Goal: Feedback & Contribution: Contribute content

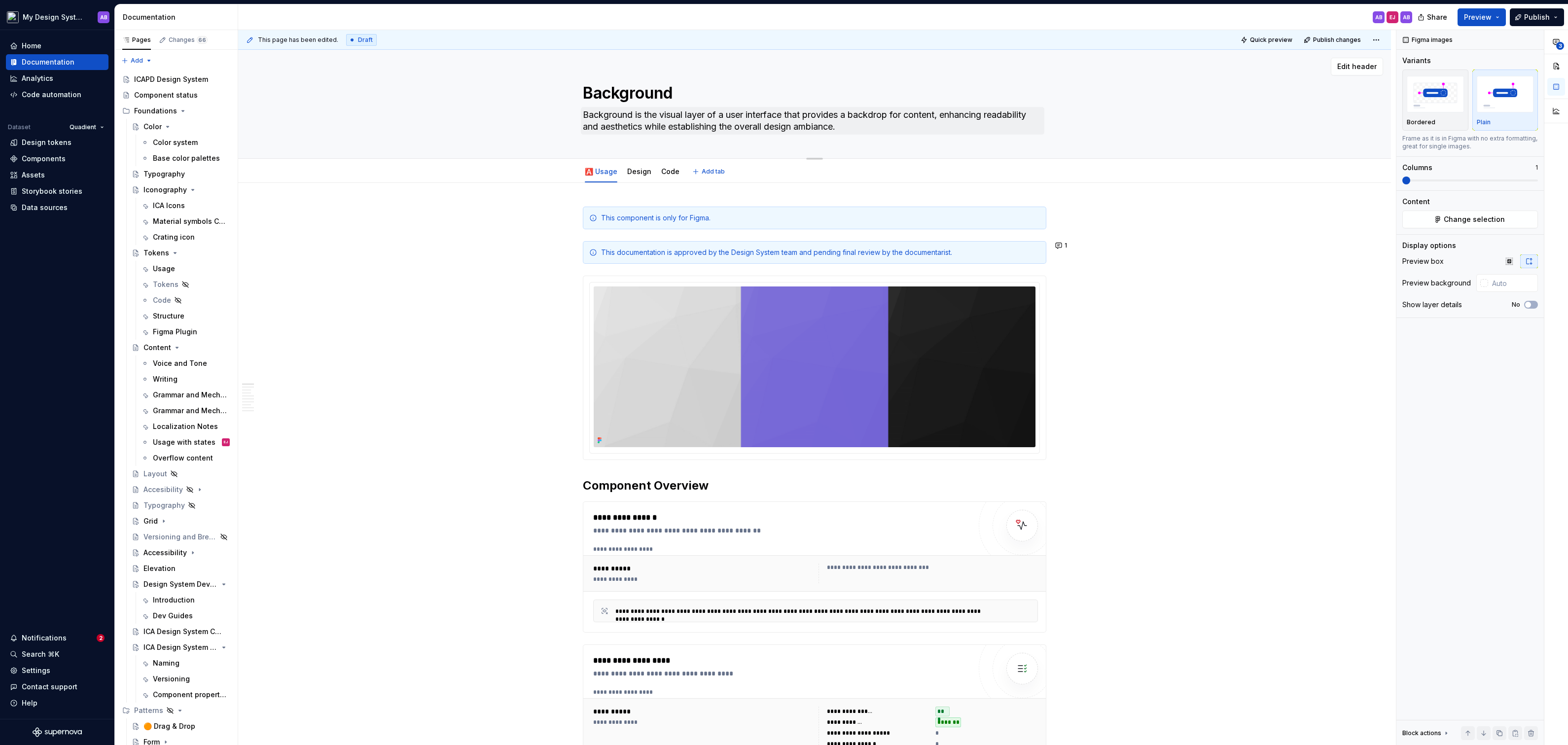
scroll to position [427, 0]
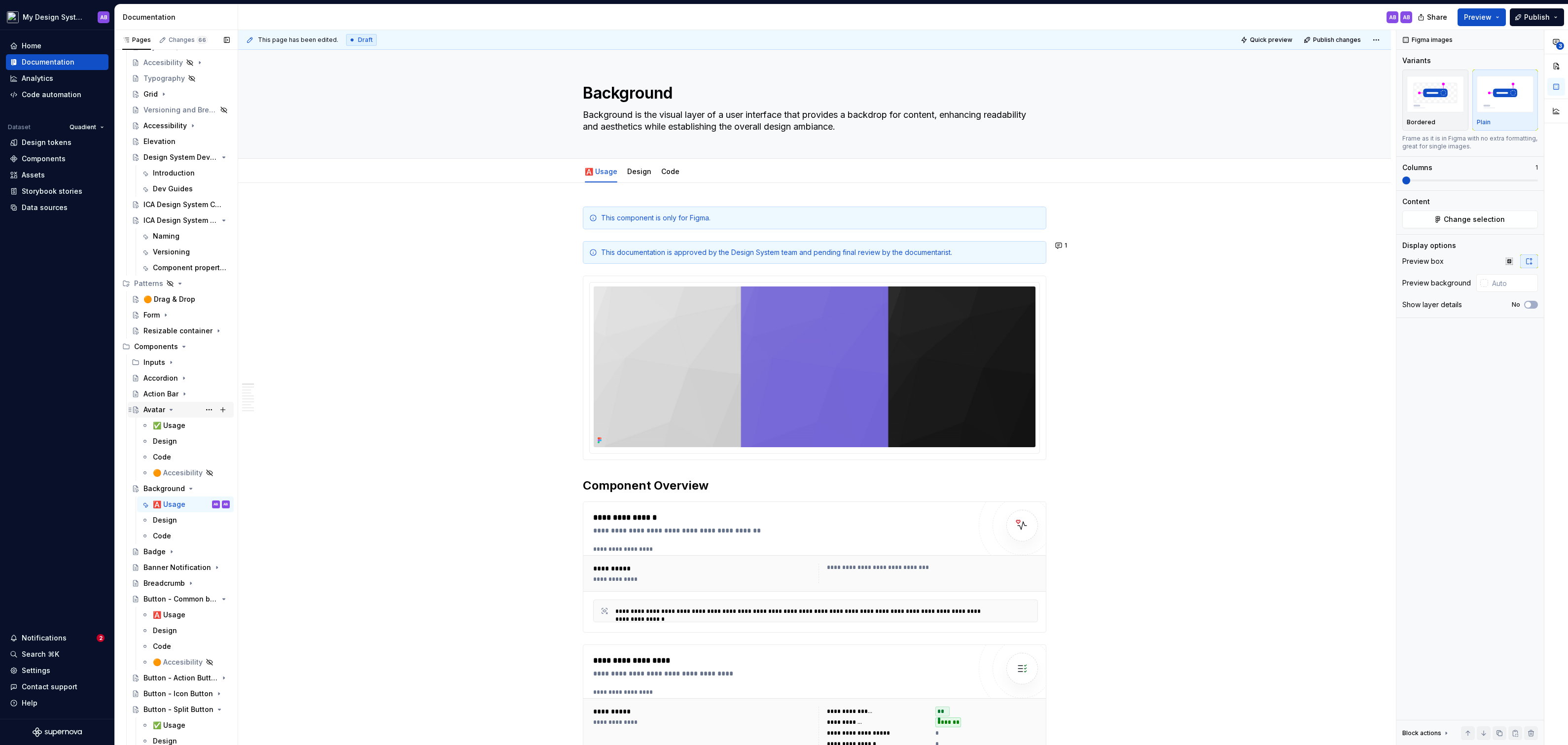
click at [173, 407] on icon "Page tree" at bounding box center [171, 410] width 8 height 8
click at [61, 639] on div "Notifications" at bounding box center [44, 638] width 45 height 10
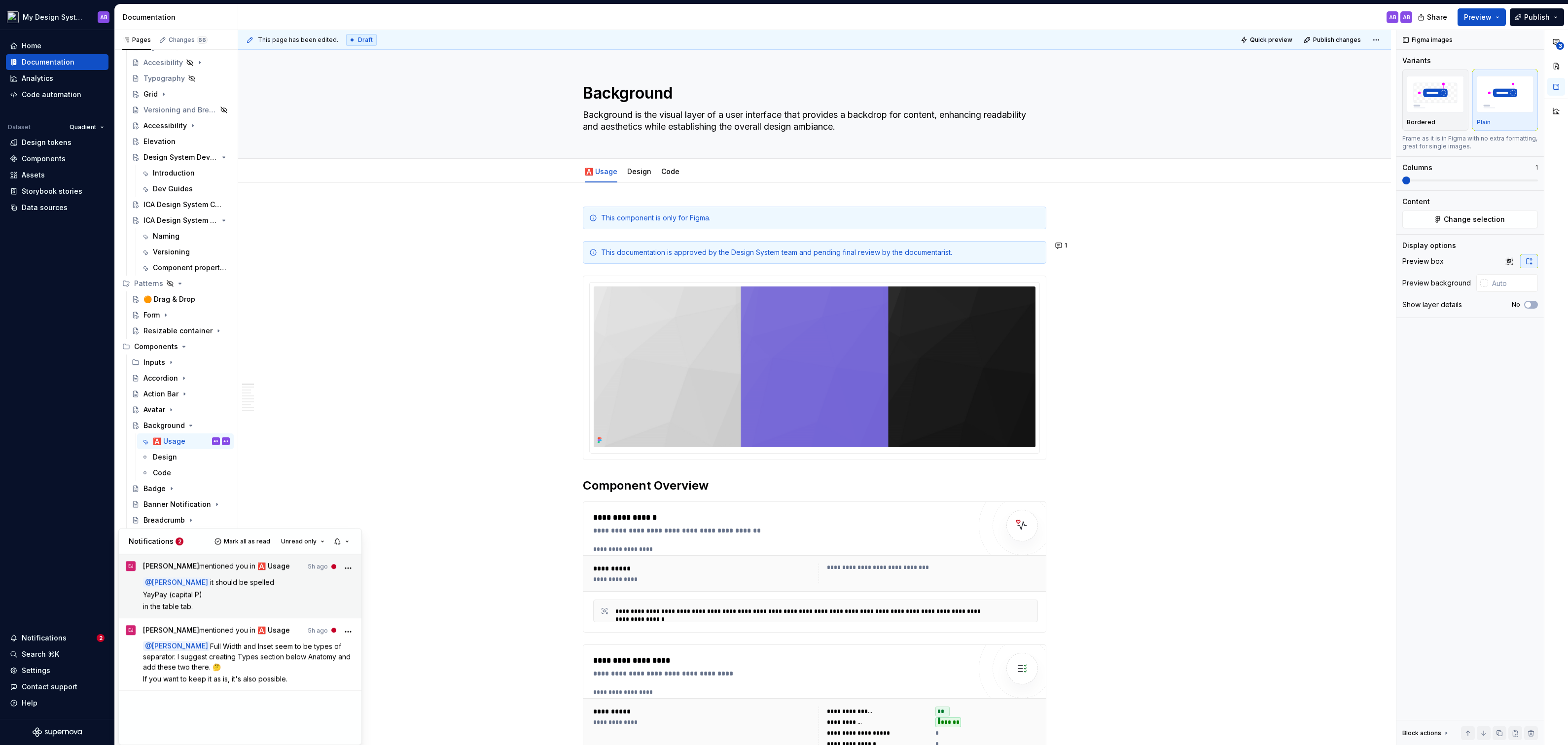
click at [280, 585] on p "@ [PERSON_NAME] it should be spelled" at bounding box center [249, 583] width 212 height 10
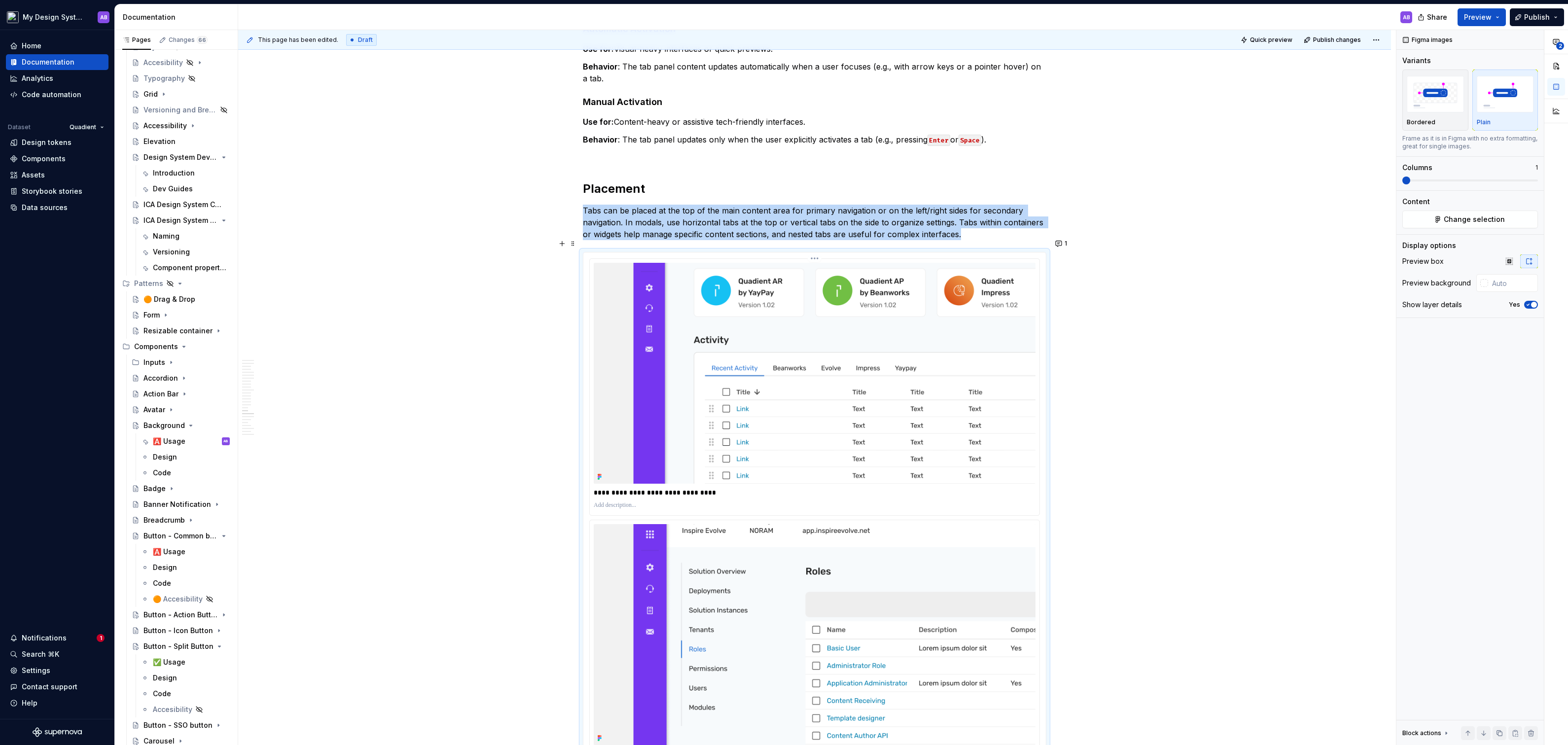
scroll to position [5963, 0]
click at [1057, 238] on button "1" at bounding box center [1061, 244] width 19 height 14
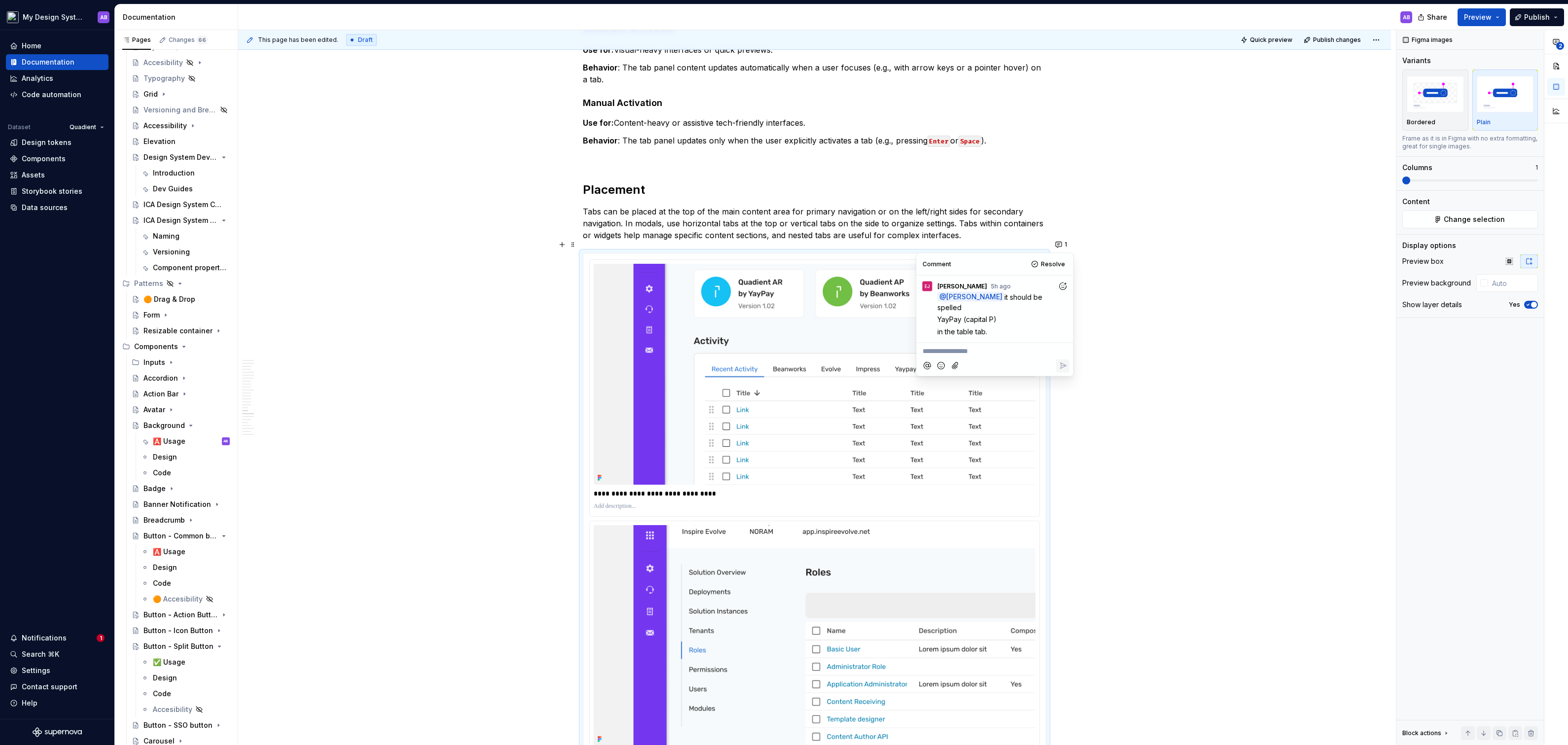
click at [1065, 284] on icon "Add reaction" at bounding box center [1062, 286] width 10 height 10
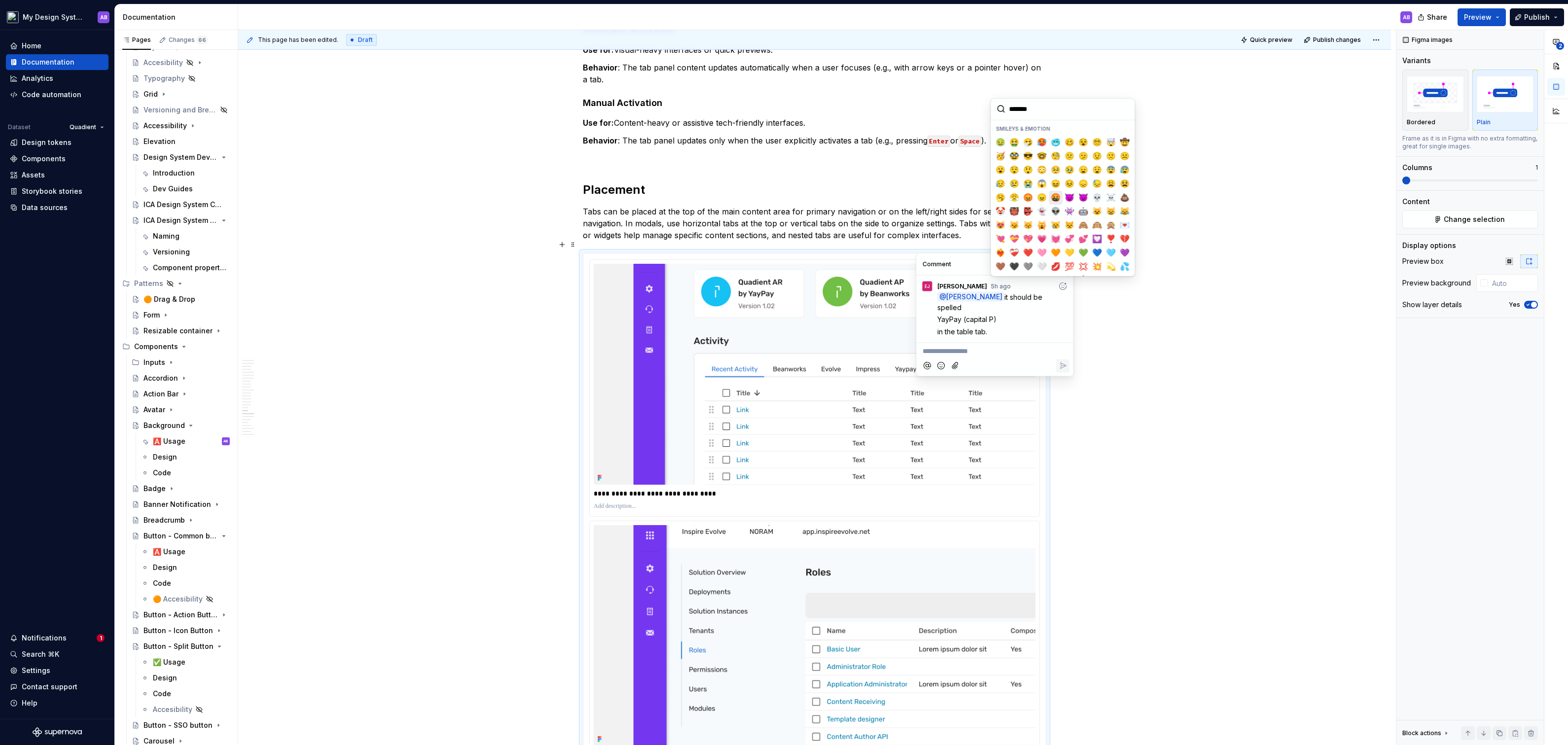
scroll to position [93, 0]
click at [1031, 241] on span "❤️" at bounding box center [1028, 244] width 8 height 10
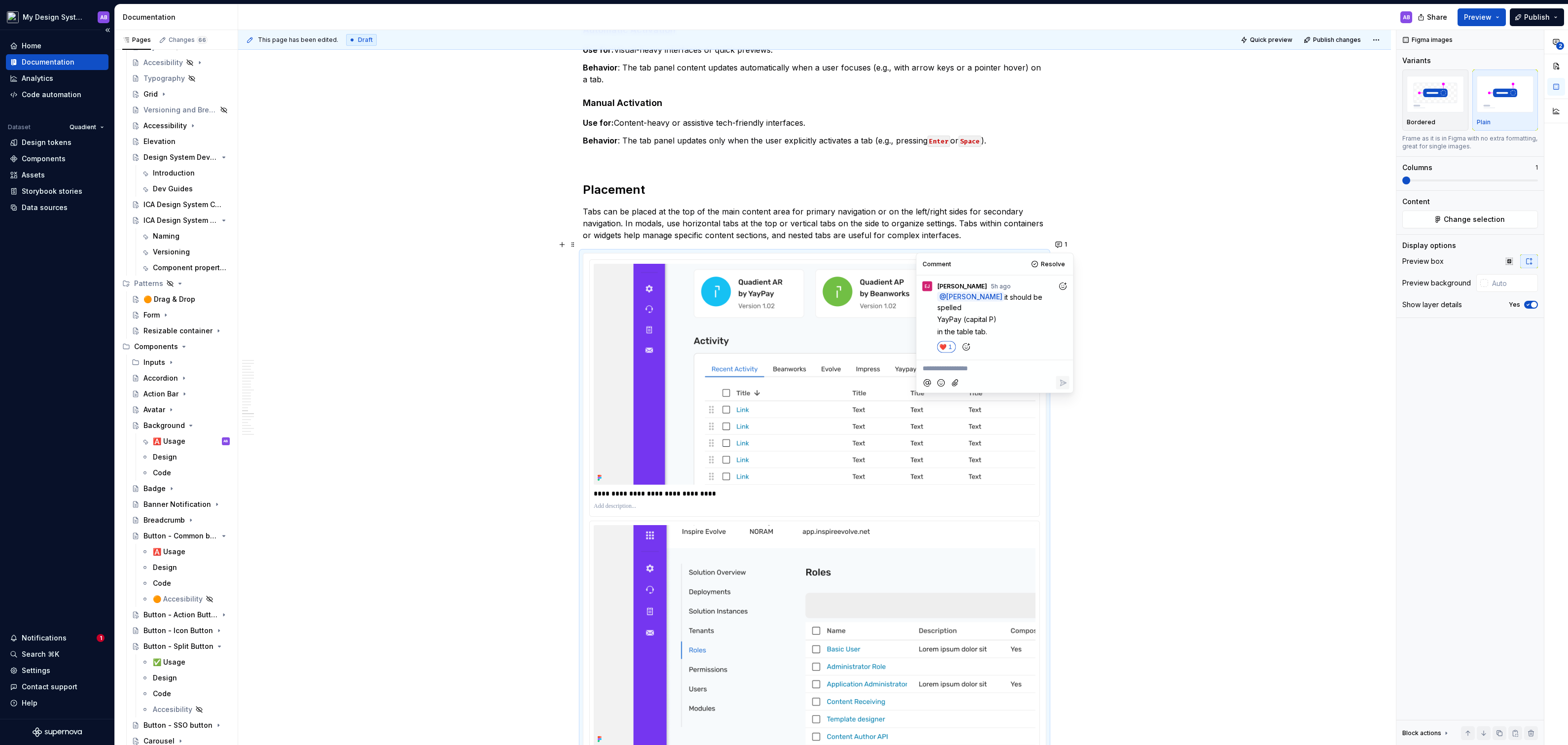
type textarea "*"
click at [963, 363] on p "**********" at bounding box center [995, 368] width 145 height 10
click at [963, 330] on span "[PERSON_NAME]" at bounding box center [956, 331] width 56 height 10
click at [1066, 282] on icon "Add reaction" at bounding box center [1062, 286] width 10 height 10
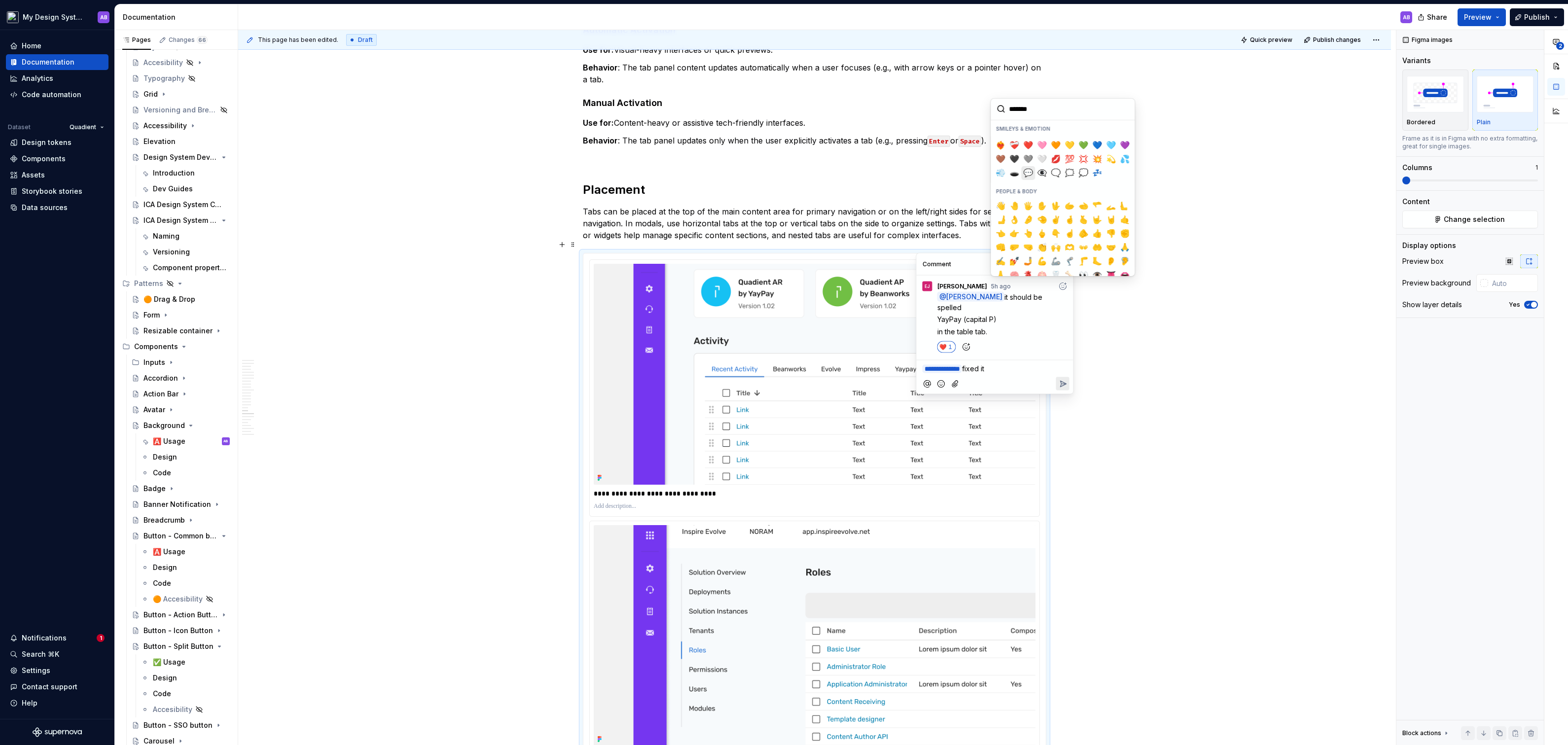
scroll to position [195, 0]
click at [1015, 216] on span "👌" at bounding box center [1014, 216] width 8 height 10
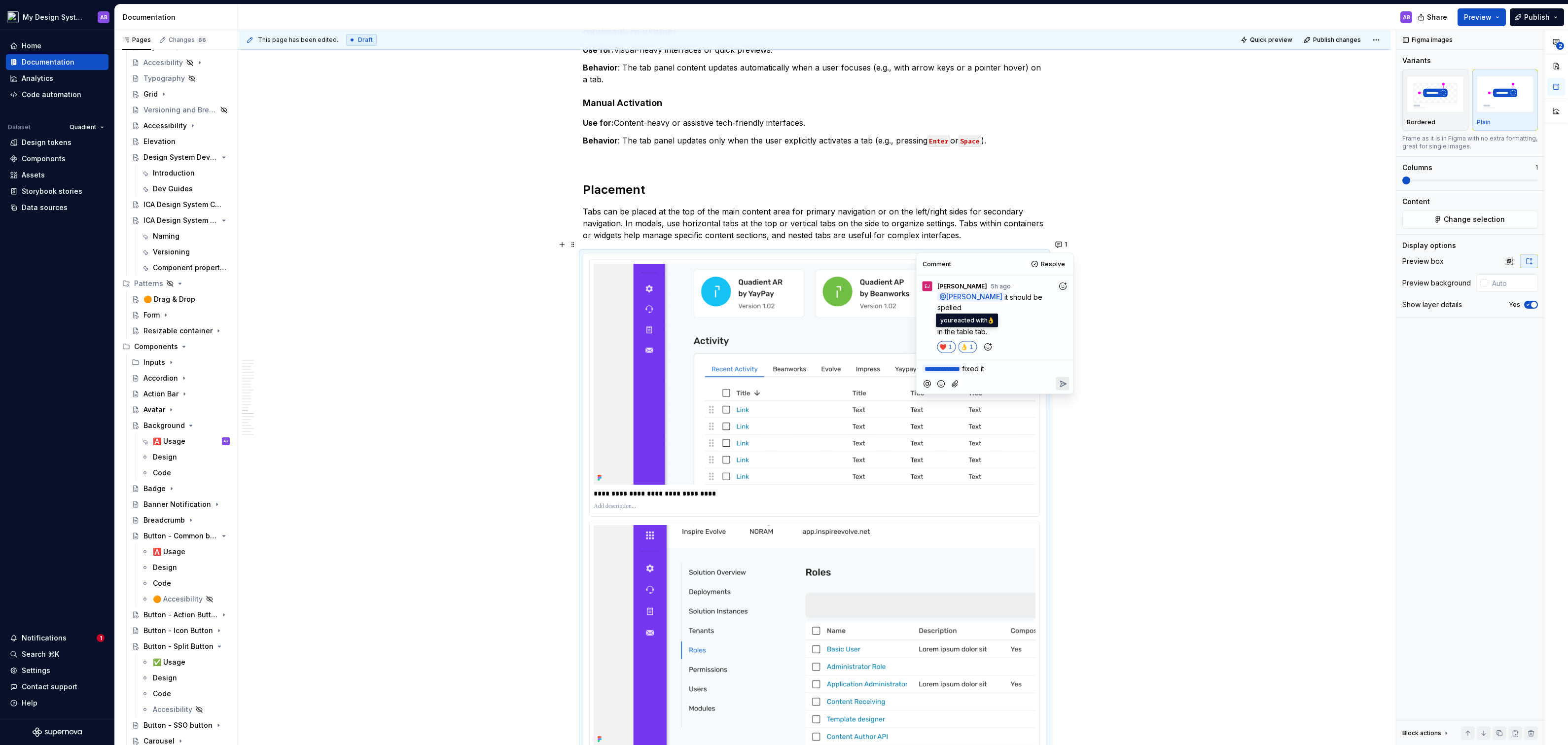
click at [971, 343] on span "1" at bounding box center [971, 346] width 4 height 8
click at [1022, 363] on p "**********" at bounding box center [995, 368] width 145 height 12
click at [941, 377] on button "Add emoji" at bounding box center [941, 384] width 13 height 13
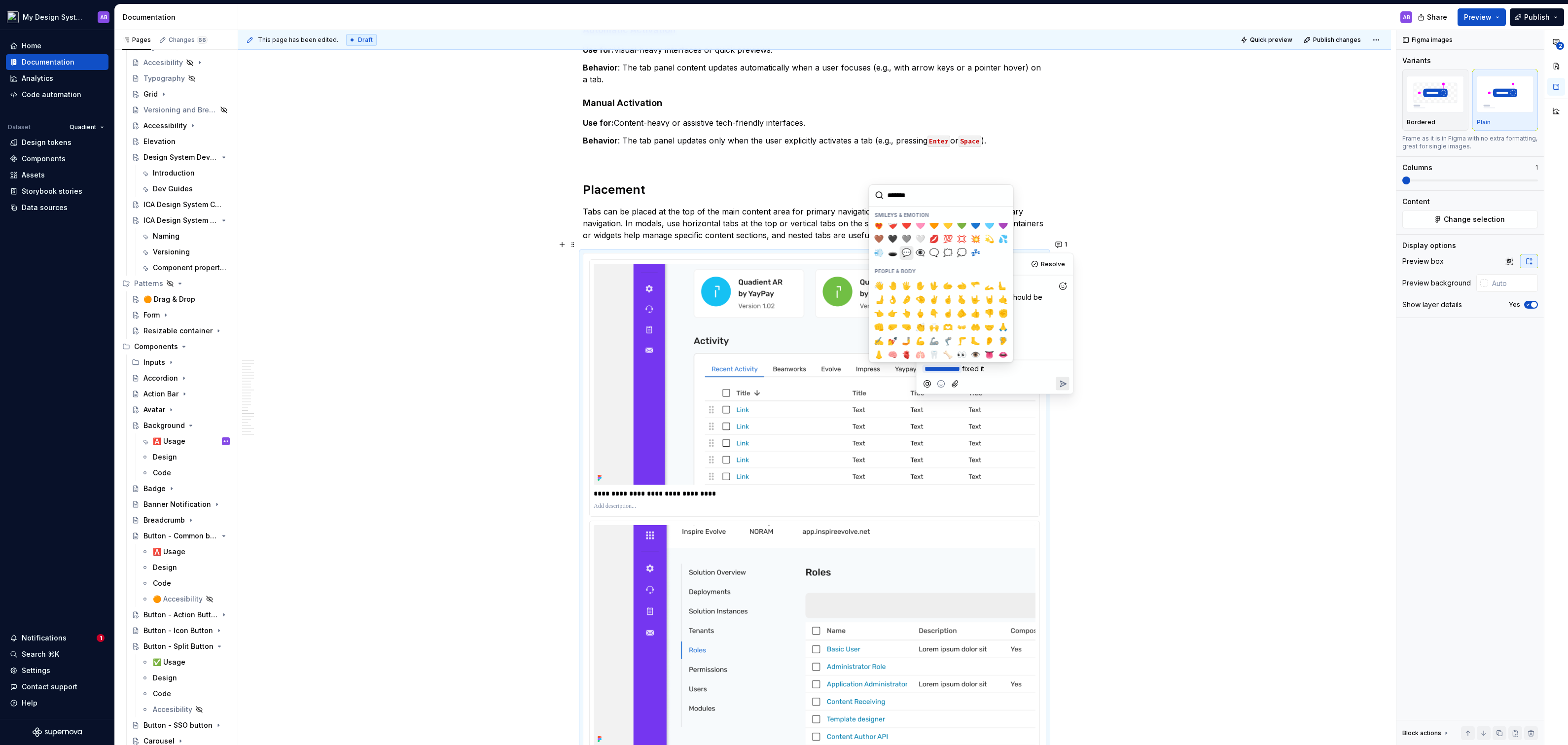
scroll to position [219, 0]
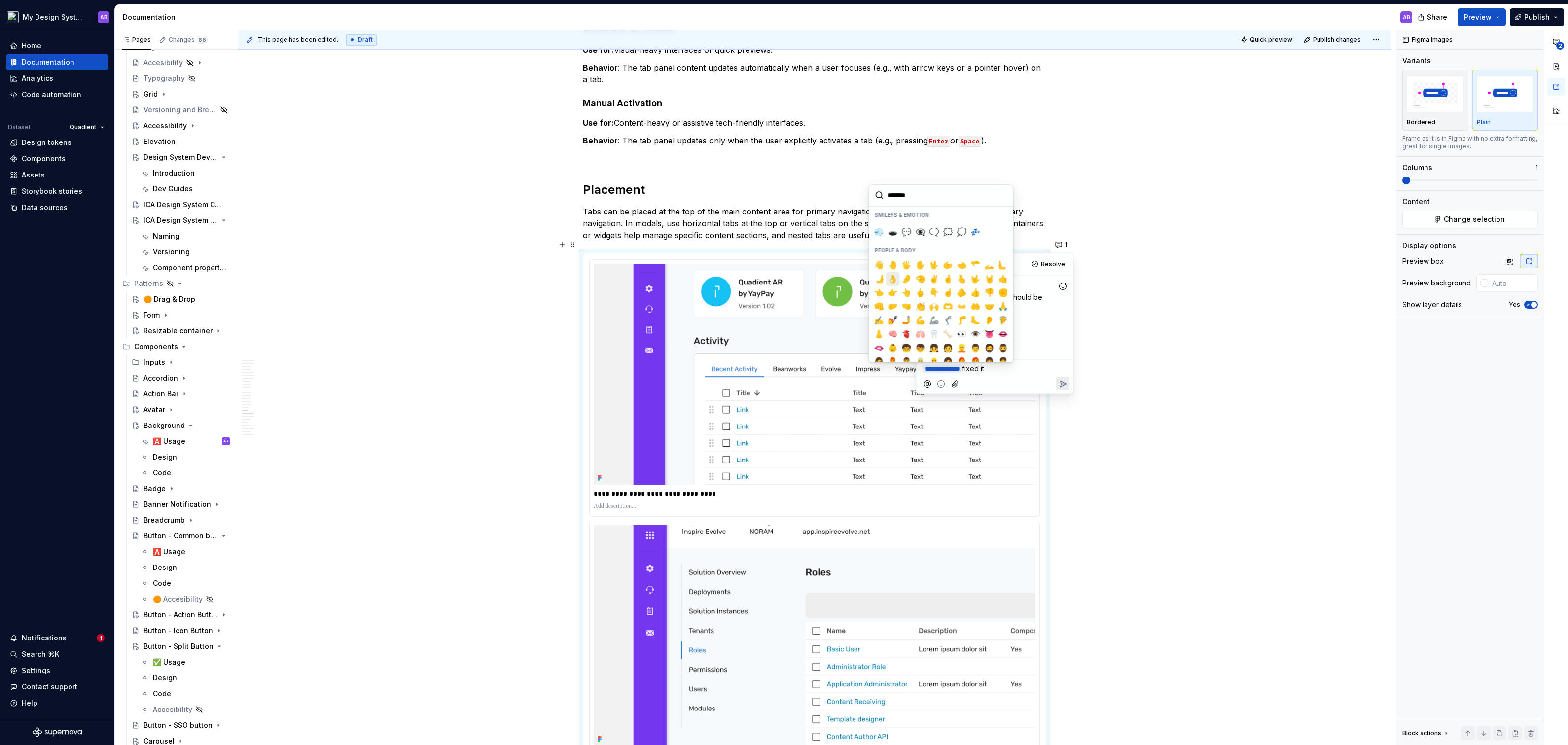
click at [893, 279] on span "👌" at bounding box center [893, 279] width 8 height 10
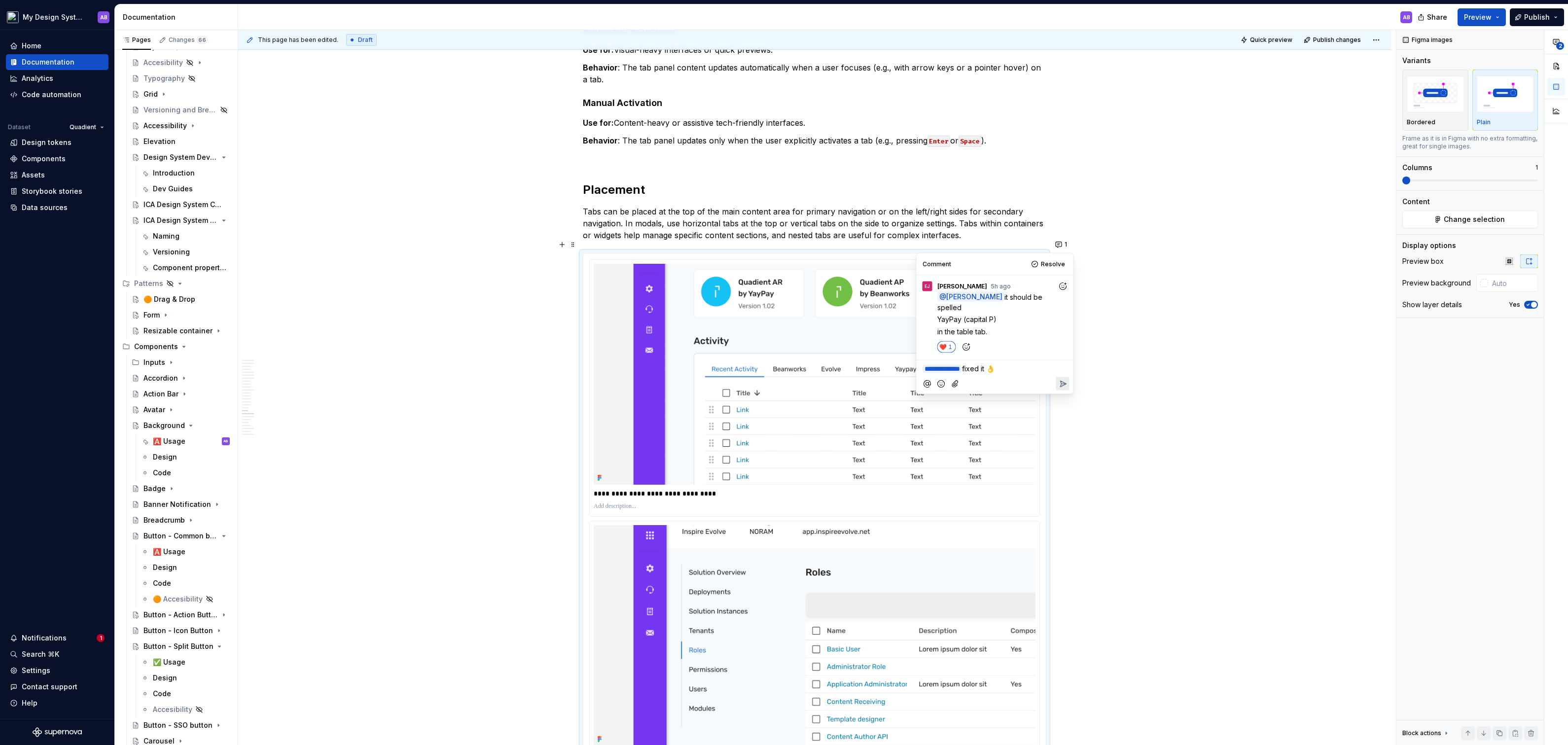
click at [1066, 379] on icon "Reply" at bounding box center [1062, 383] width 10 height 10
click at [837, 385] on img at bounding box center [815, 374] width 442 height 221
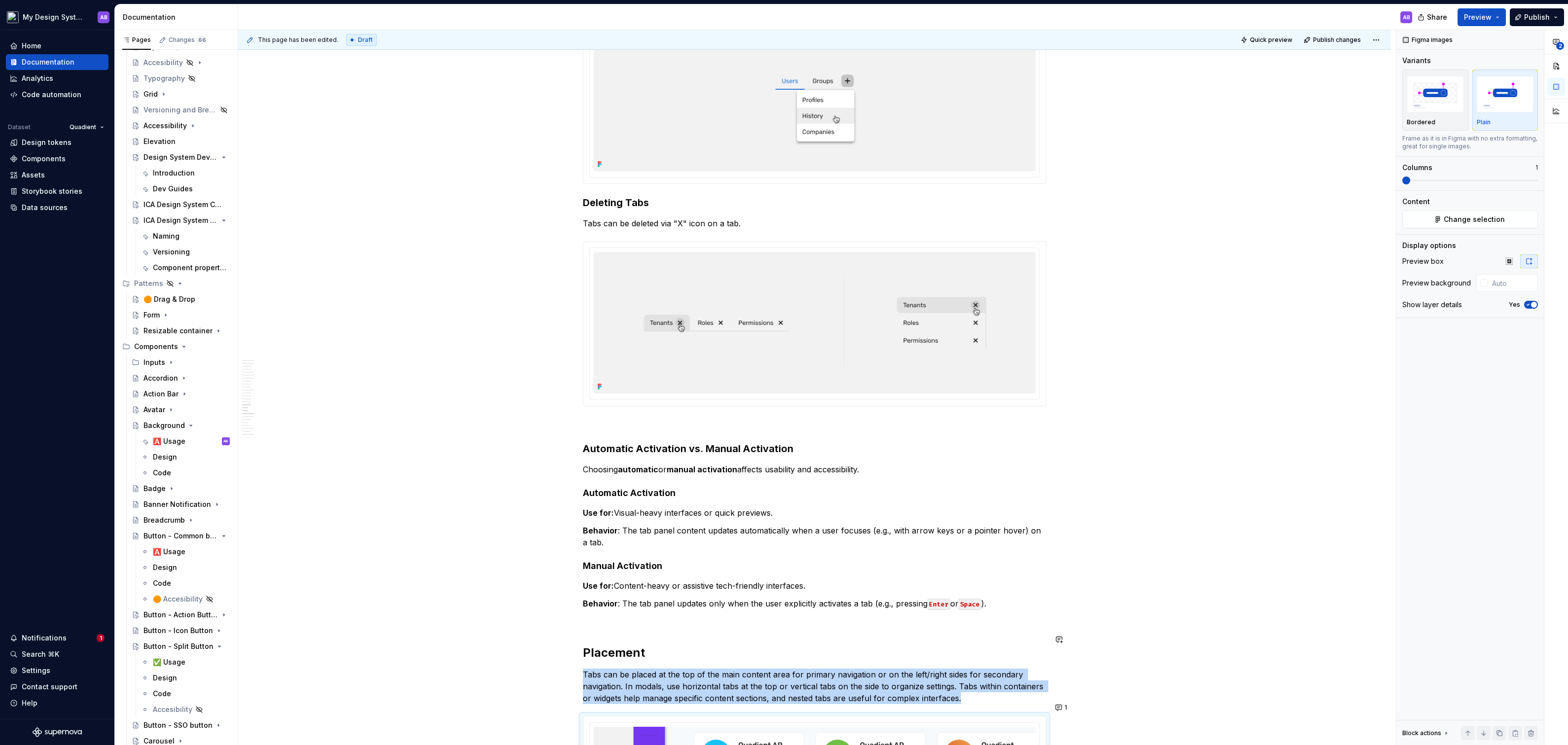
scroll to position [5324, 0]
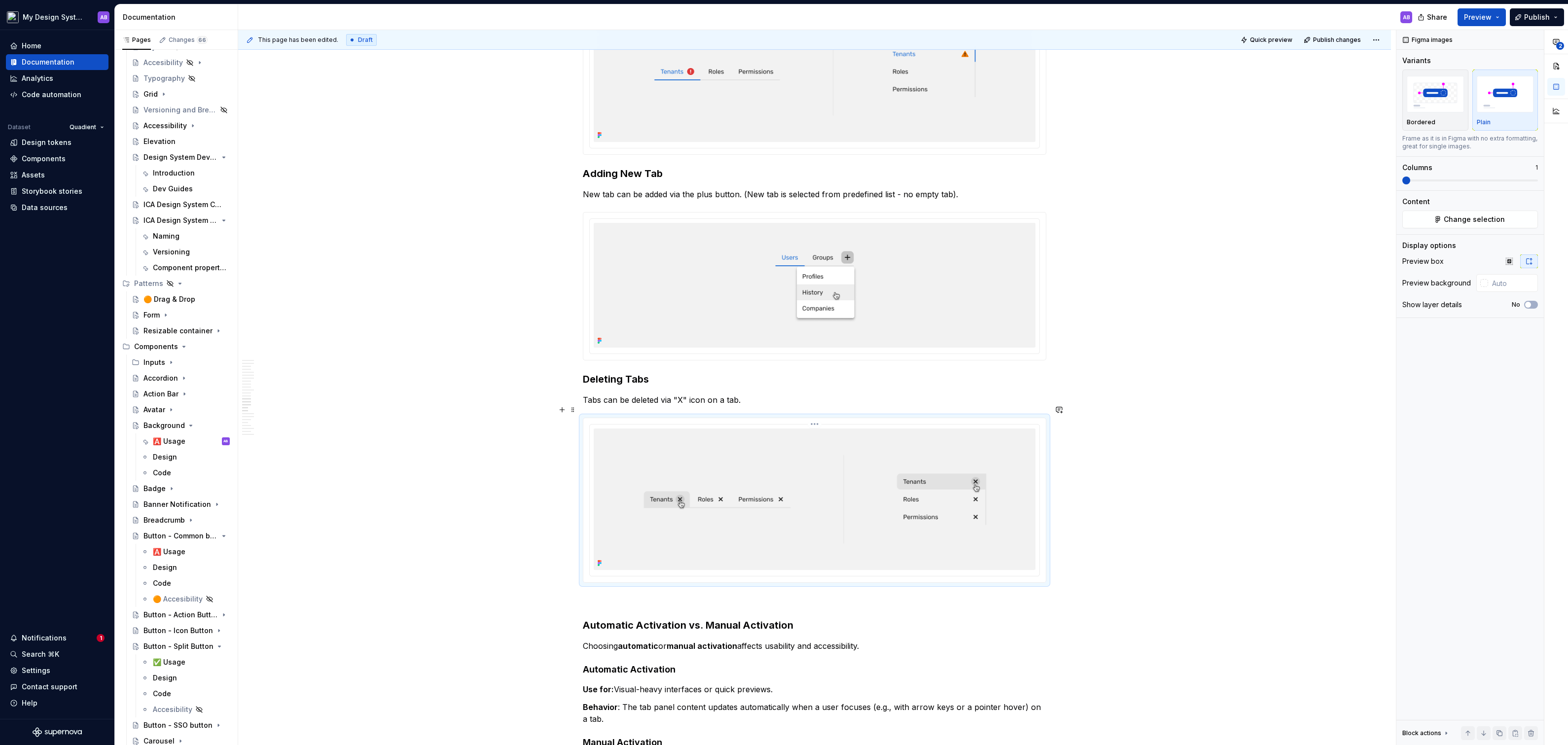
click at [863, 457] on img at bounding box center [815, 500] width 442 height 142
click at [1431, 221] on button "Change selection" at bounding box center [1470, 219] width 136 height 18
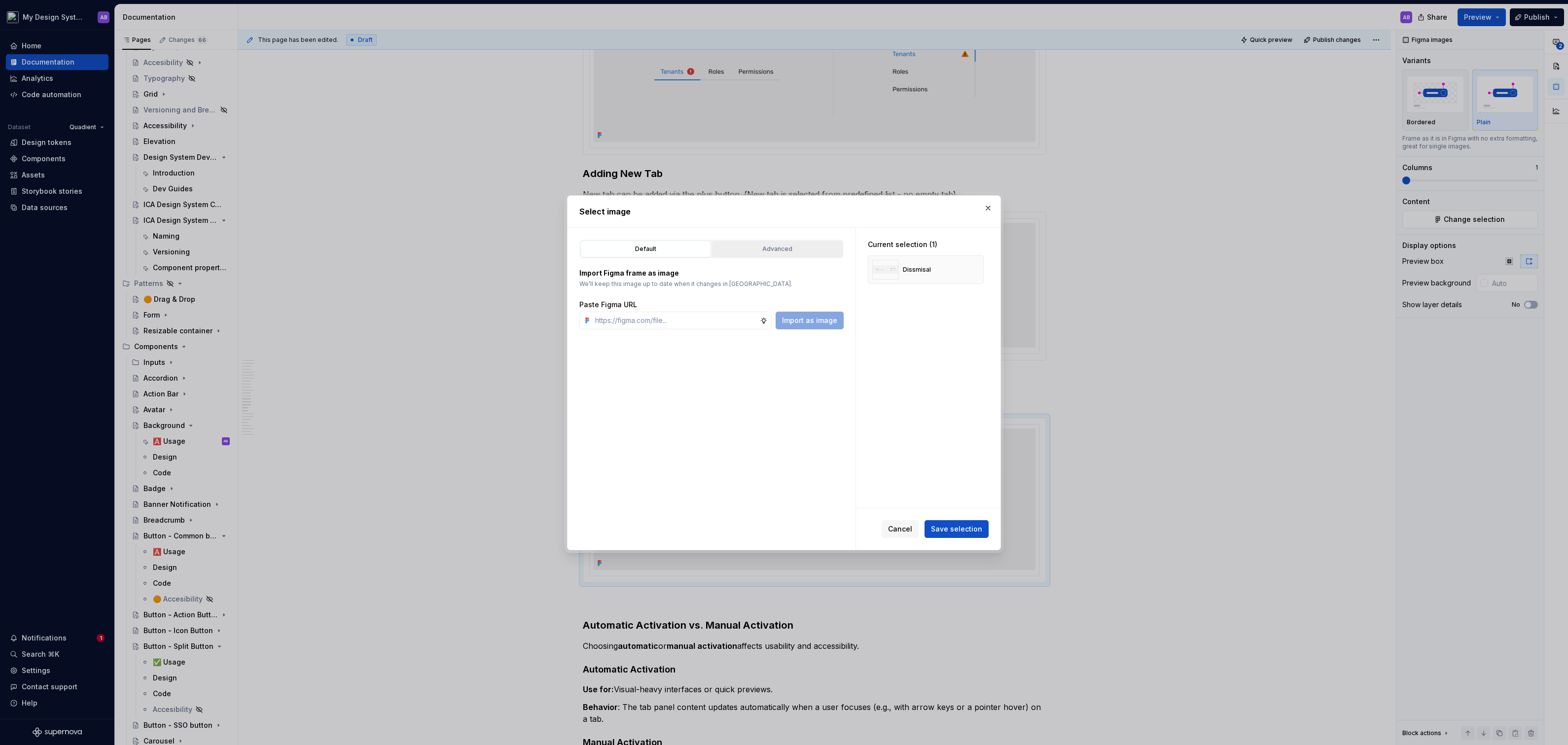
click at [770, 250] on div "Advanced" at bounding box center [777, 249] width 124 height 10
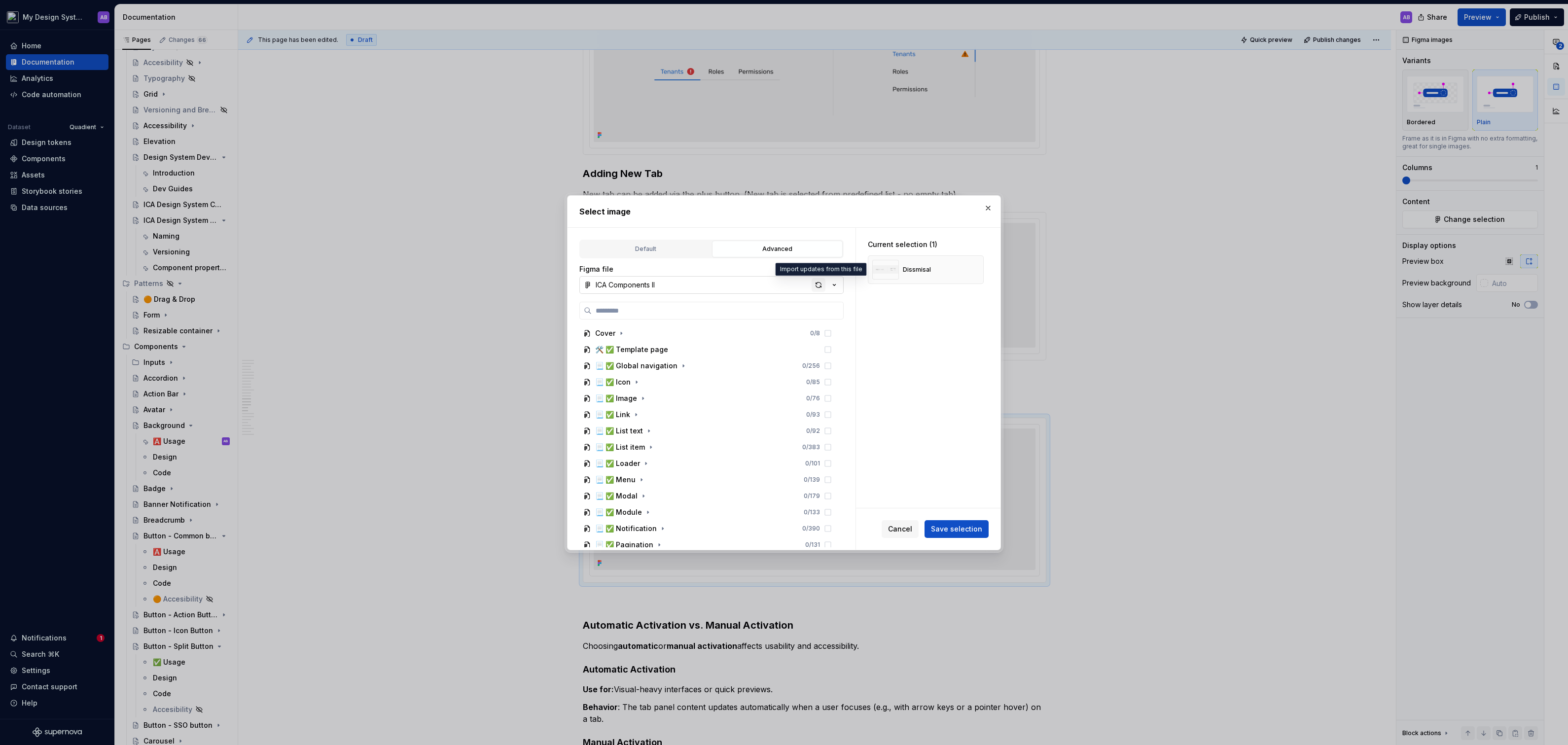
click at [821, 283] on div "button" at bounding box center [818, 285] width 14 height 14
click at [951, 528] on span "Save selection" at bounding box center [957, 529] width 51 height 10
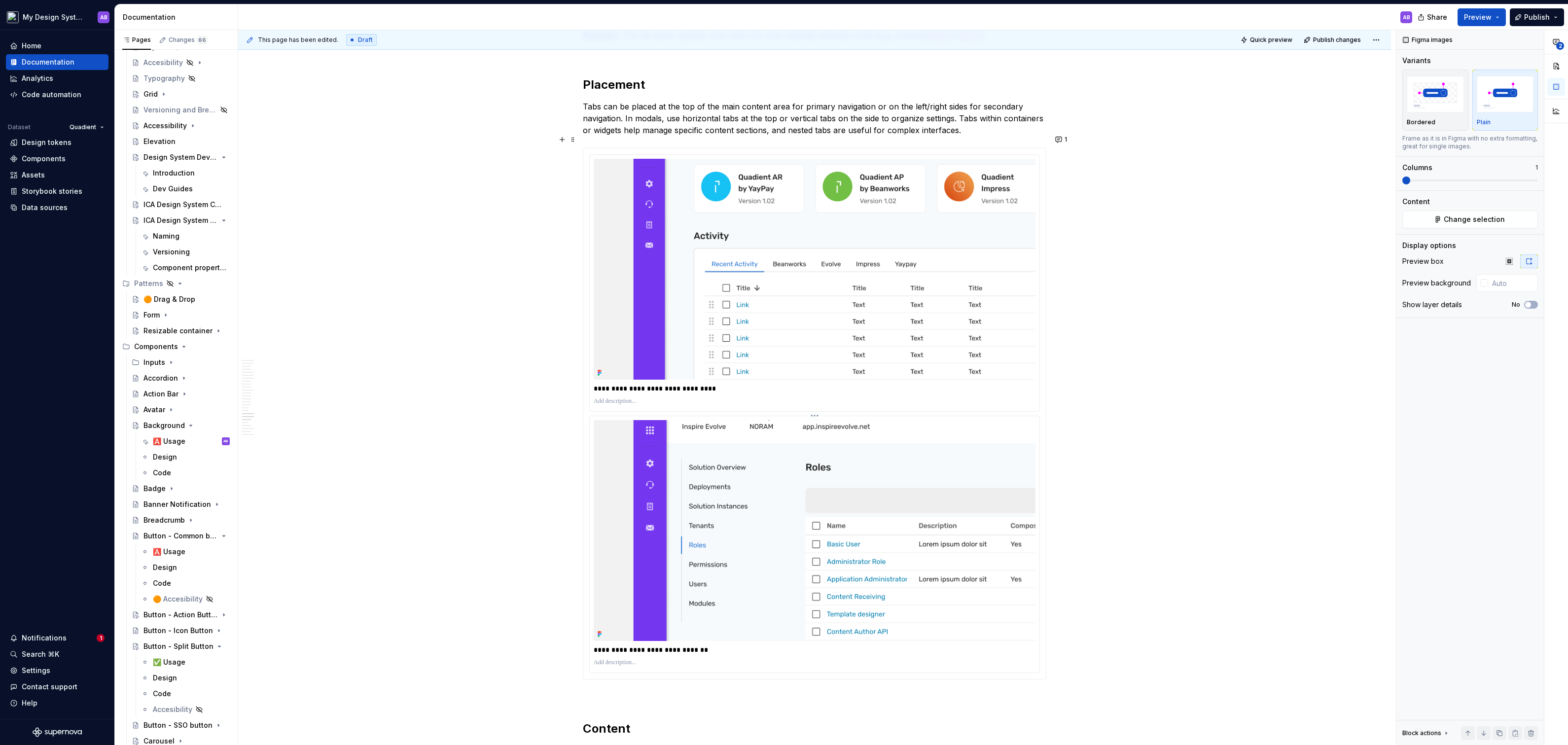
scroll to position [6156, 0]
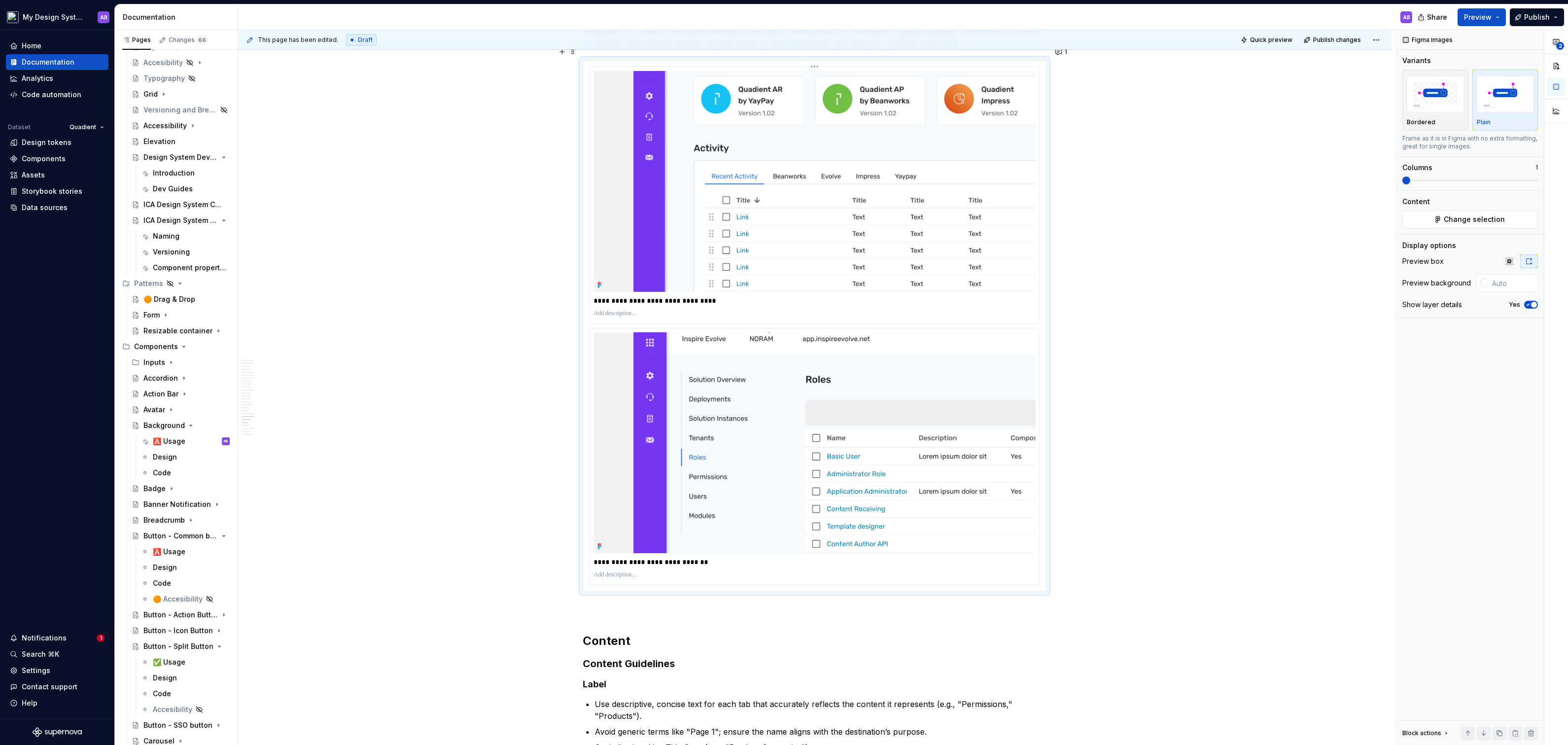
click at [910, 204] on img at bounding box center [815, 181] width 442 height 221
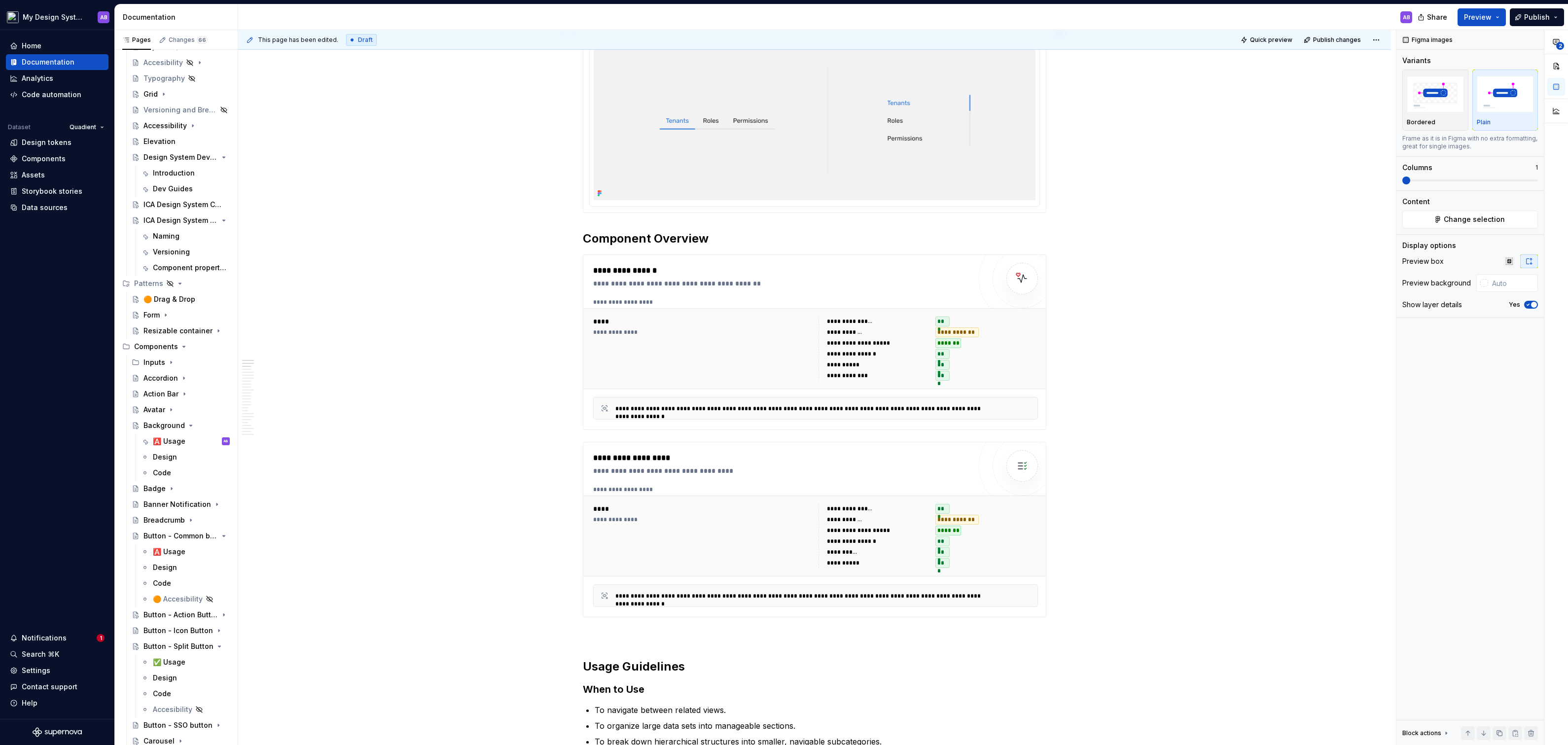
scroll to position [0, 0]
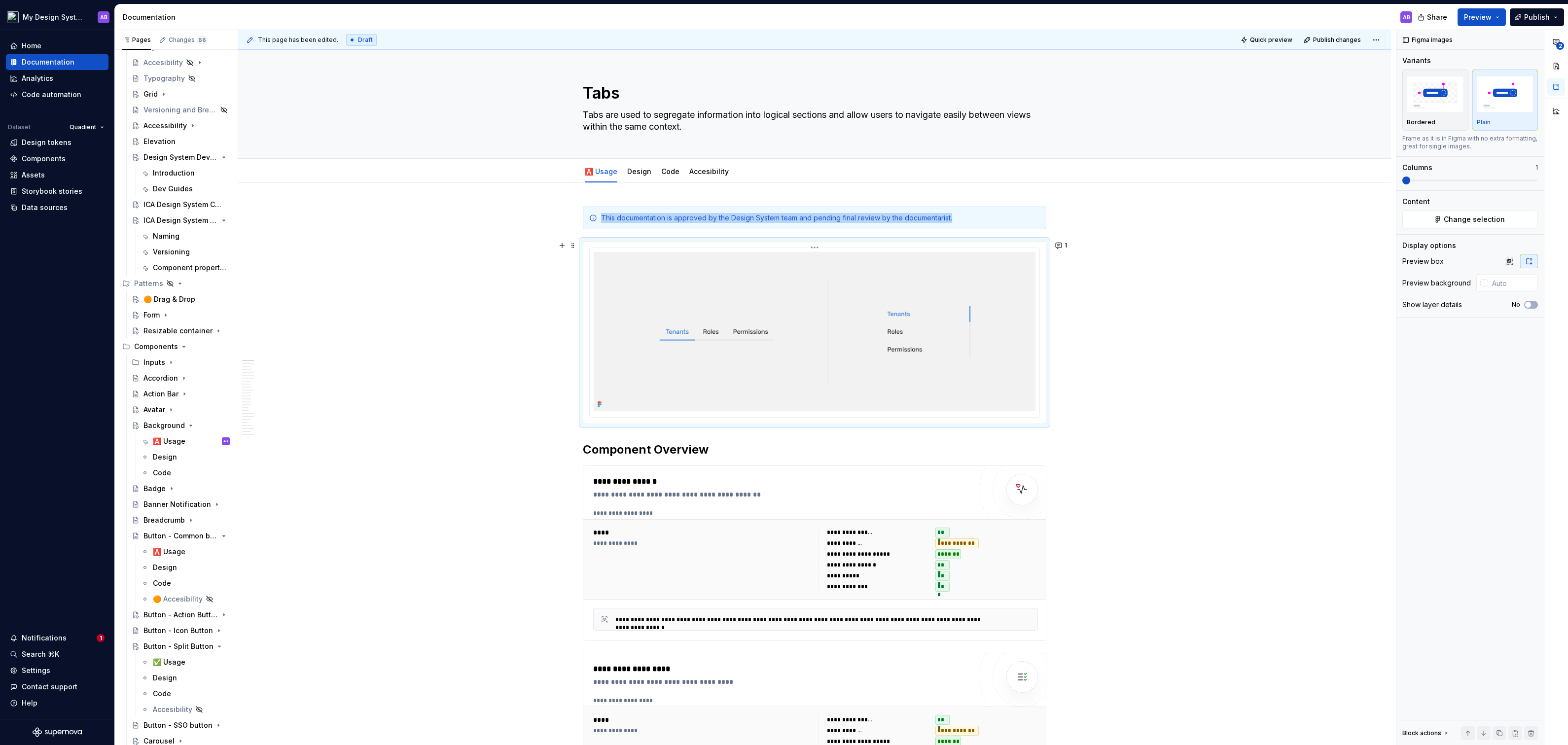
click at [887, 344] on img at bounding box center [815, 332] width 442 height 159
click at [51, 636] on div "Notifications" at bounding box center [44, 638] width 45 height 10
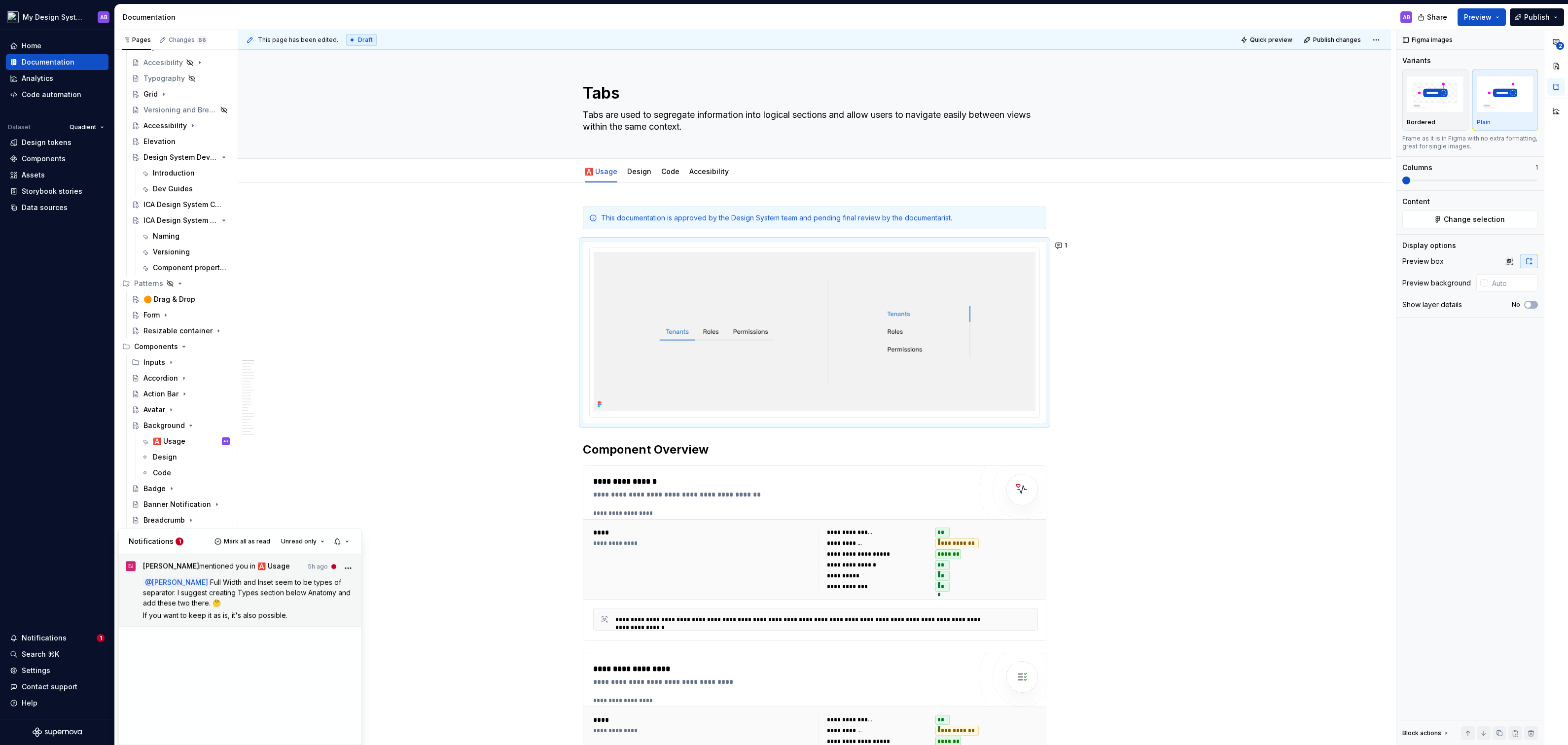
click at [258, 607] on p "@ [PERSON_NAME] Full Width and Inset seem to be types of separator. I suggest c…" at bounding box center [249, 593] width 212 height 31
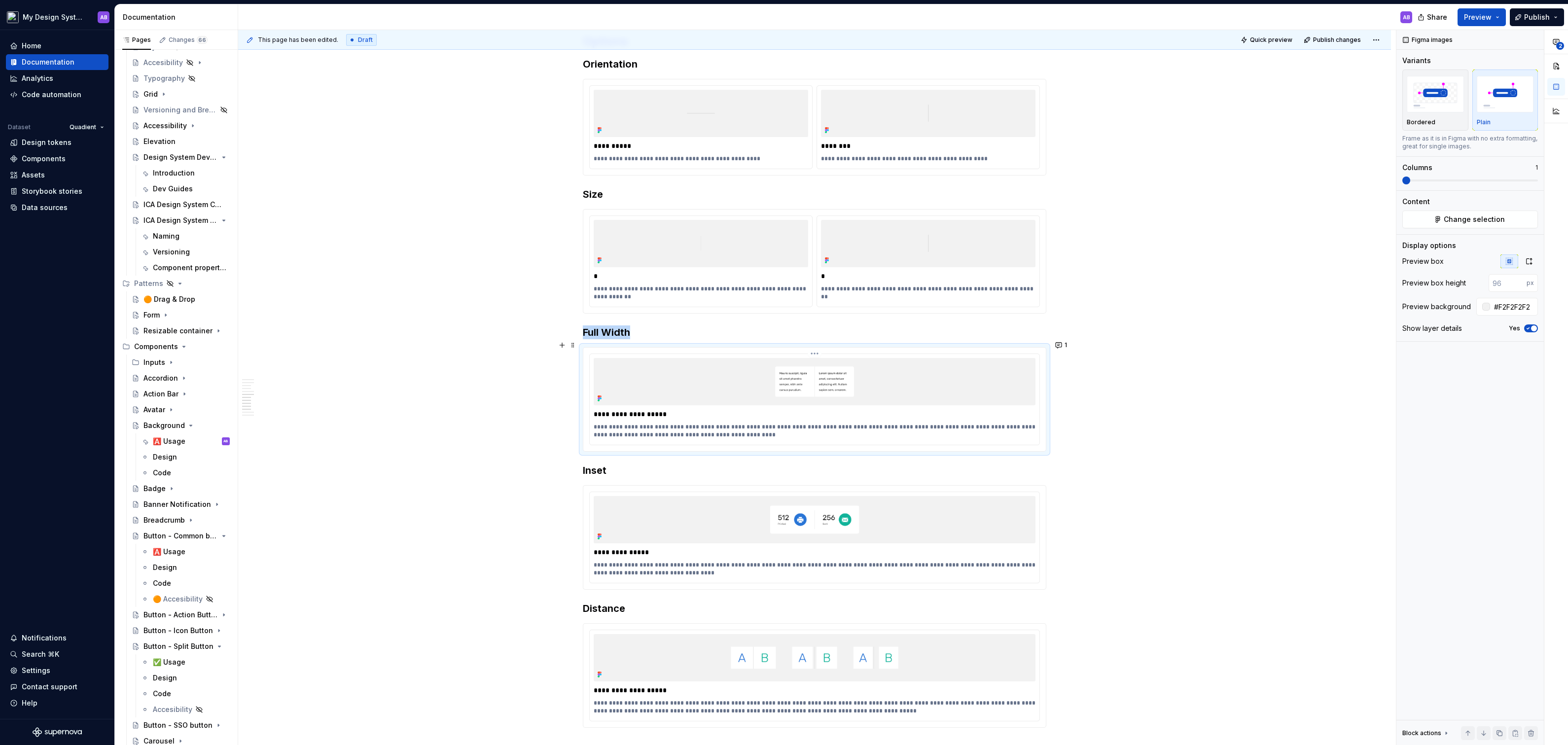
scroll to position [1552, 0]
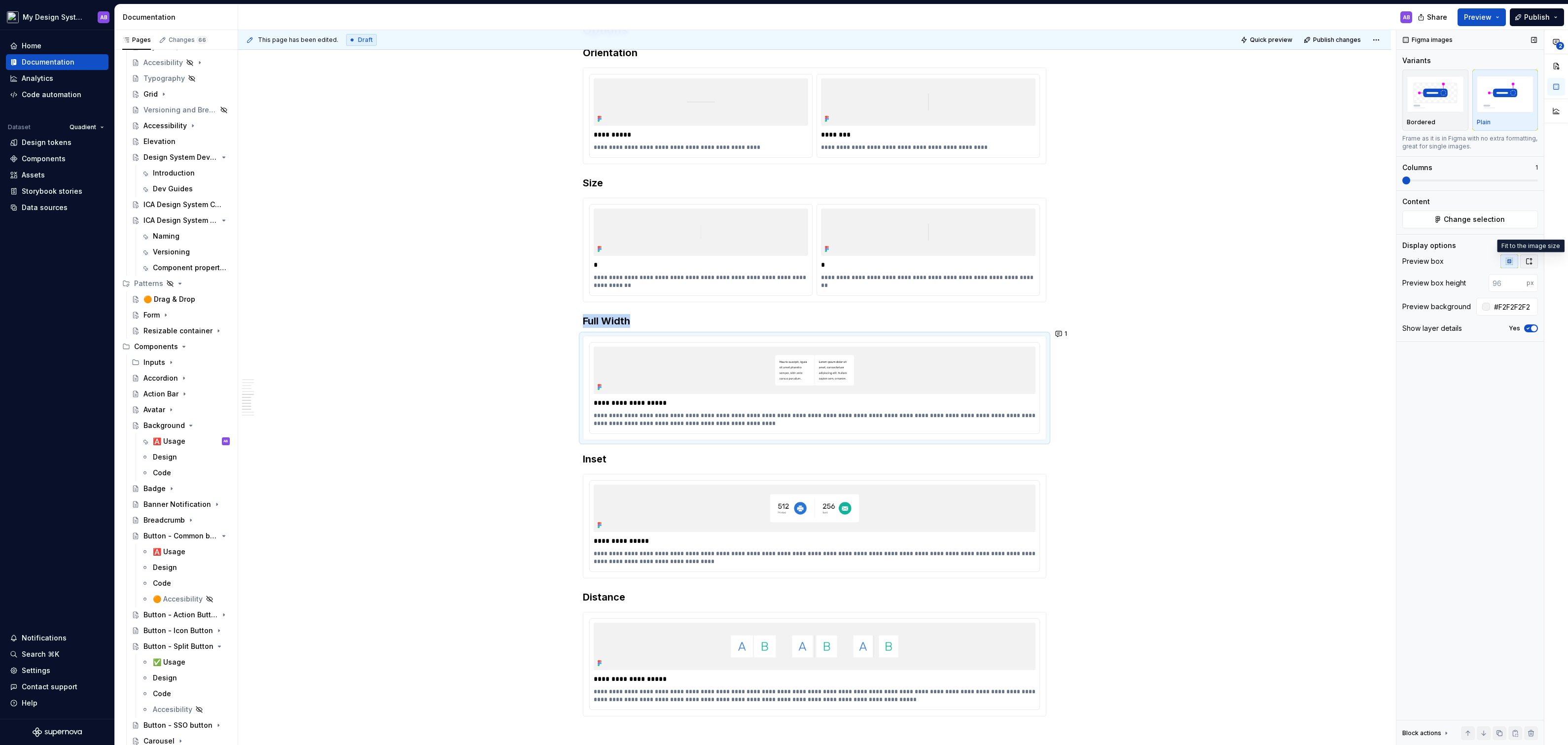
click at [1528, 260] on icon "button" at bounding box center [1529, 261] width 8 height 8
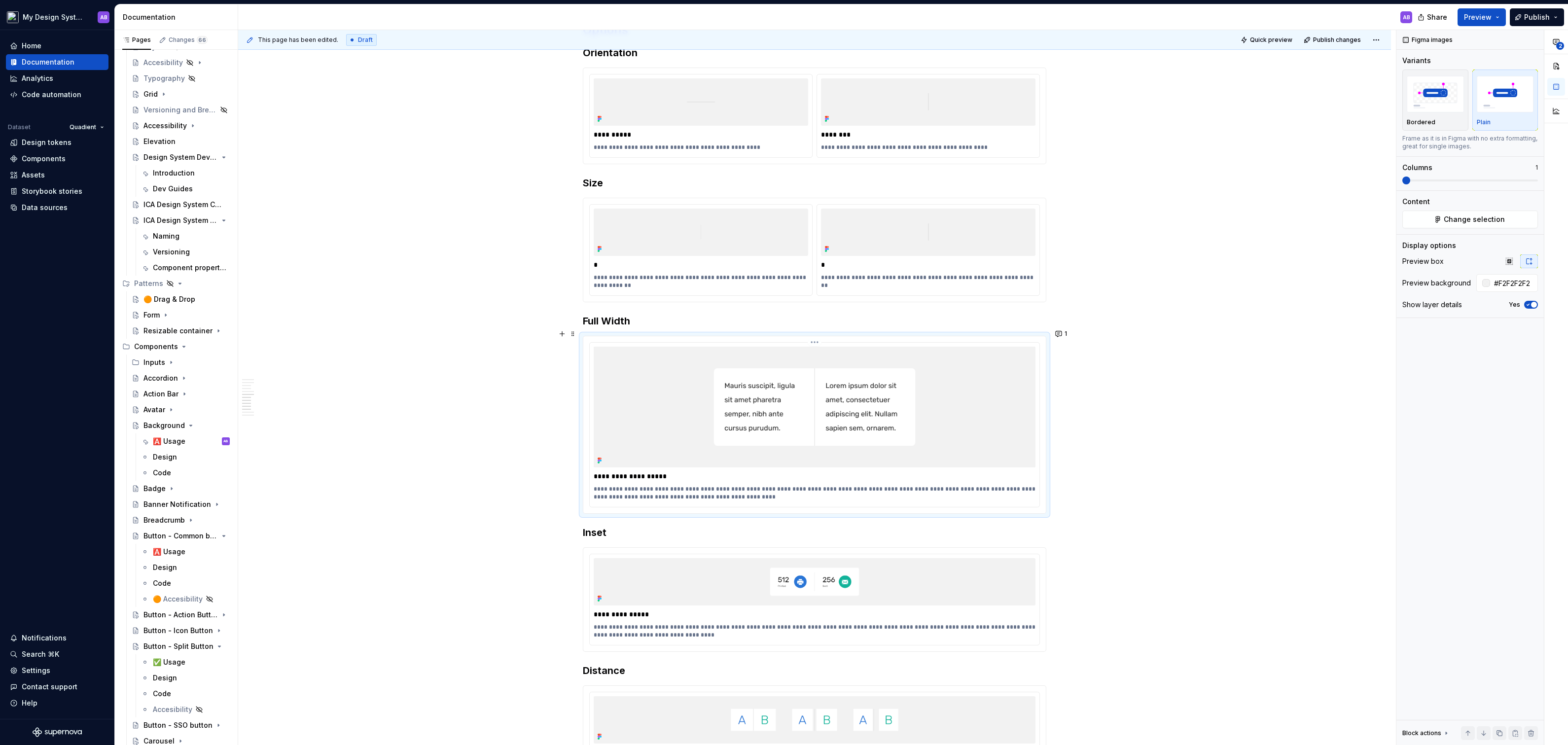
click at [710, 485] on p "**********" at bounding box center [815, 493] width 443 height 16
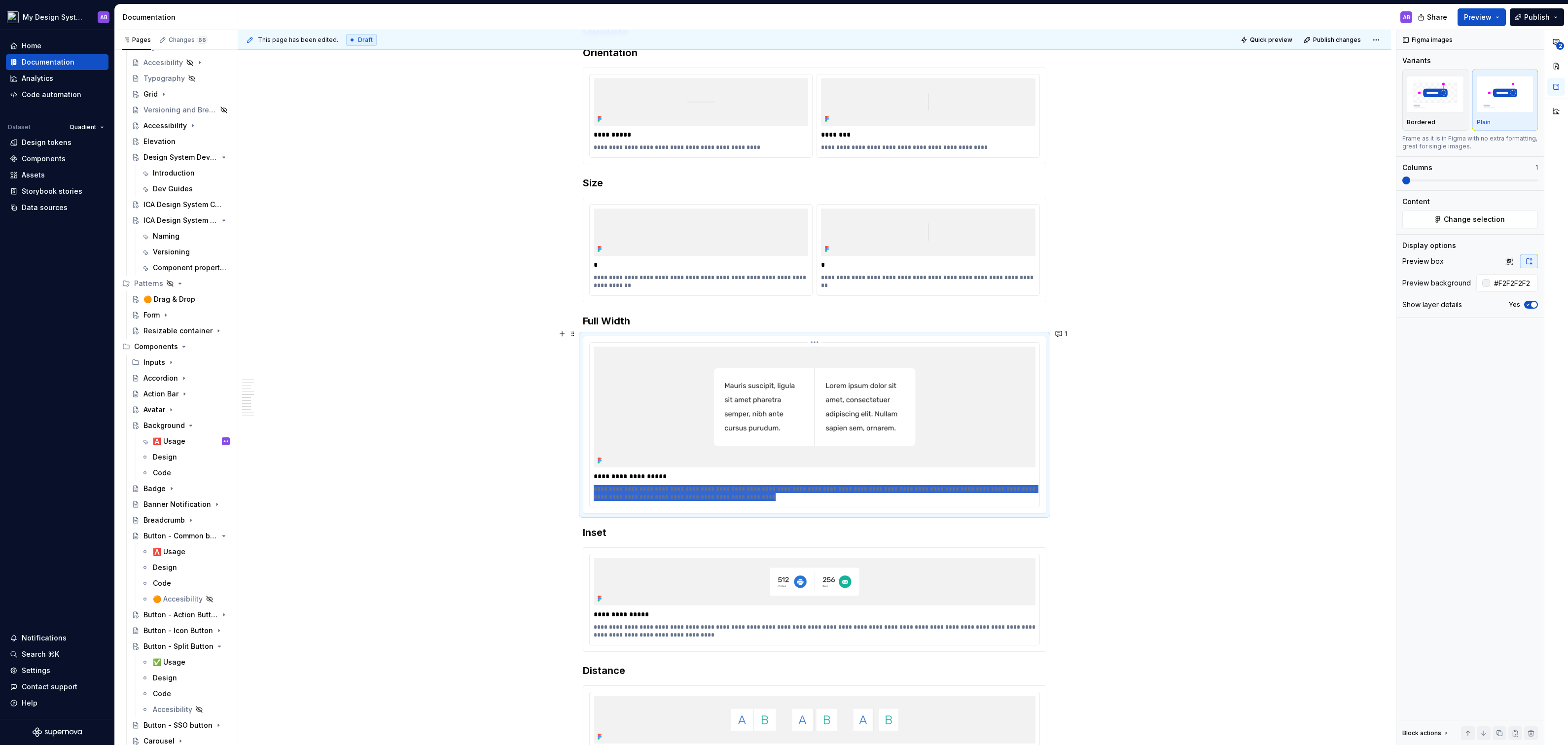
click at [710, 485] on p "**********" at bounding box center [815, 493] width 443 height 16
click at [565, 314] on button "button" at bounding box center [562, 314] width 14 height 14
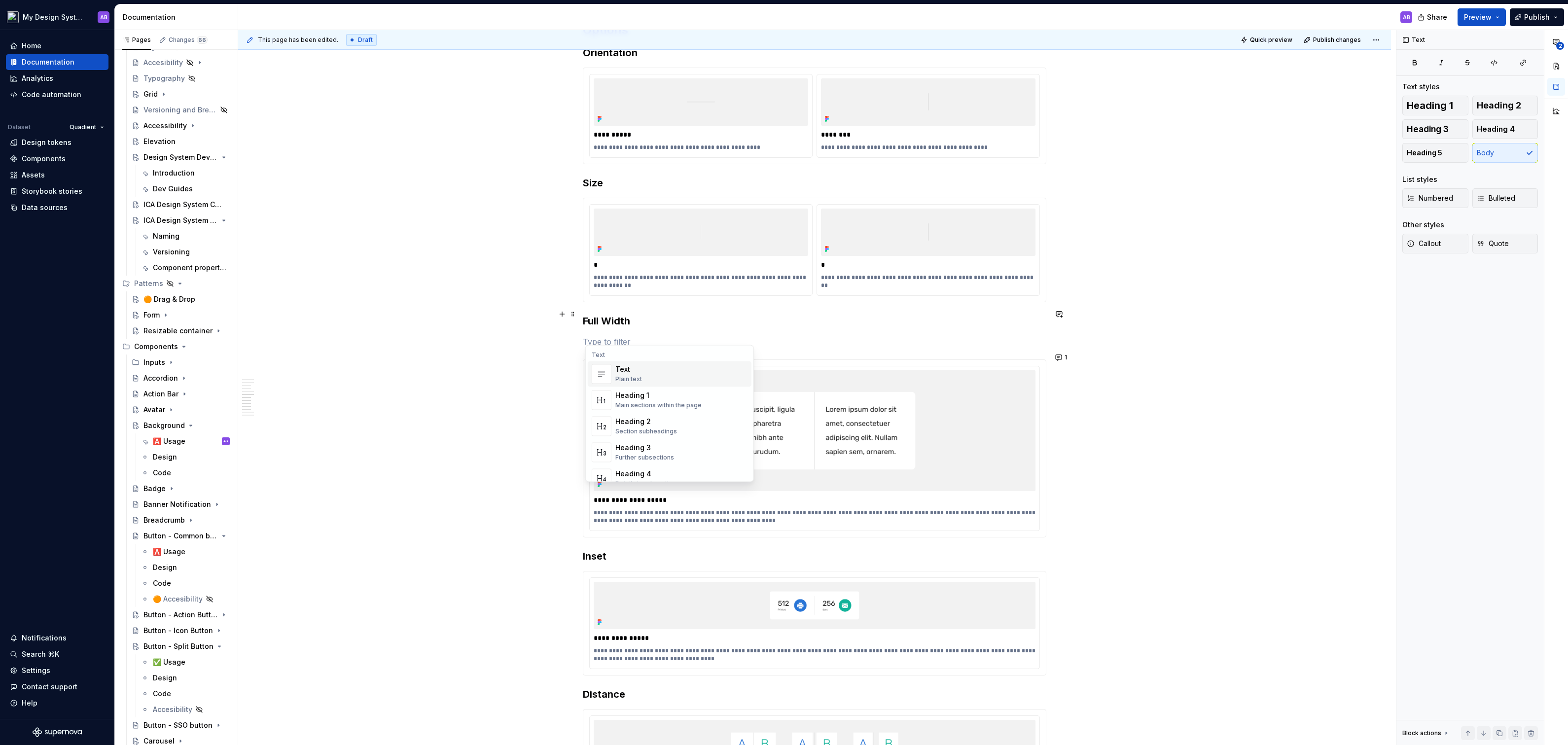
click at [639, 336] on p at bounding box center [814, 341] width 463 height 12
click at [637, 336] on p at bounding box center [814, 341] width 463 height 12
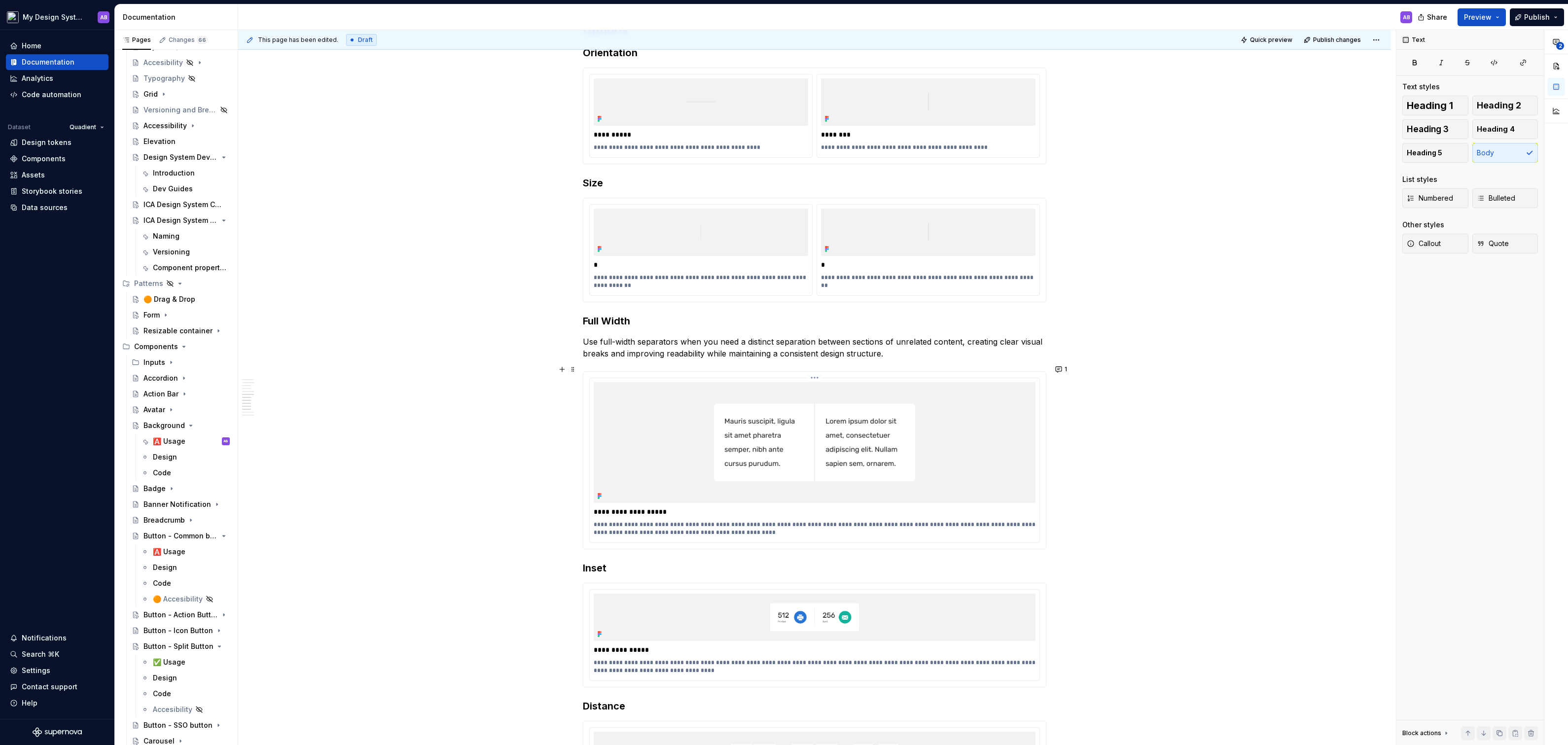
click at [633, 526] on p "**********" at bounding box center [815, 529] width 443 height 16
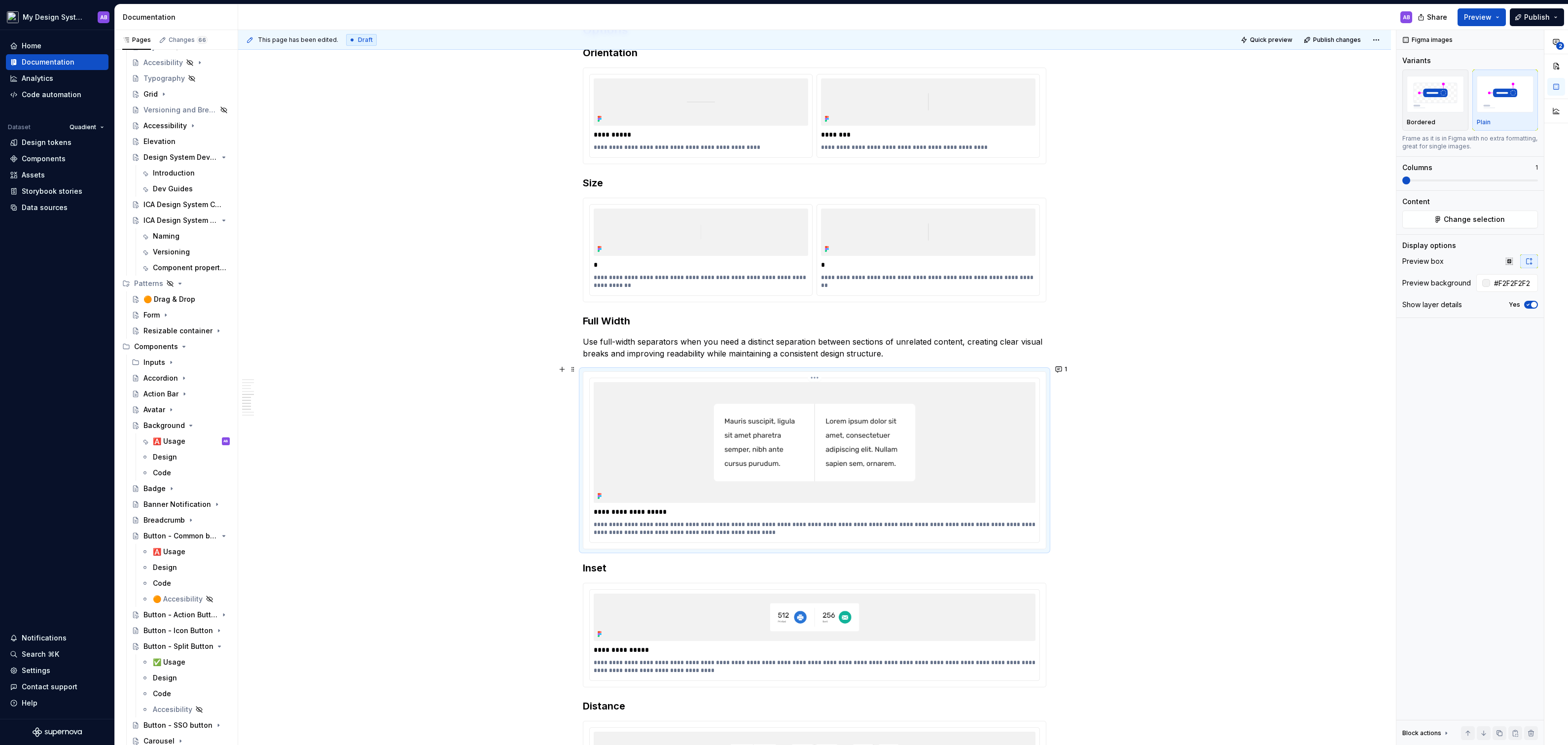
type textarea "*"
click at [633, 525] on p "**********" at bounding box center [815, 529] width 443 height 16
click at [622, 507] on p "**********" at bounding box center [815, 512] width 443 height 10
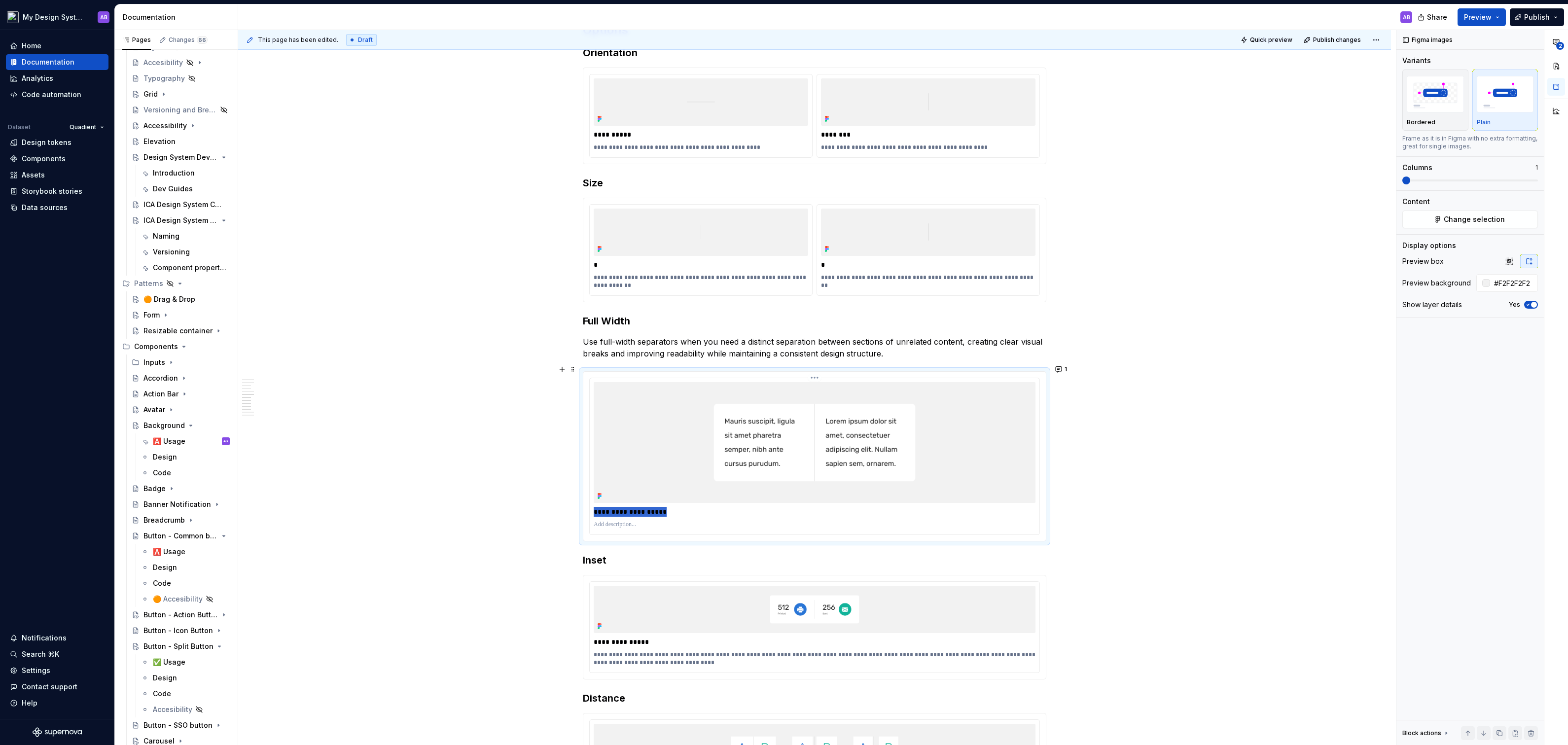
click at [622, 507] on p "**********" at bounding box center [815, 512] width 443 height 10
click at [823, 521] on p at bounding box center [815, 525] width 443 height 8
click at [1528, 302] on icon "button" at bounding box center [1528, 305] width 8 height 6
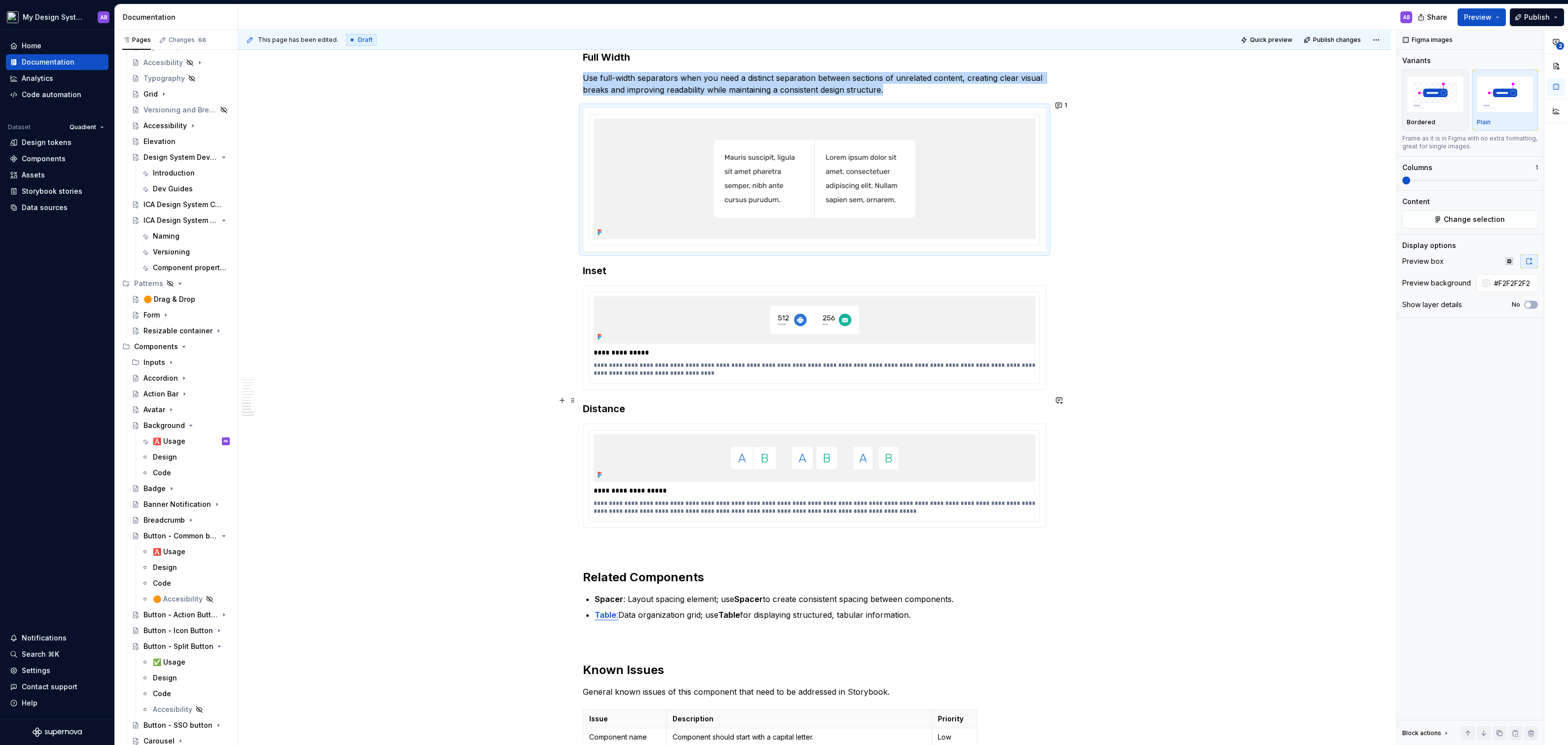
scroll to position [1820, 0]
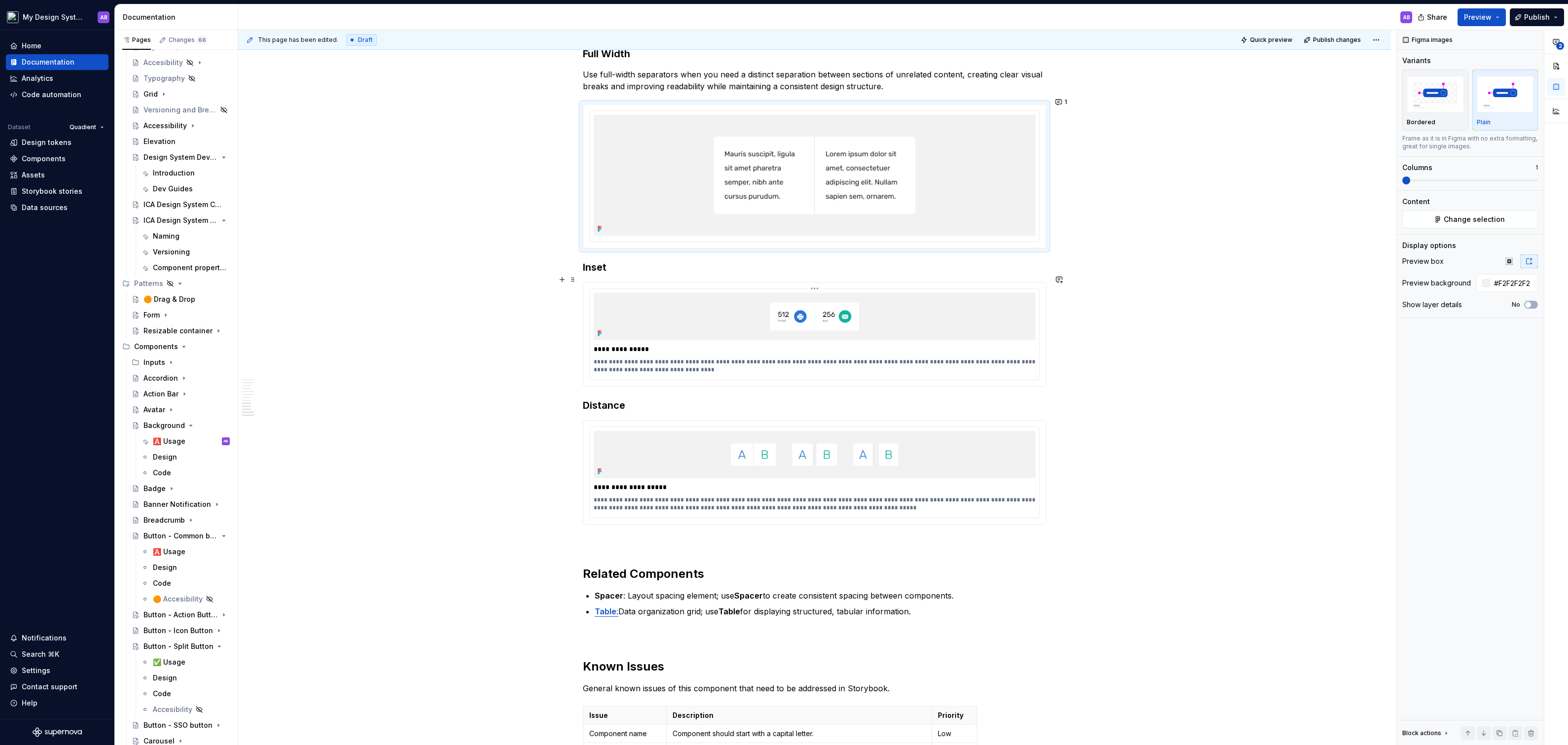
click at [624, 358] on p "**********" at bounding box center [815, 366] width 443 height 16
type input "#F2F2F2"
click at [624, 358] on p "**********" at bounding box center [815, 366] width 443 height 16
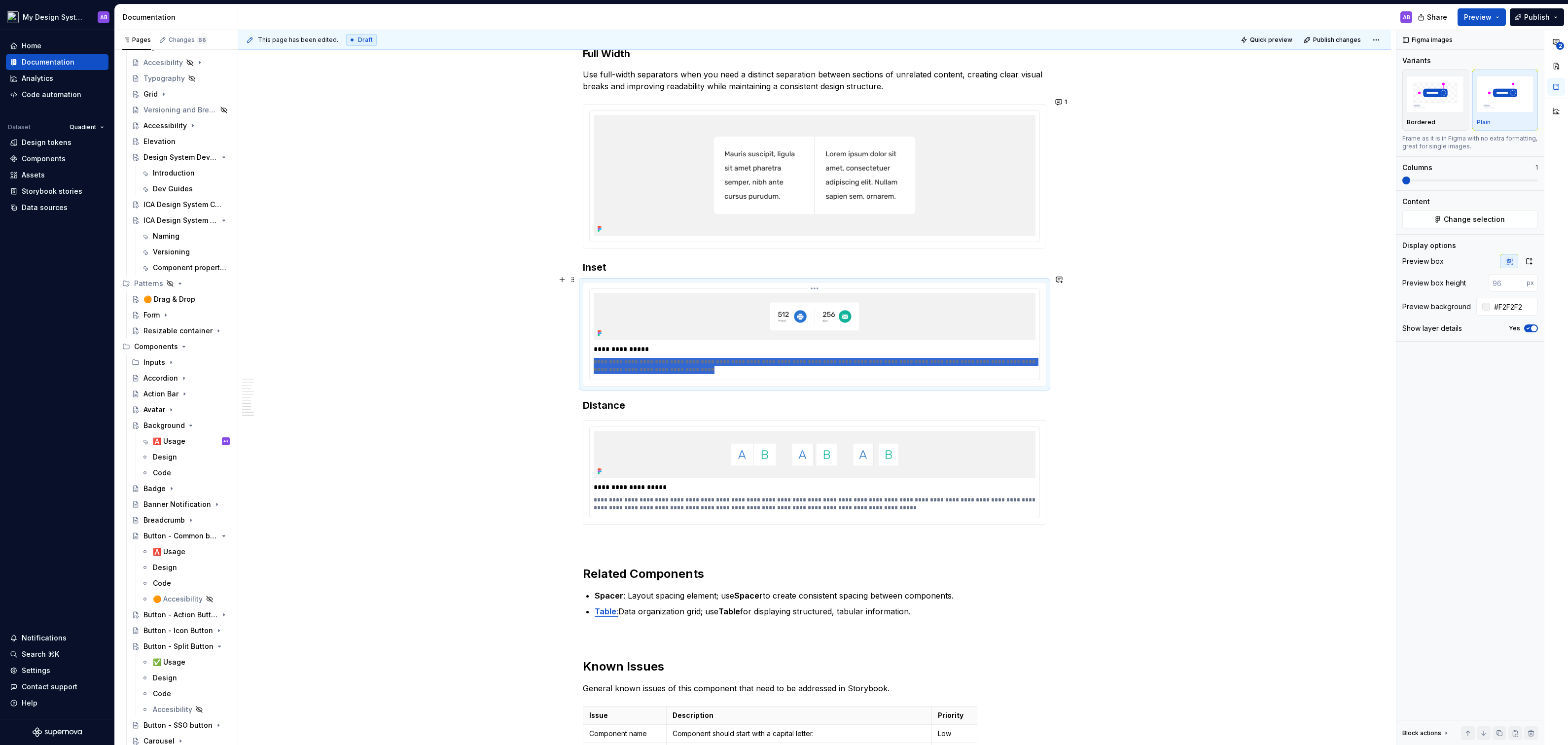
click at [624, 358] on p "**********" at bounding box center [815, 366] width 443 height 16
click at [565, 260] on button "button" at bounding box center [562, 260] width 14 height 14
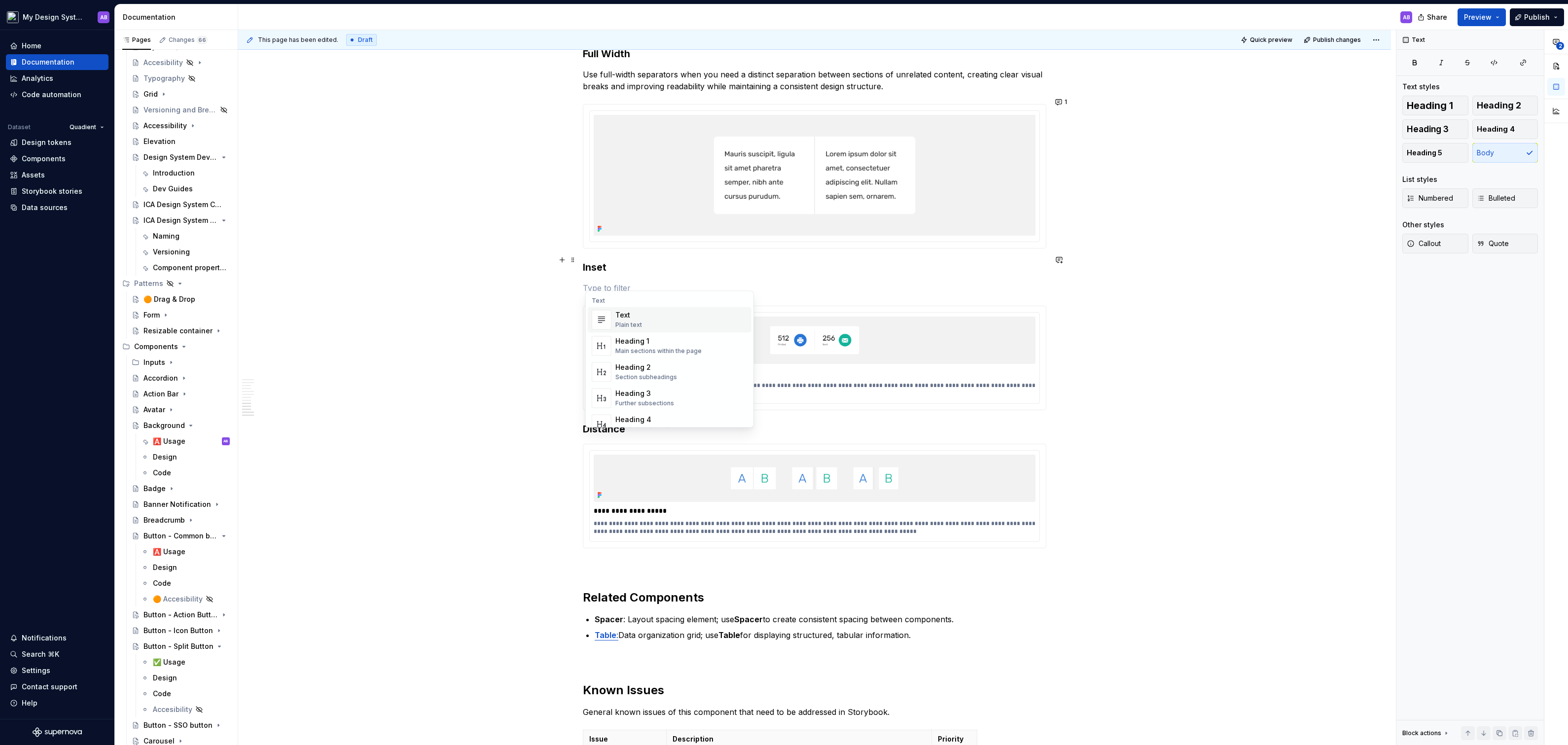
click at [616, 282] on p at bounding box center [814, 288] width 463 height 12
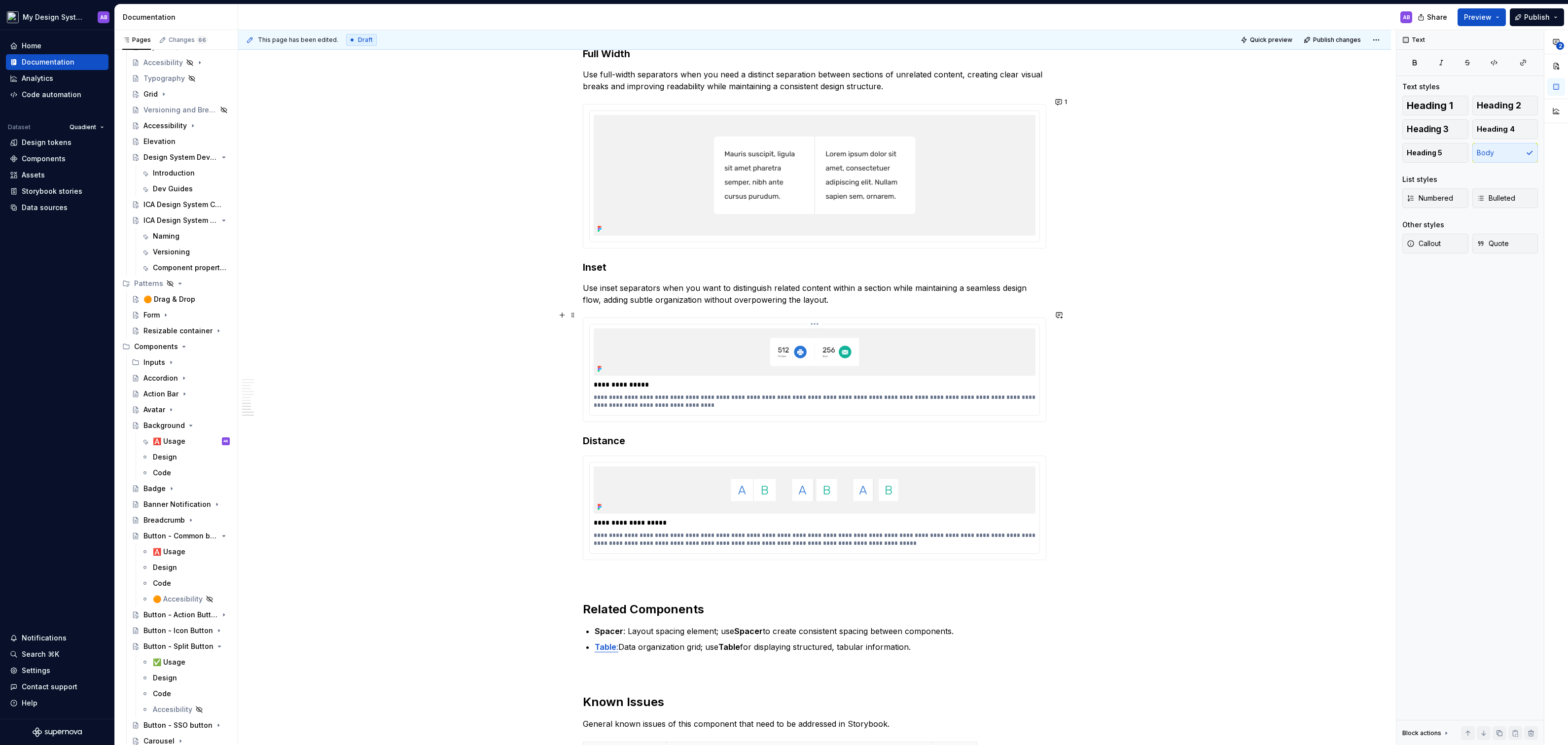
click at [637, 393] on p "**********" at bounding box center [815, 401] width 443 height 16
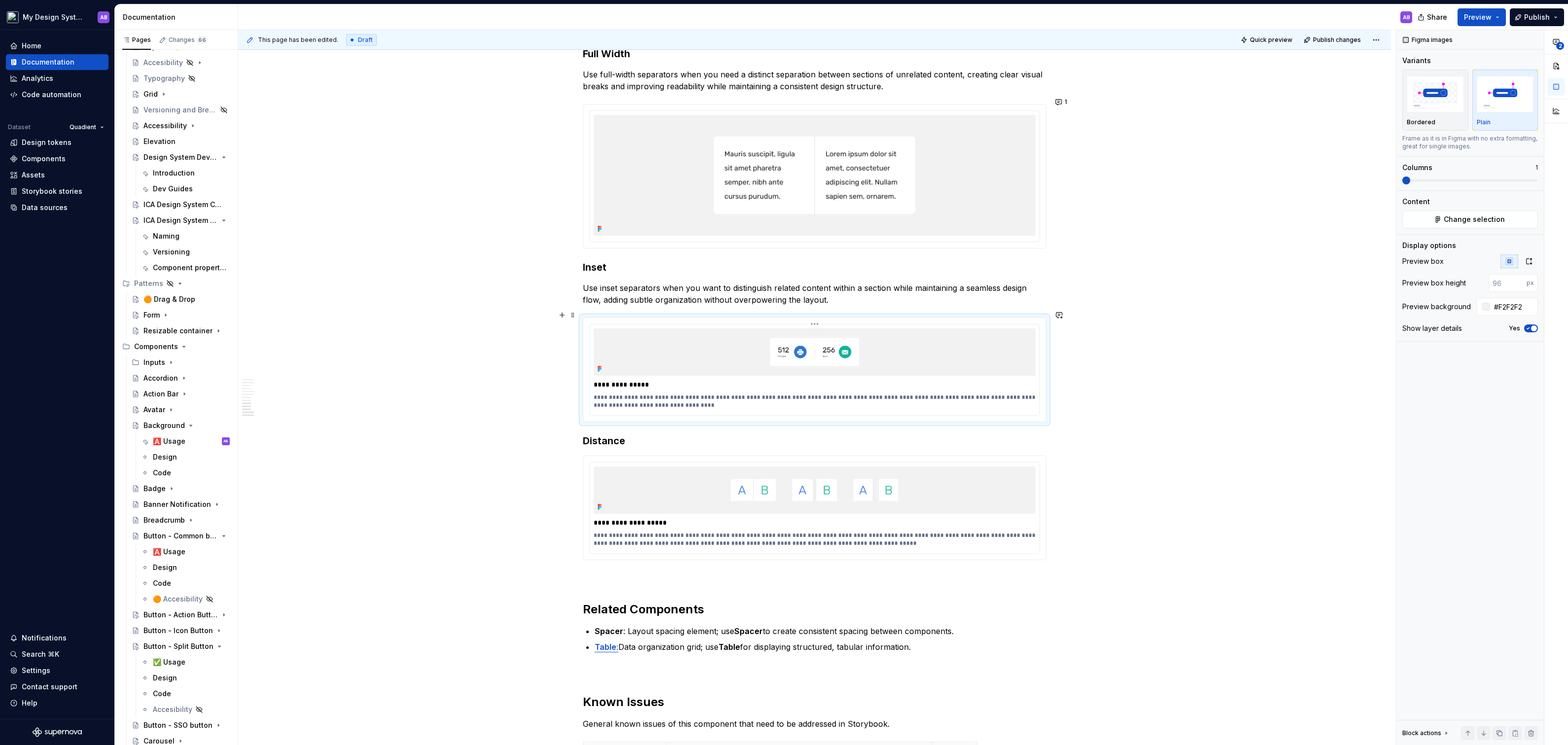
click at [637, 393] on p "**********" at bounding box center [815, 401] width 443 height 16
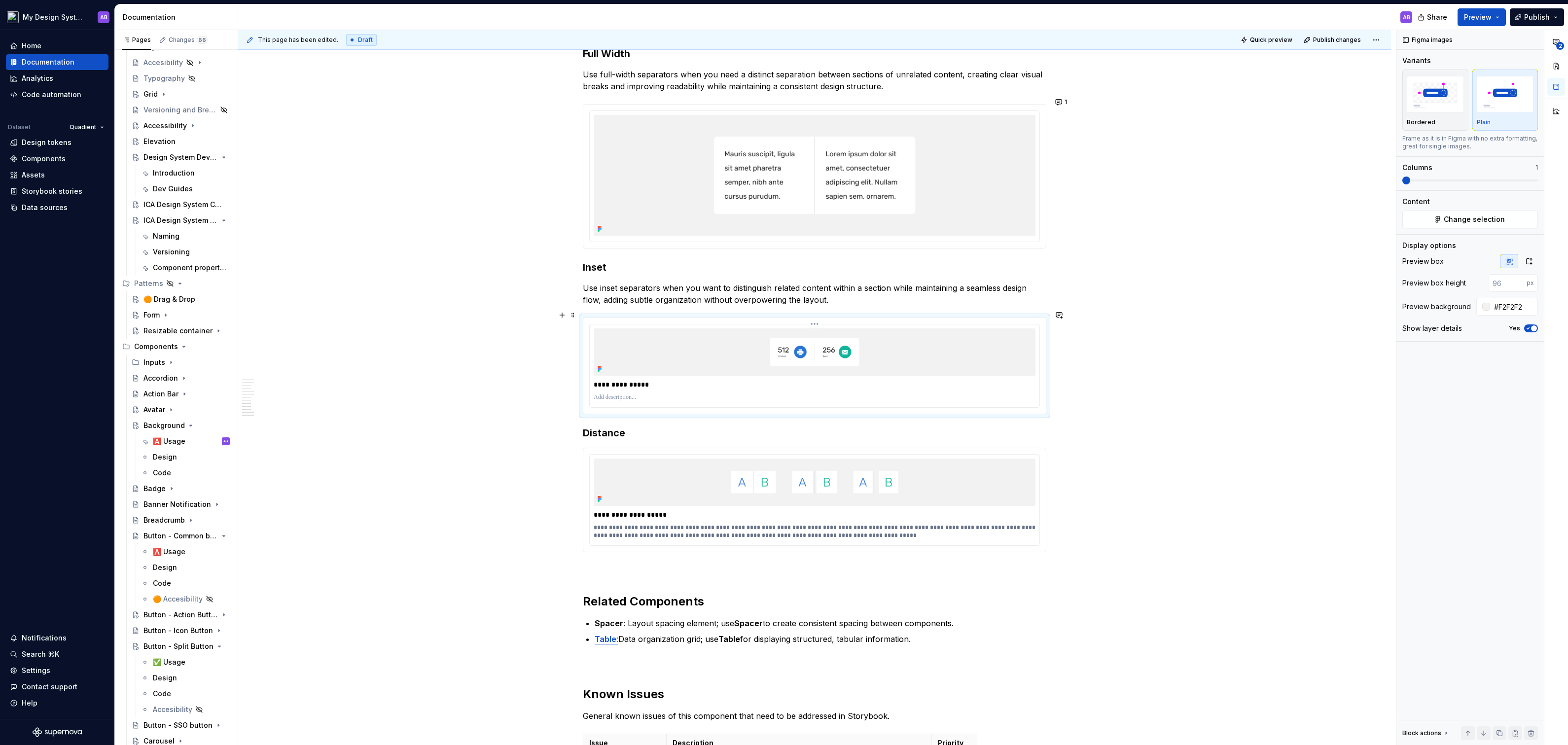
click at [625, 380] on p "**********" at bounding box center [815, 385] width 443 height 10
click at [1528, 327] on icon "button" at bounding box center [1528, 329] width 8 height 6
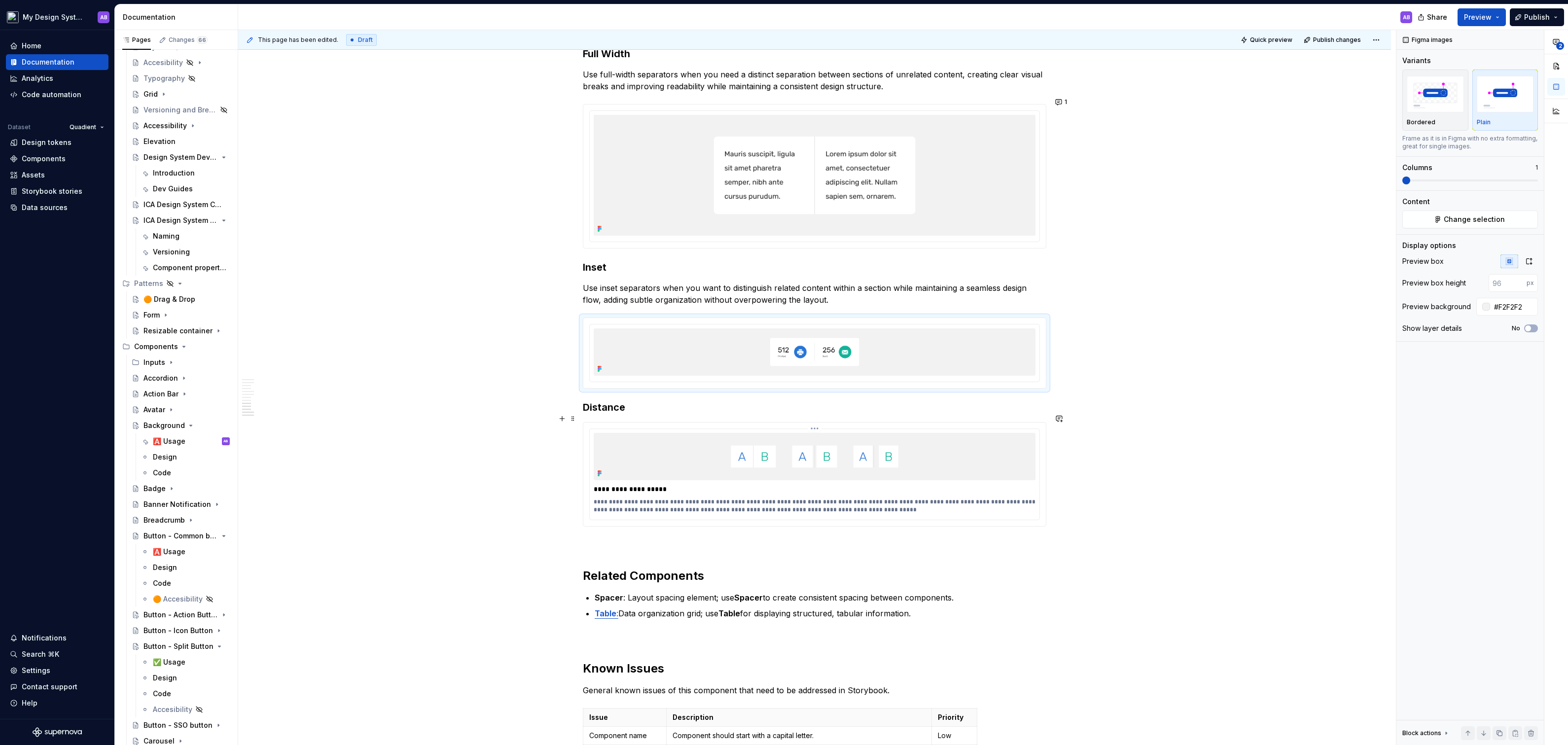
click at [663, 498] on p "**********" at bounding box center [815, 506] width 443 height 16
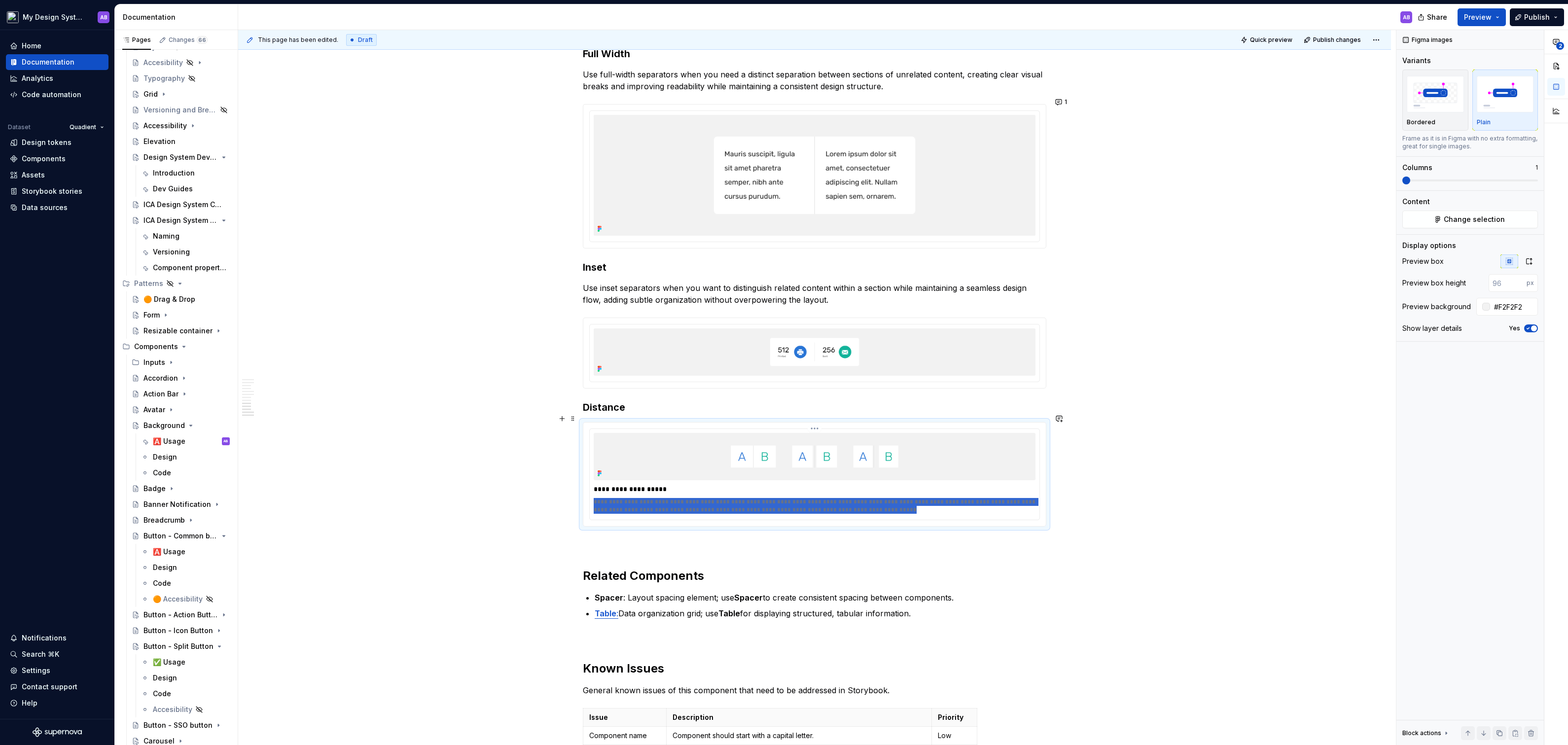
click at [663, 498] on p "**********" at bounding box center [815, 506] width 443 height 16
click at [564, 399] on button "button" at bounding box center [562, 399] width 14 height 14
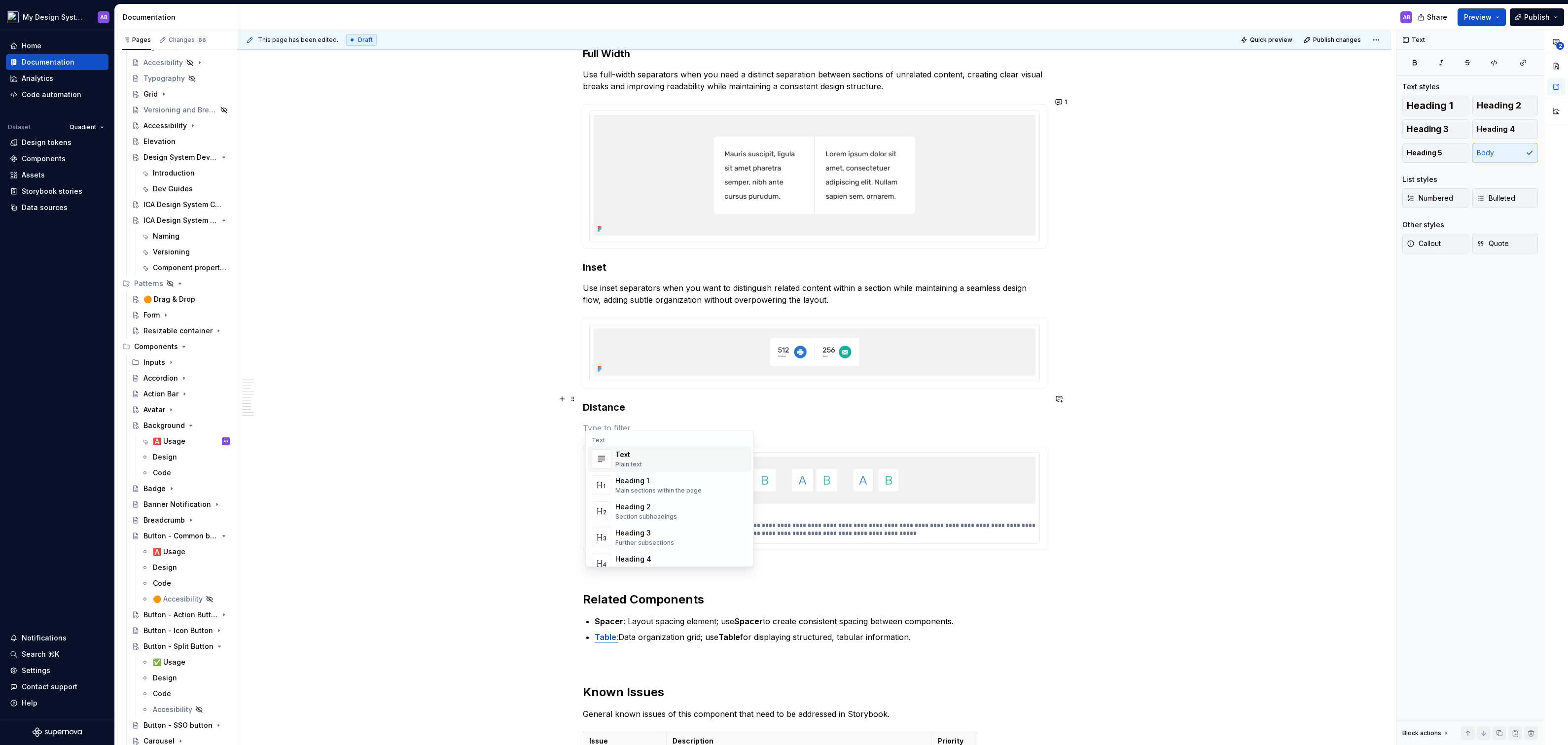
click at [616, 422] on p at bounding box center [814, 427] width 463 height 12
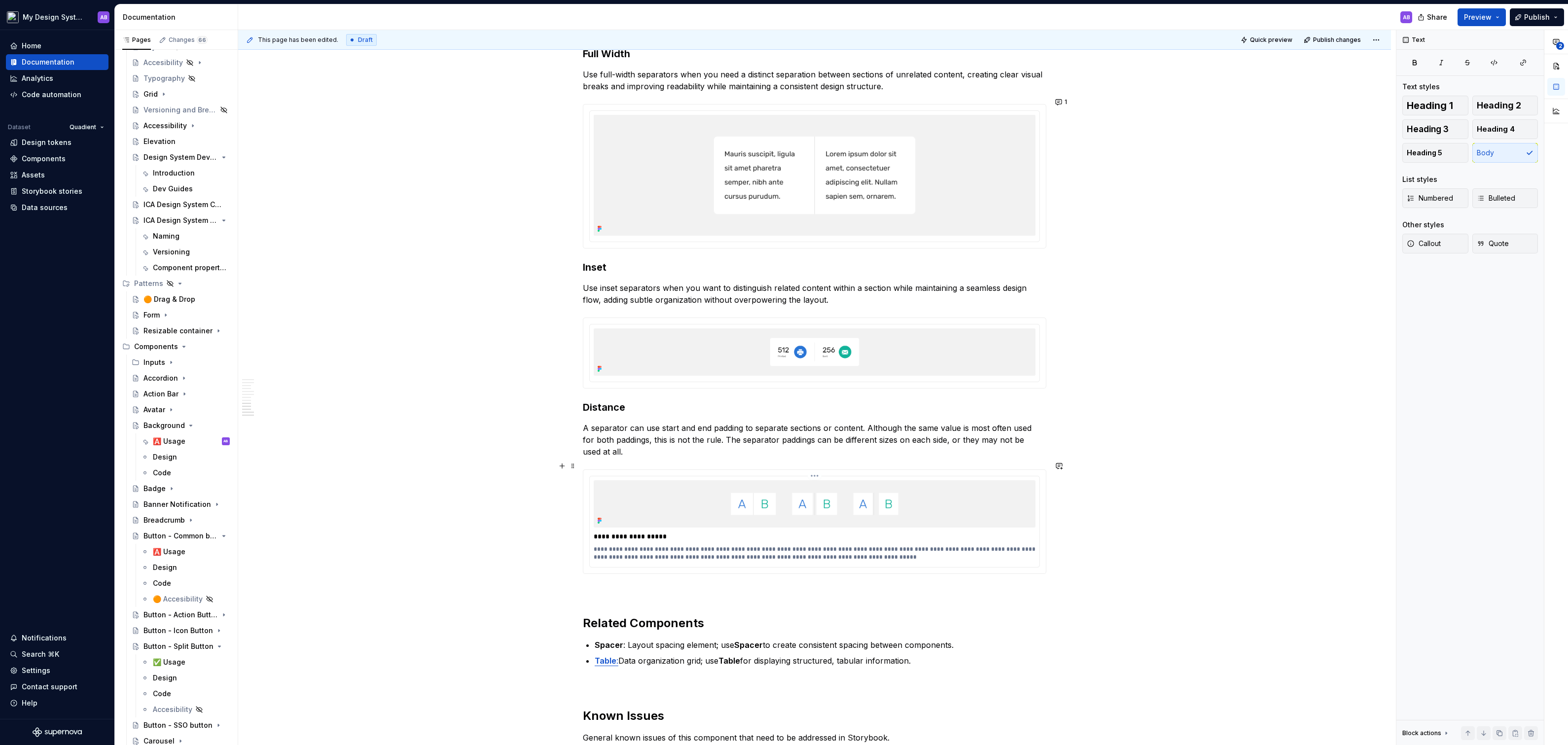
click at [619, 532] on p "**********" at bounding box center [815, 537] width 443 height 10
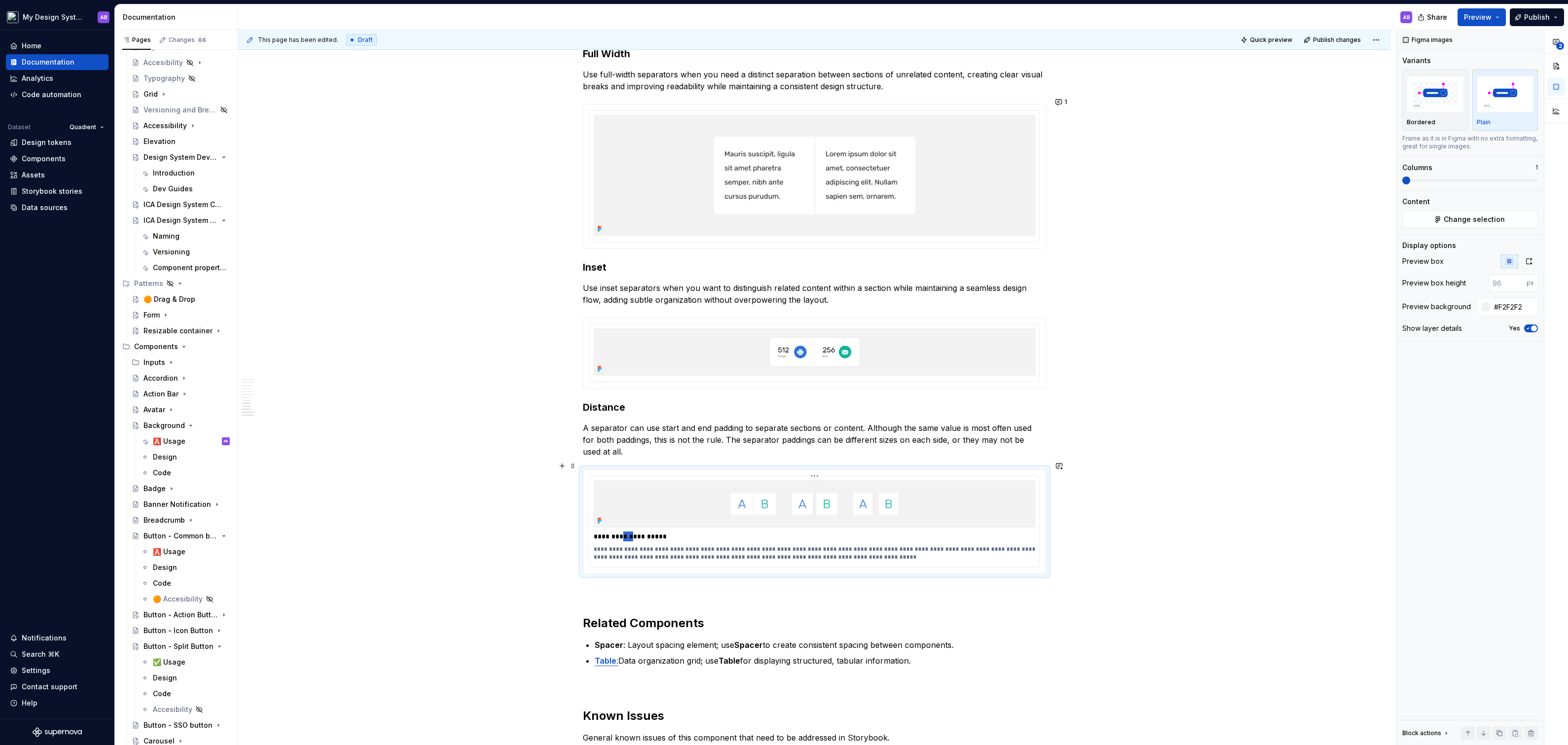
click at [619, 532] on p "**********" at bounding box center [815, 537] width 443 height 10
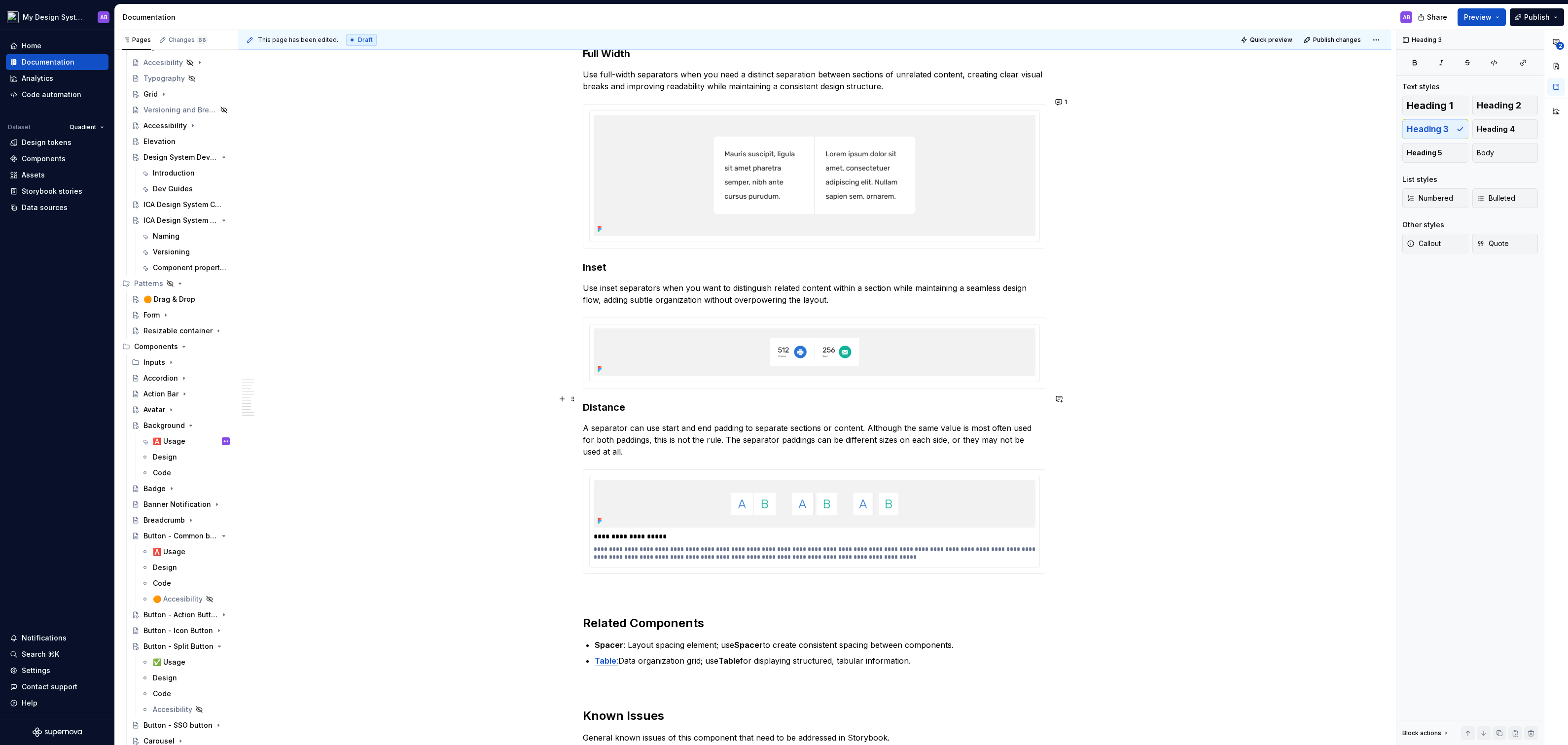
click at [600, 401] on h3 "Distance" at bounding box center [814, 407] width 463 height 14
click at [644, 401] on h3 "Start & End distance" at bounding box center [814, 407] width 463 height 14
click at [628, 545] on p "**********" at bounding box center [815, 553] width 443 height 16
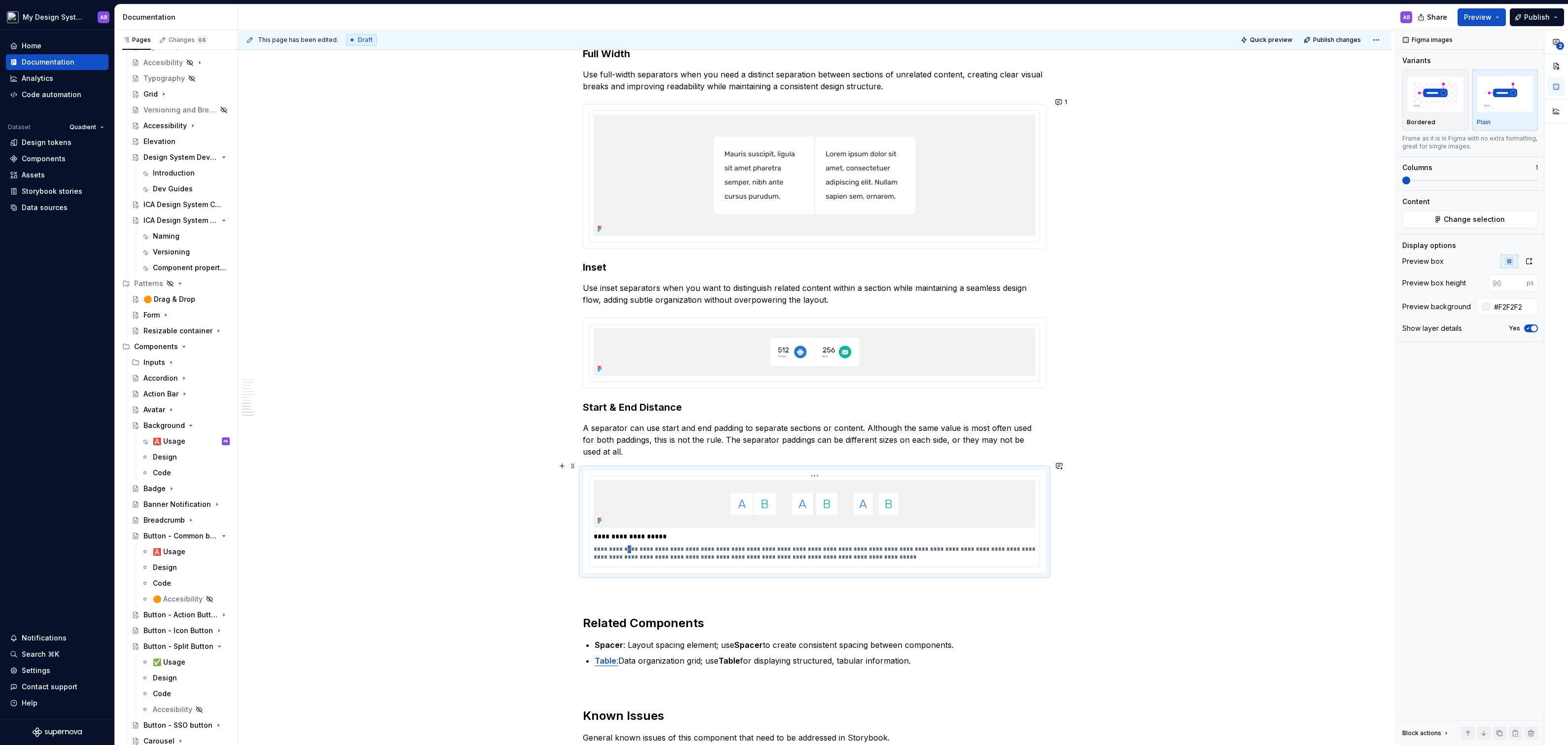
click at [628, 545] on p "**********" at bounding box center [815, 553] width 443 height 16
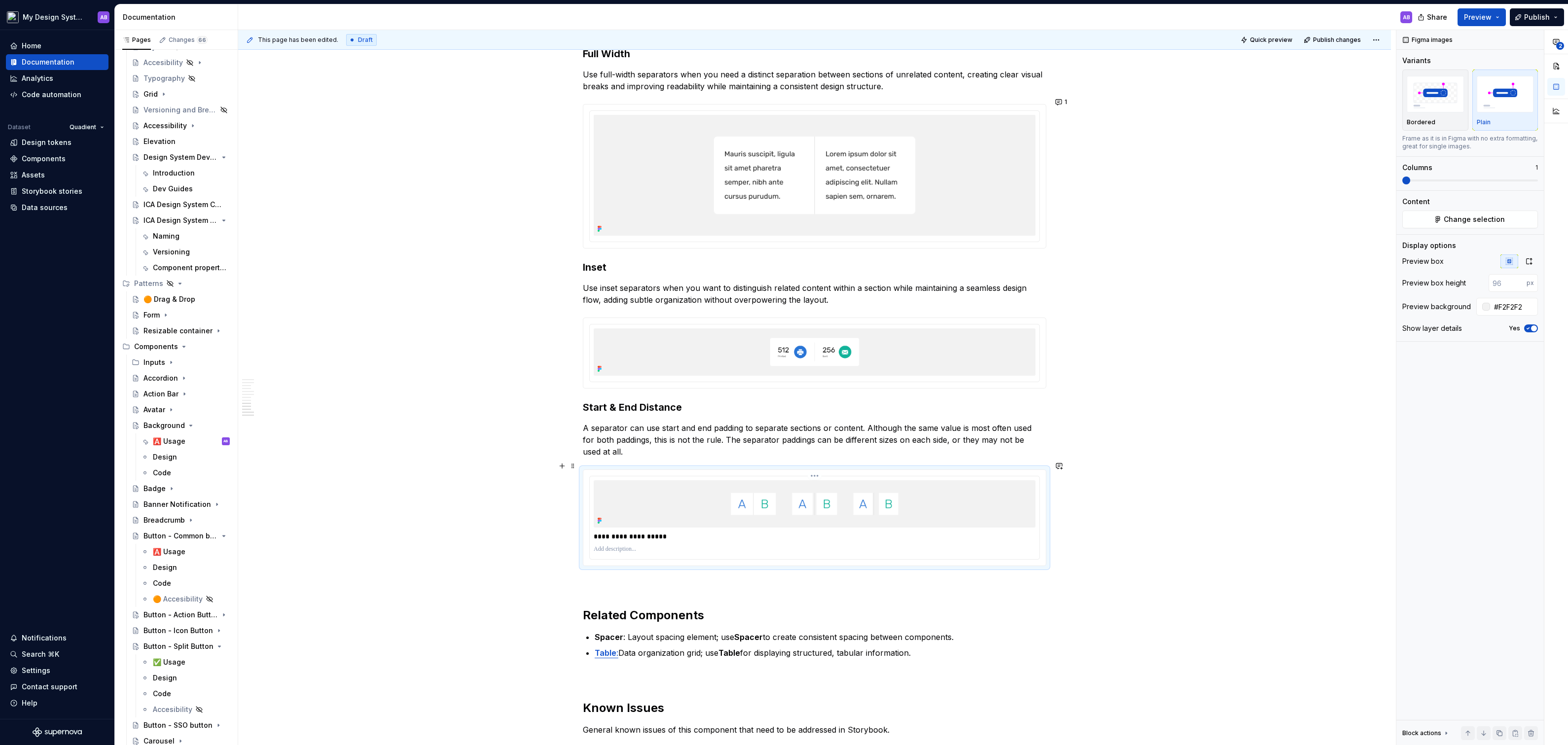
click at [631, 532] on p "**********" at bounding box center [815, 537] width 443 height 10
click at [800, 550] on div at bounding box center [814, 518] width 462 height 96
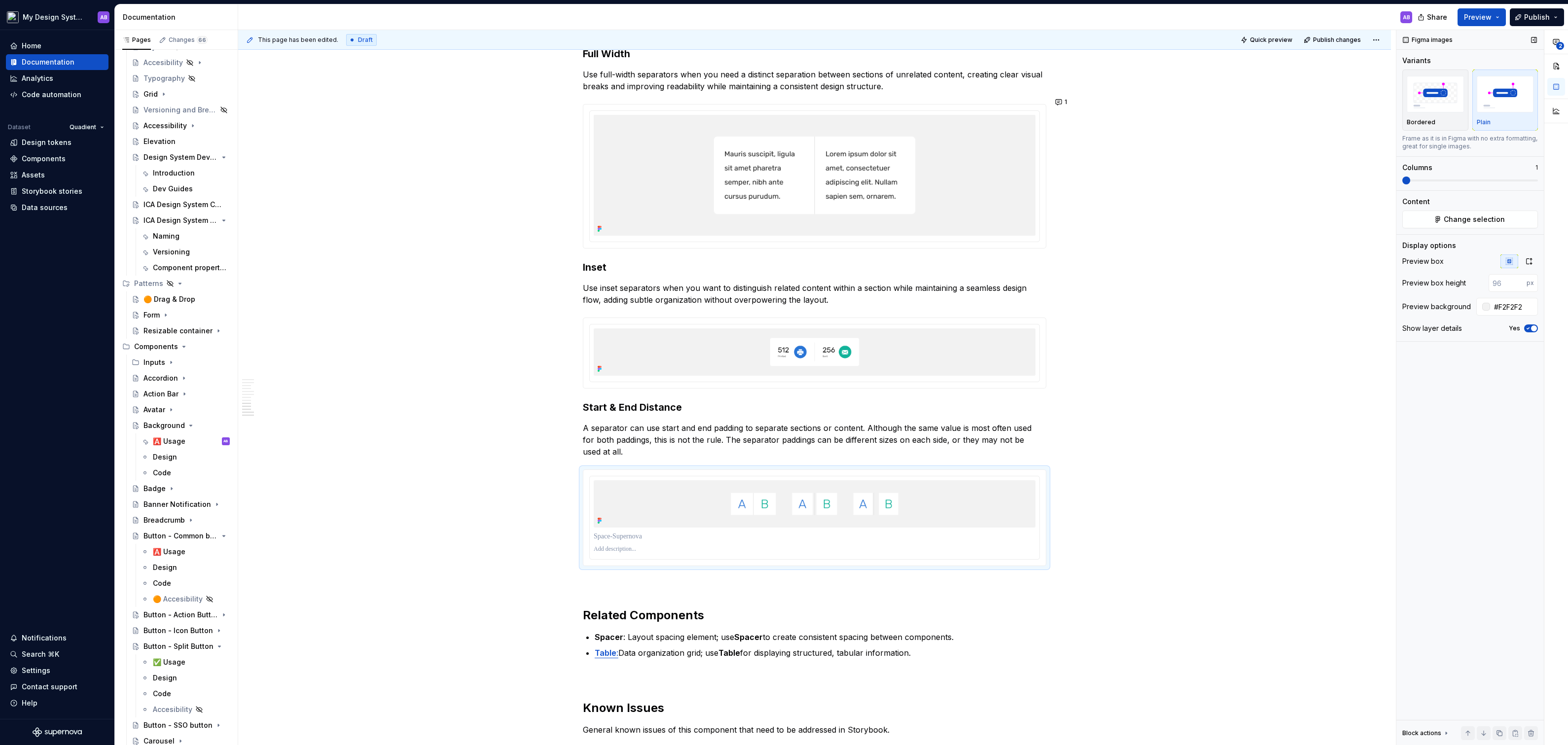
click at [1531, 327] on span "button" at bounding box center [1534, 329] width 6 height 6
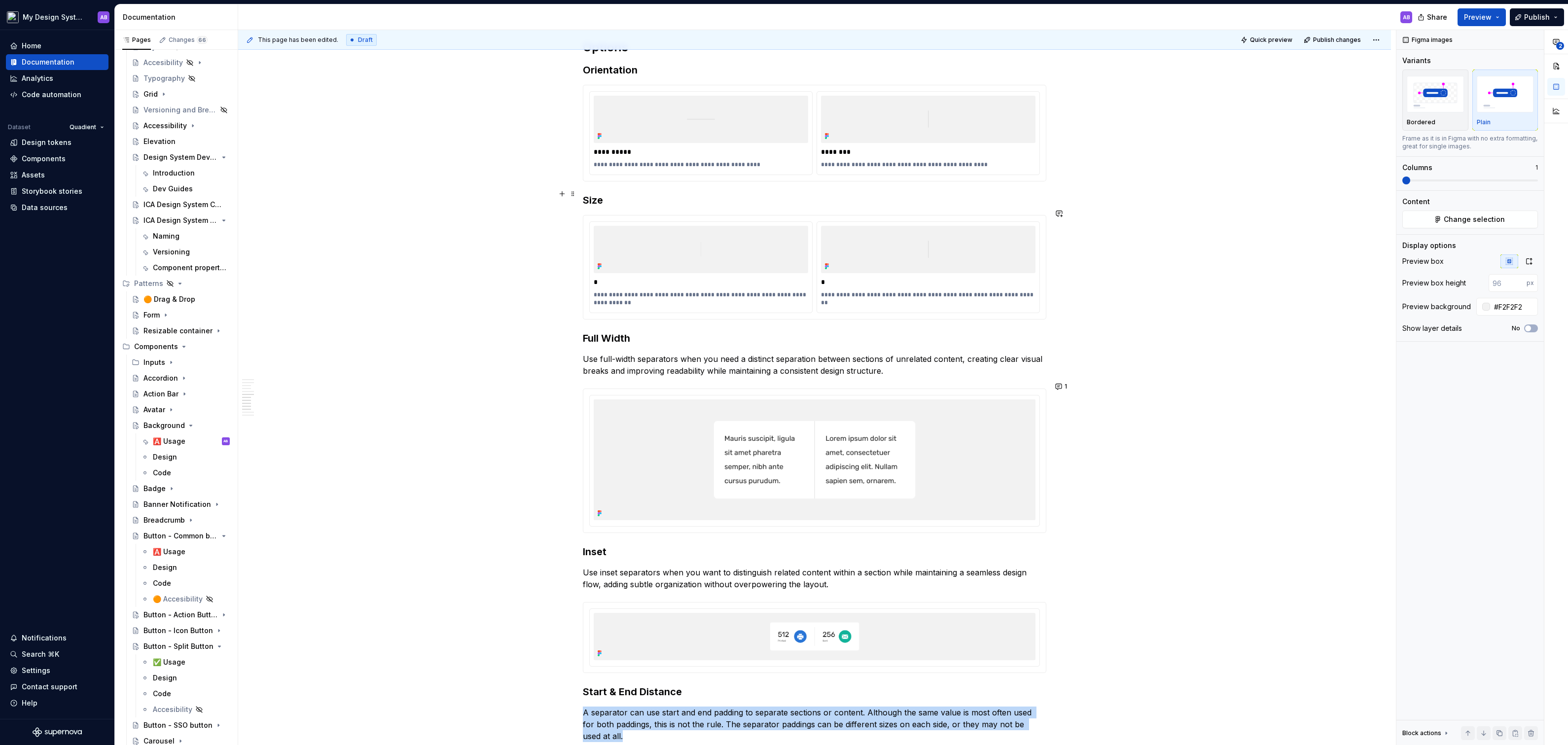
scroll to position [1496, 0]
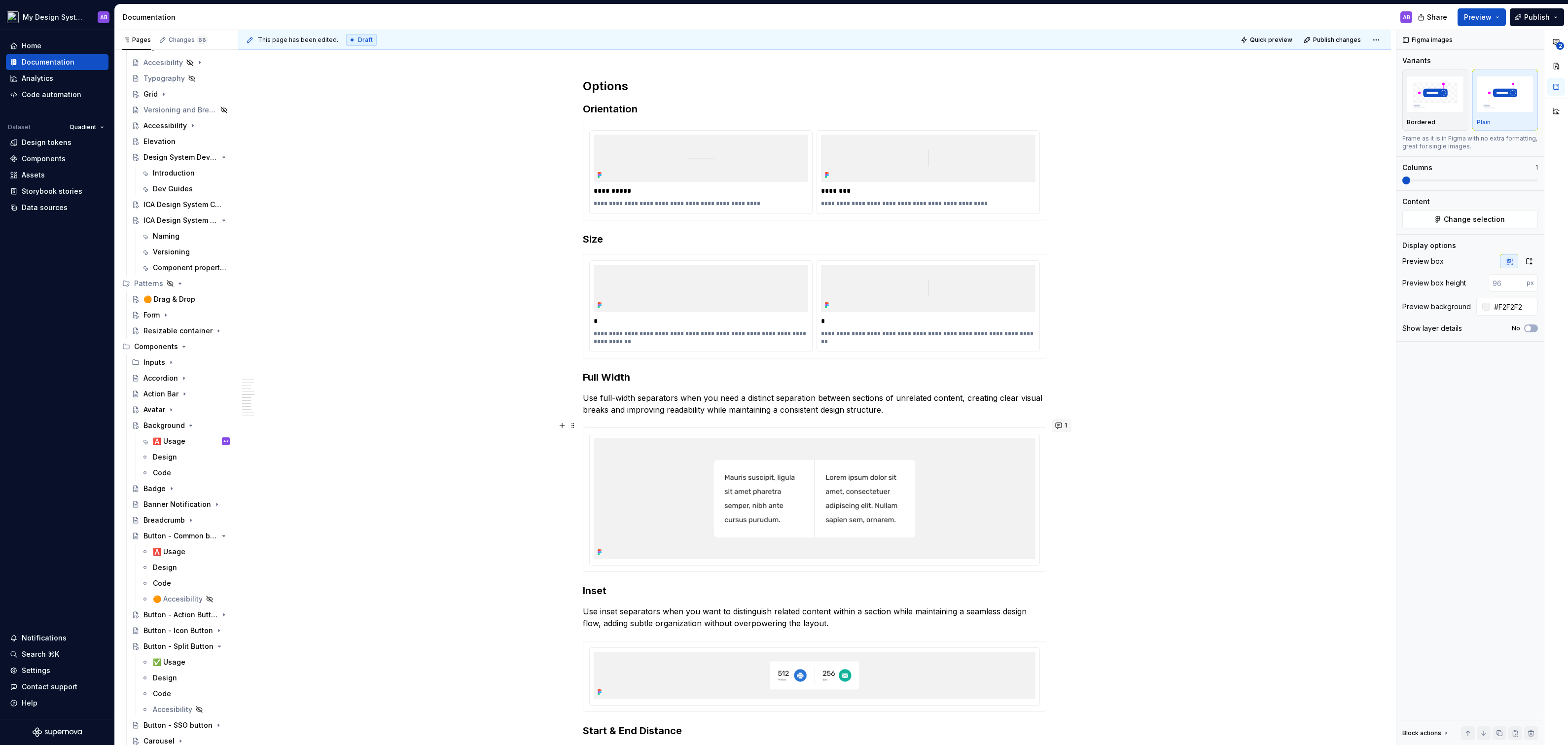
click at [1060, 423] on button "1" at bounding box center [1061, 426] width 19 height 14
type input "#F2F2F2F2"
click at [554, 511] on div "**********" at bounding box center [815, 26] width 1153 height 2677
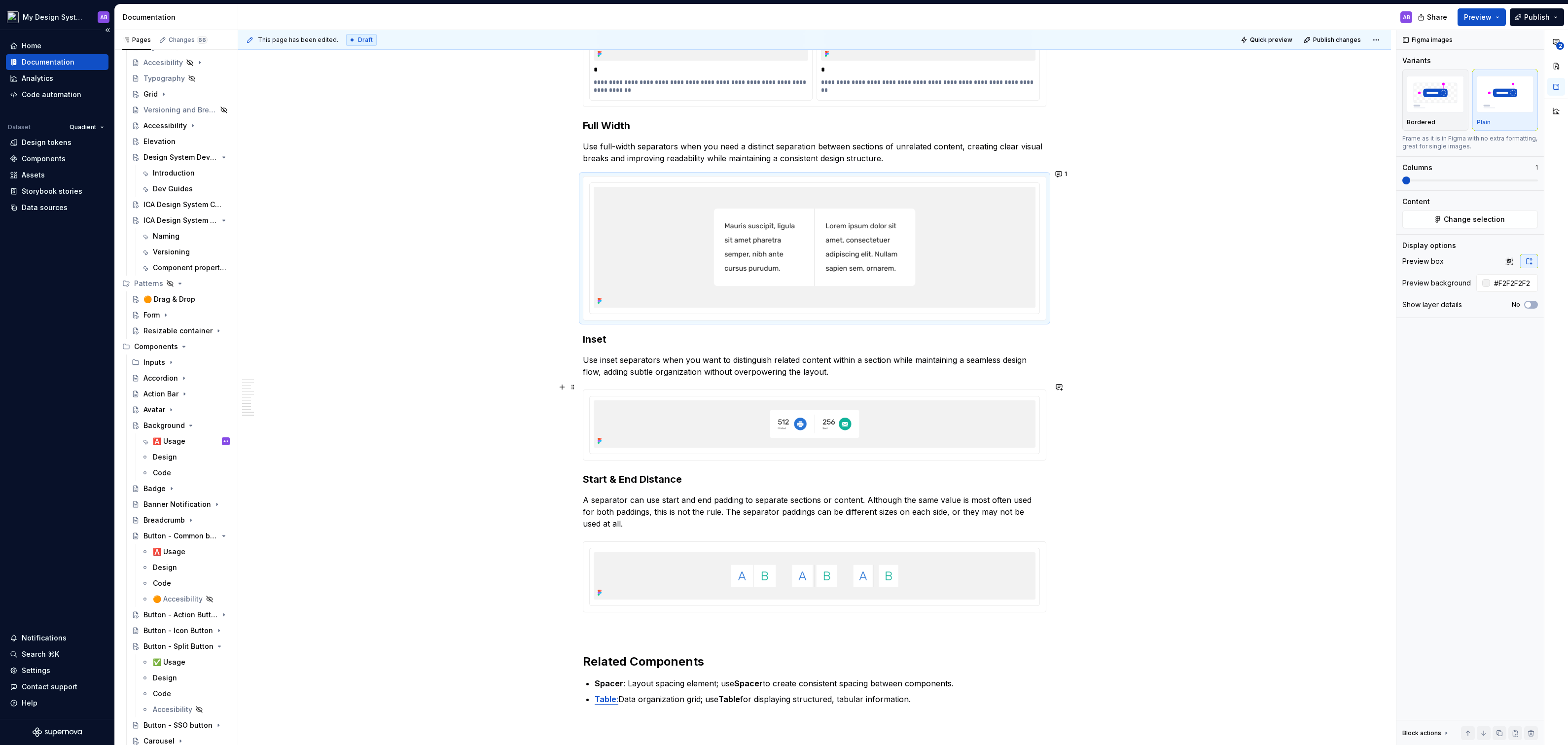
scroll to position [1764, 0]
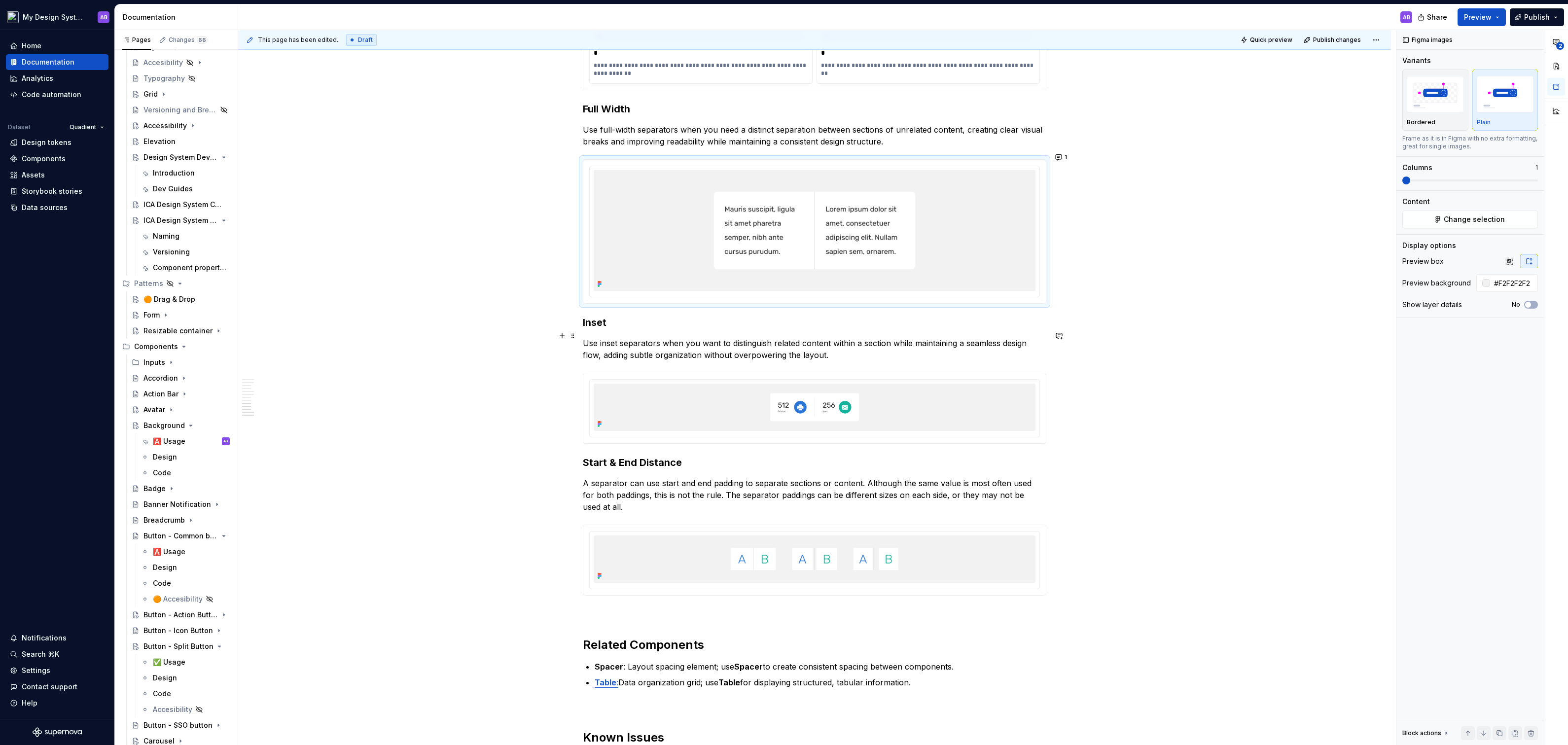
click at [785, 347] on p "Use inset separators when you want to distinguish related content within a sect…" at bounding box center [814, 349] width 463 height 24
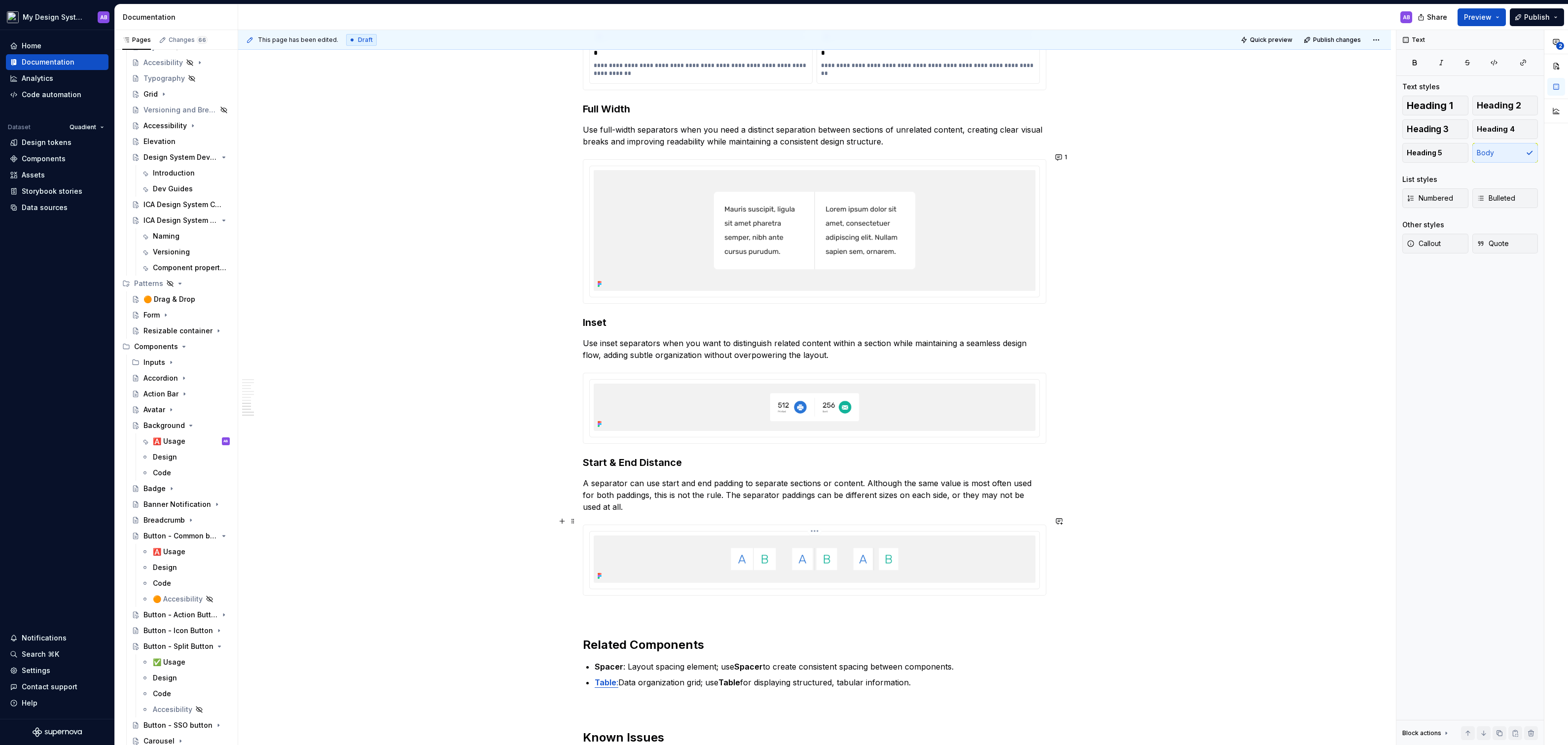
click at [901, 558] on img at bounding box center [815, 559] width 442 height 48
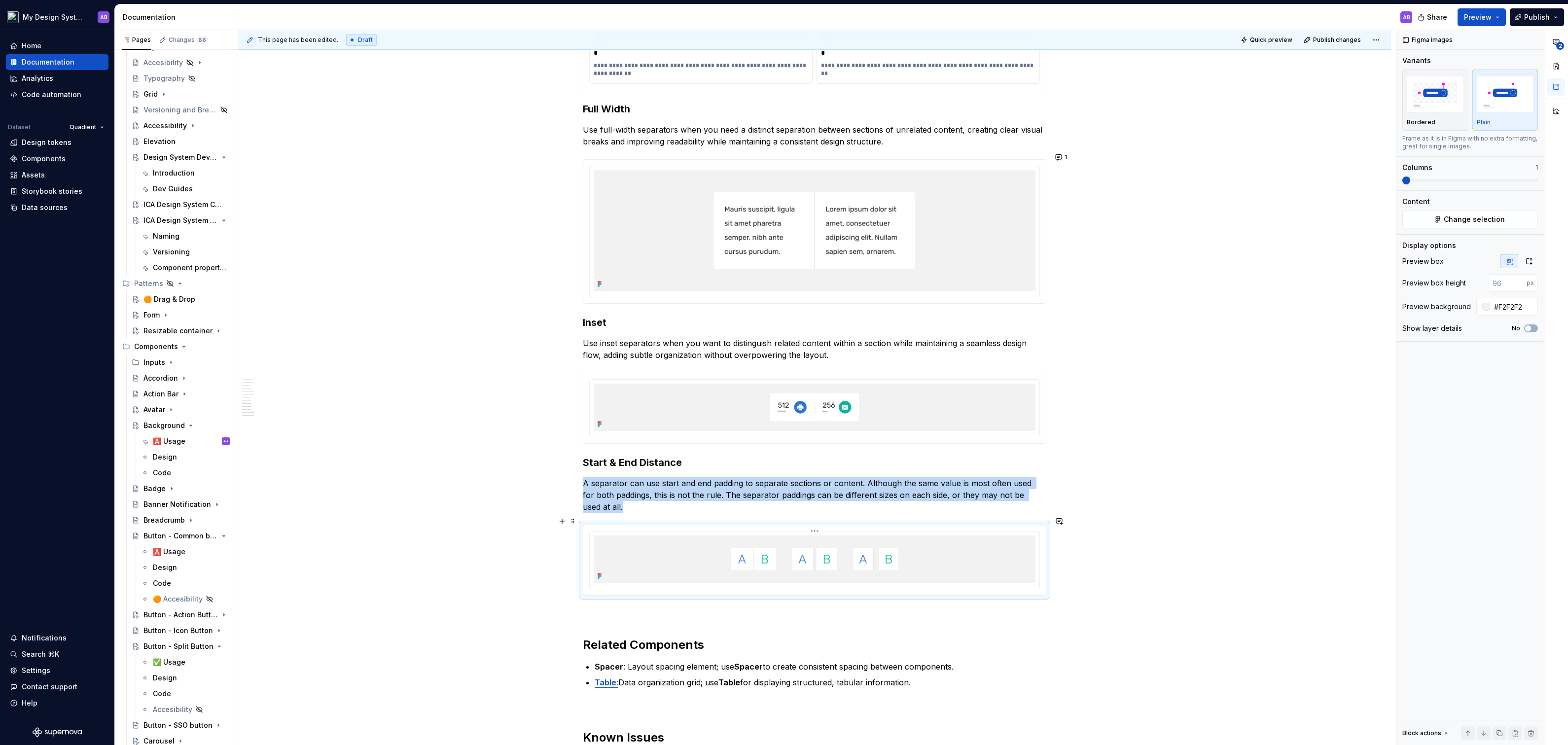
type textarea "*"
click at [1533, 260] on icon "button" at bounding box center [1529, 261] width 8 height 8
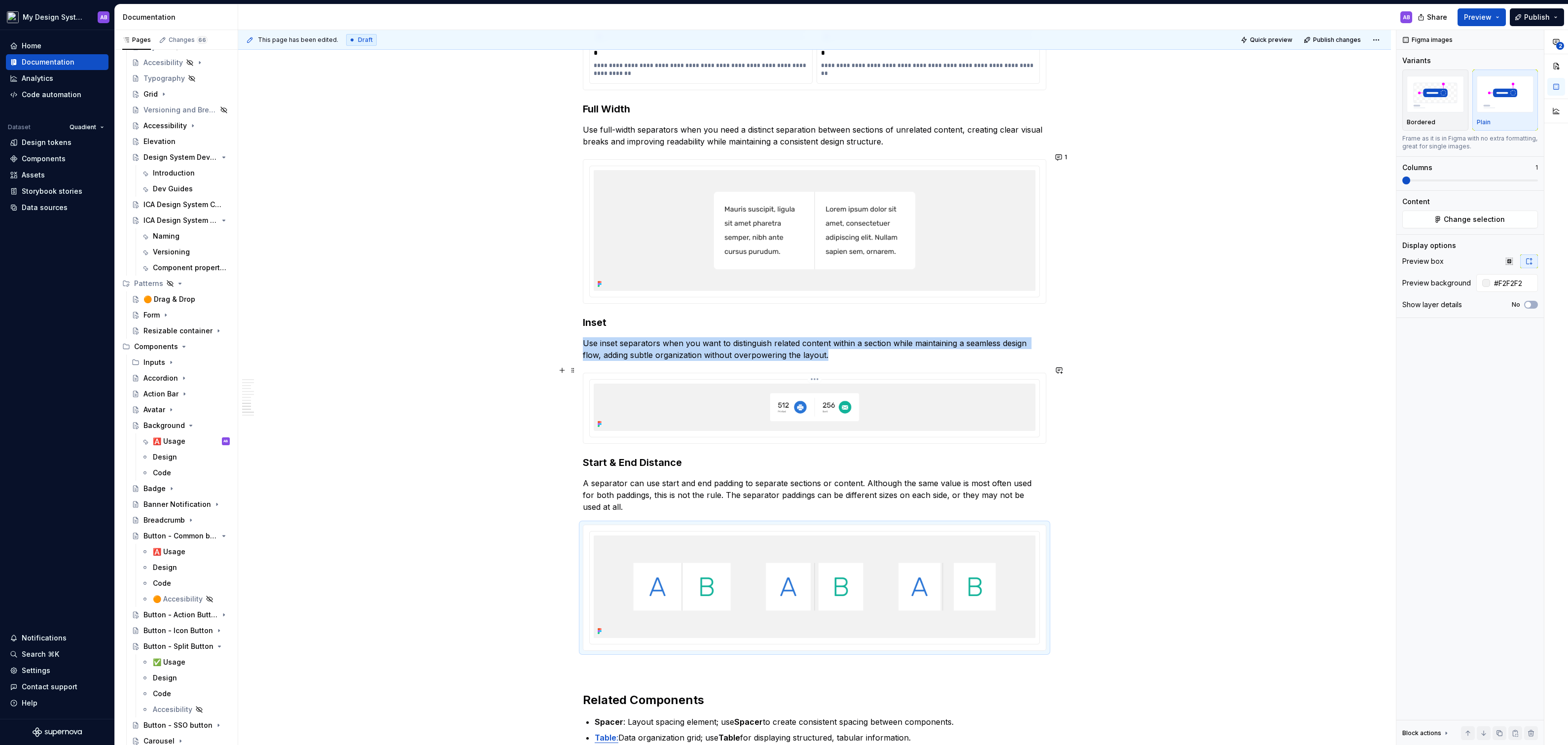
click at [931, 400] on img at bounding box center [815, 407] width 442 height 48
click at [1528, 260] on icon "button" at bounding box center [1529, 261] width 8 height 8
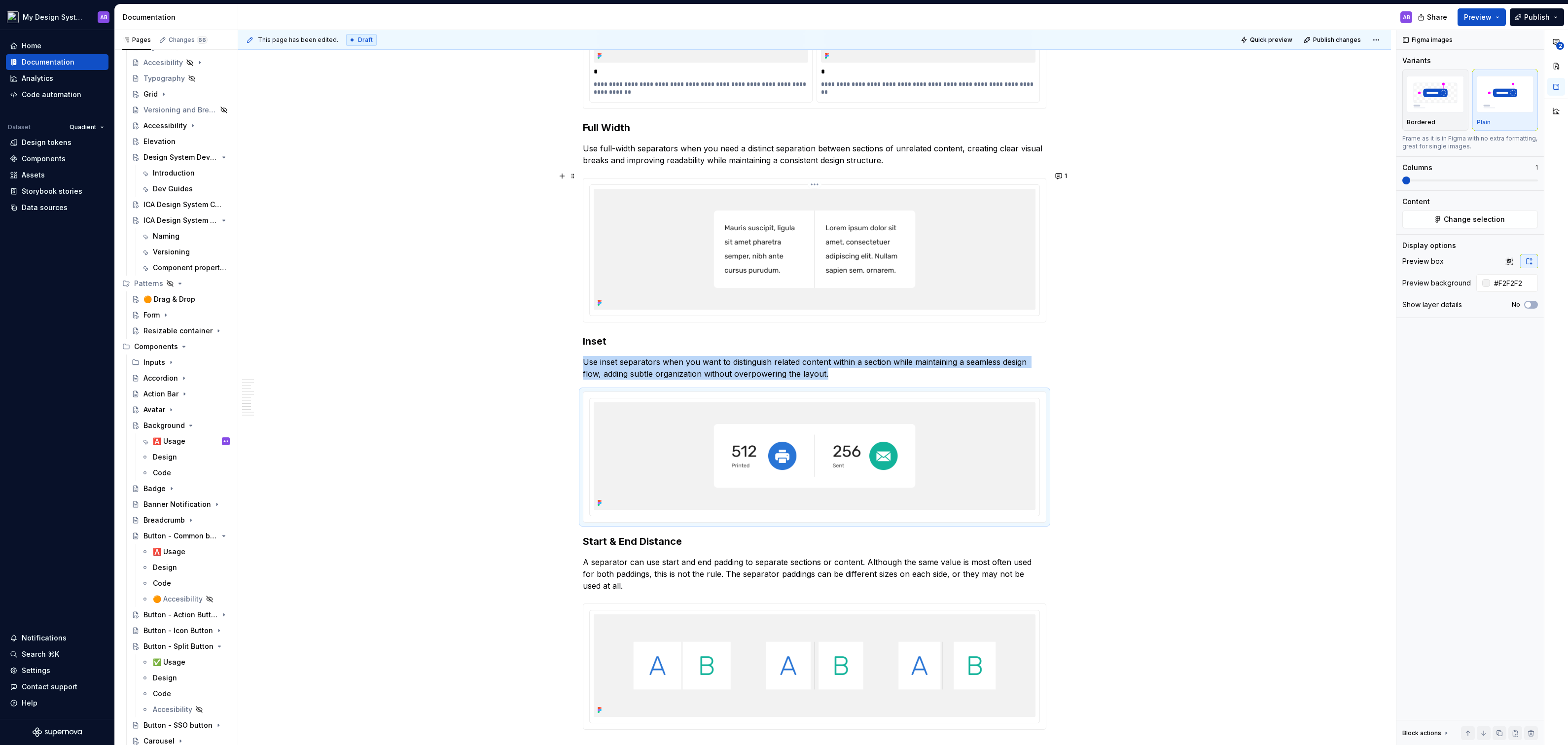
scroll to position [1677, 0]
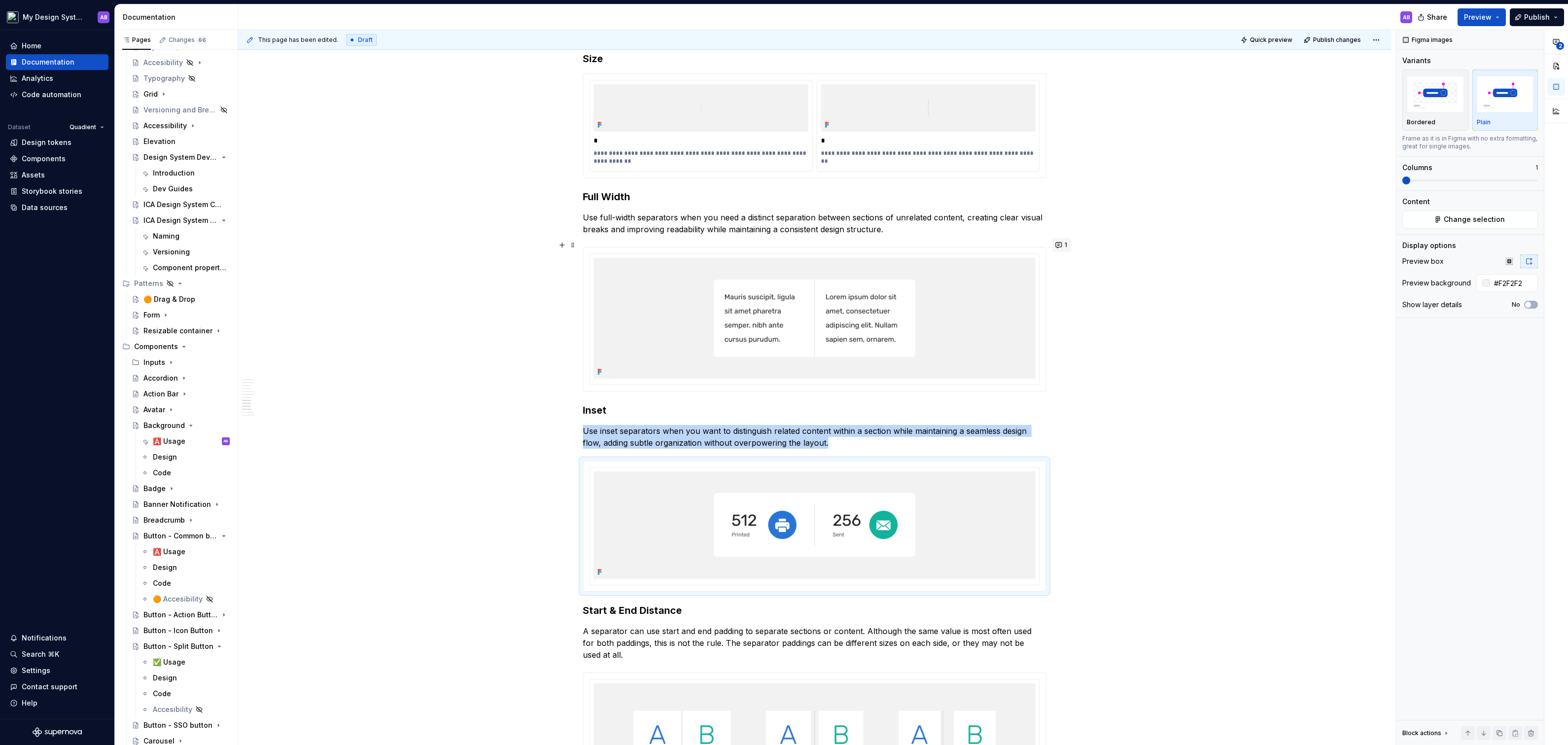
click at [1065, 244] on button "1" at bounding box center [1061, 245] width 19 height 14
type input "#F2F2F2F2"
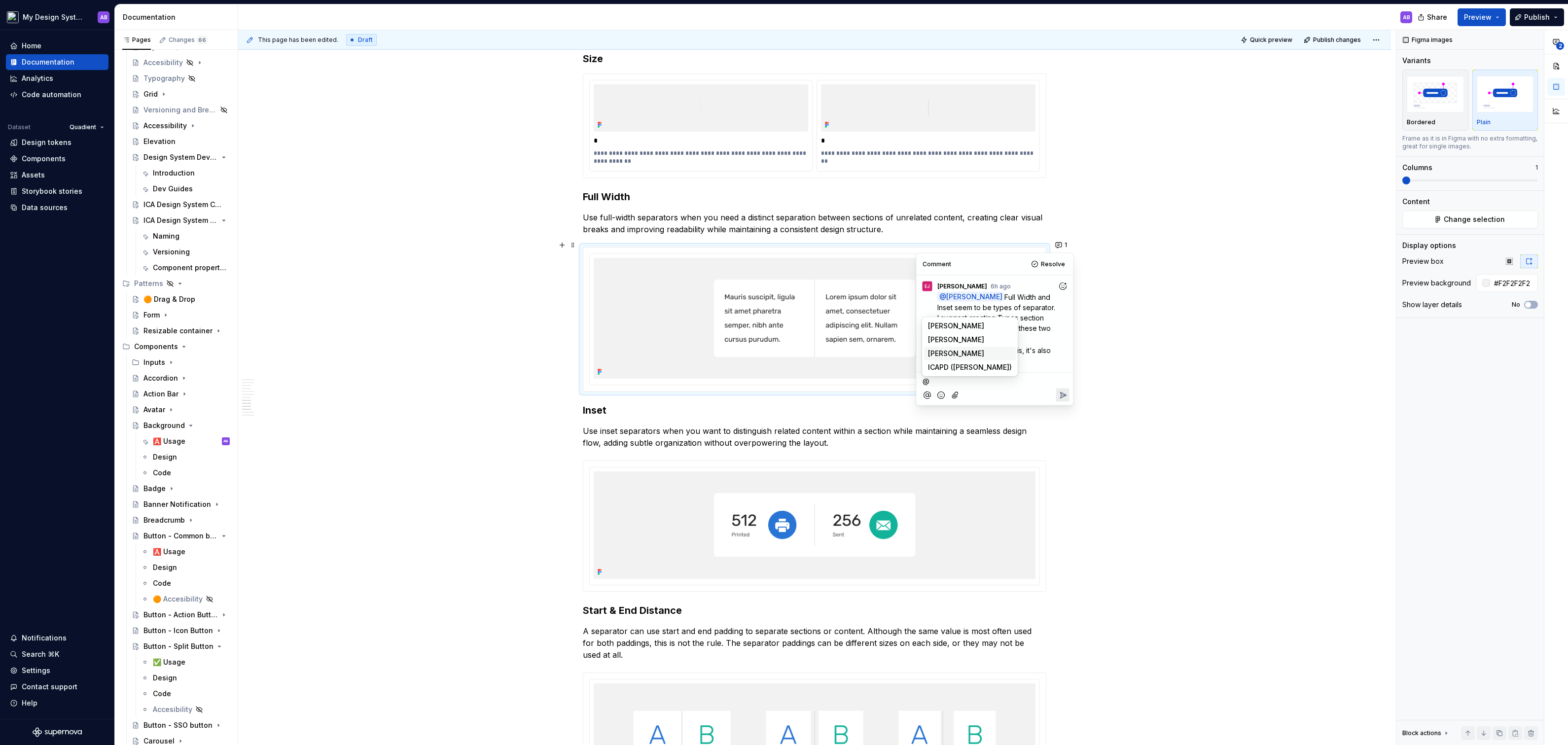
click at [944, 352] on span "[PERSON_NAME]" at bounding box center [956, 354] width 56 height 10
click at [1011, 379] on span "I think that it better fits to "Examples" section, it's optional section that w…" at bounding box center [996, 391] width 147 height 30
click at [985, 401] on span "I think it better fits to "Examples" section, it's optional section that we hav…" at bounding box center [996, 391] width 147 height 30
click at [1029, 402] on span "I think it better fits to "Examples" section, it's optional section that we hav…" at bounding box center [996, 391] width 147 height 30
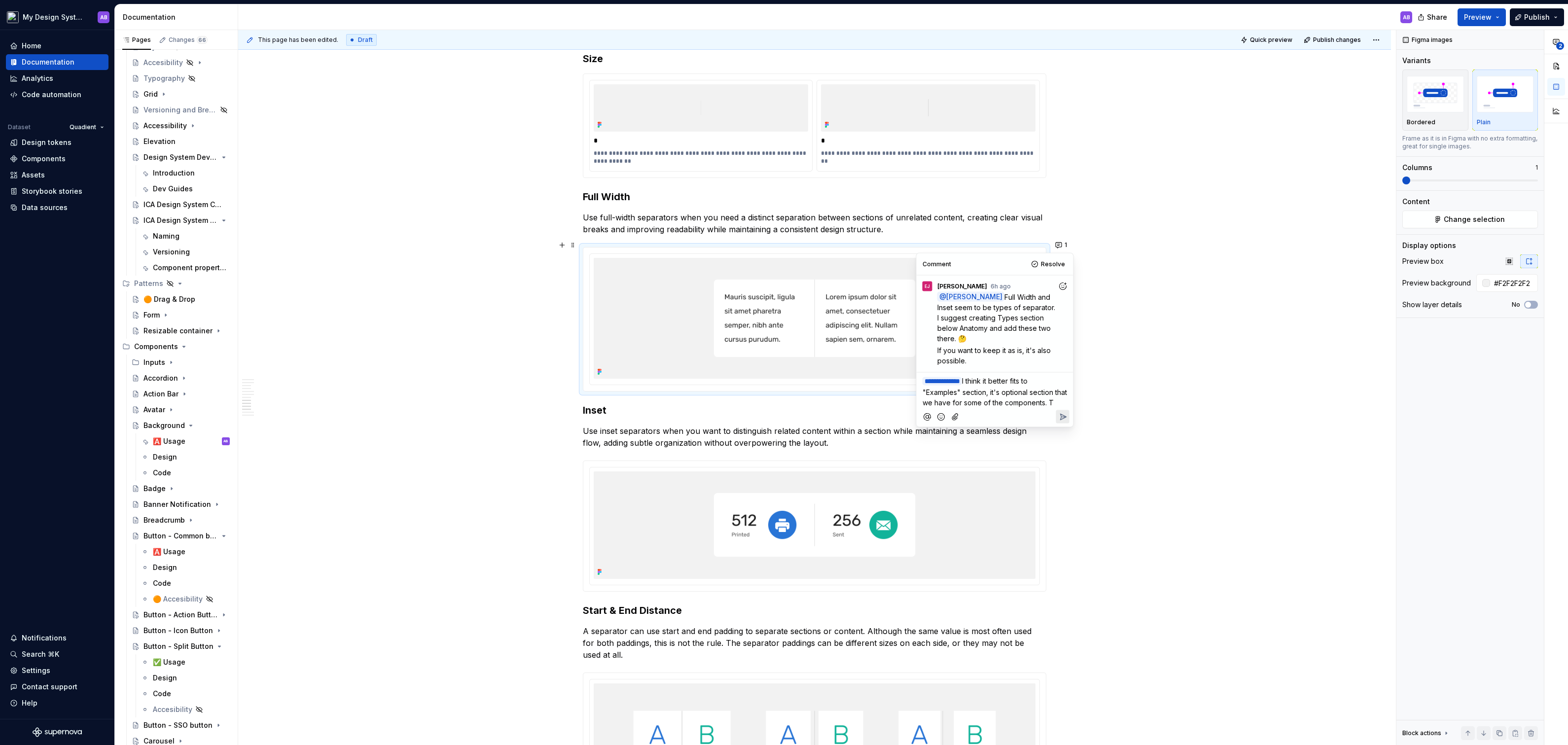
click at [1047, 398] on span "I think it better fits to "Examples" section, it's optional section that we hav…" at bounding box center [996, 391] width 147 height 30
drag, startPoint x: 985, startPoint y: 377, endPoint x: 1010, endPoint y: 432, distance: 60.4
click at [1010, 432] on p "**********" at bounding box center [995, 407] width 145 height 63
copy span "I think it better fits to "Examples" section, it's optional section that we hav…"
click at [965, 431] on p "**********" at bounding box center [995, 407] width 145 height 63
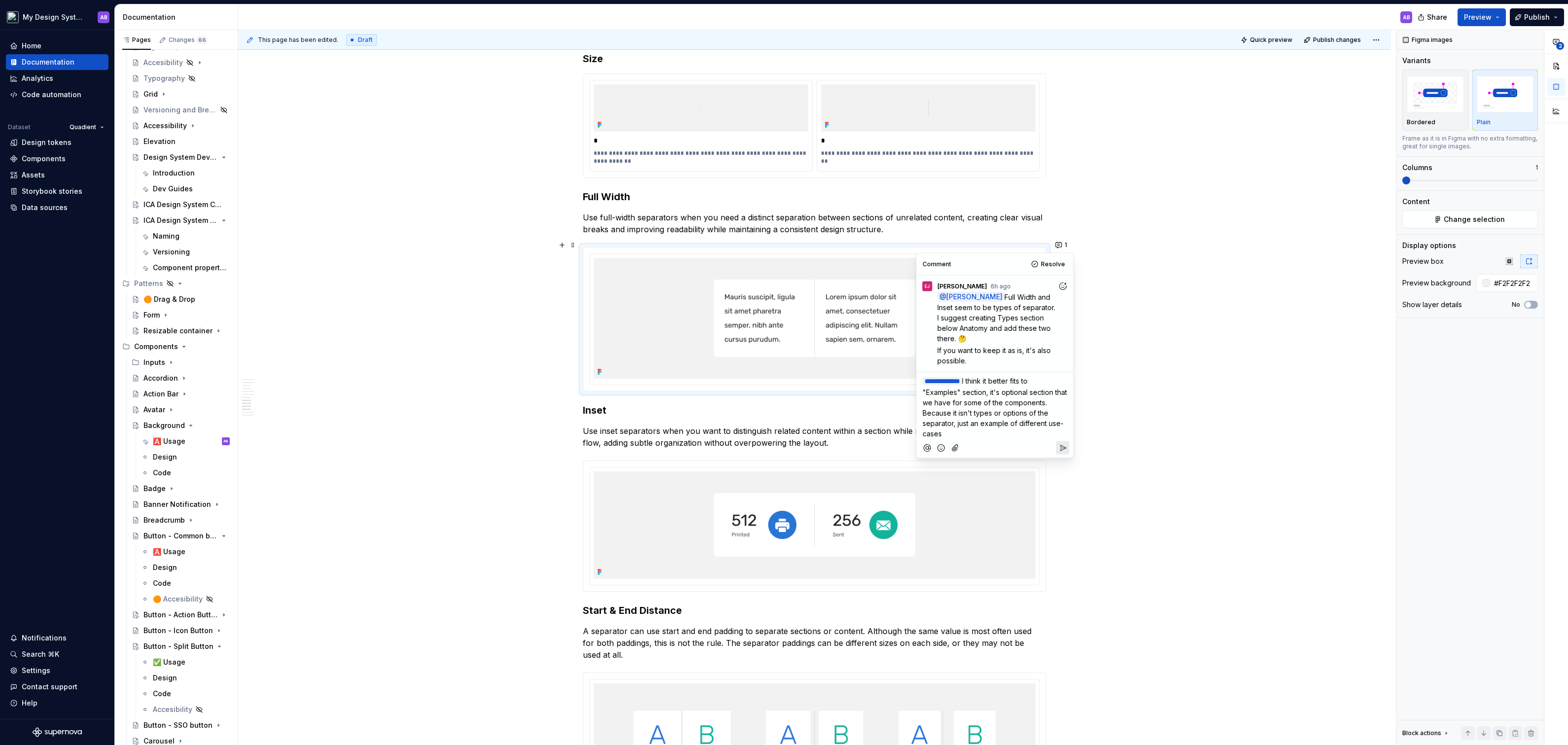
click at [1061, 445] on icon "Reply" at bounding box center [1063, 448] width 6 height 6
click at [1062, 283] on icon "Add reaction" at bounding box center [1062, 286] width 10 height 10
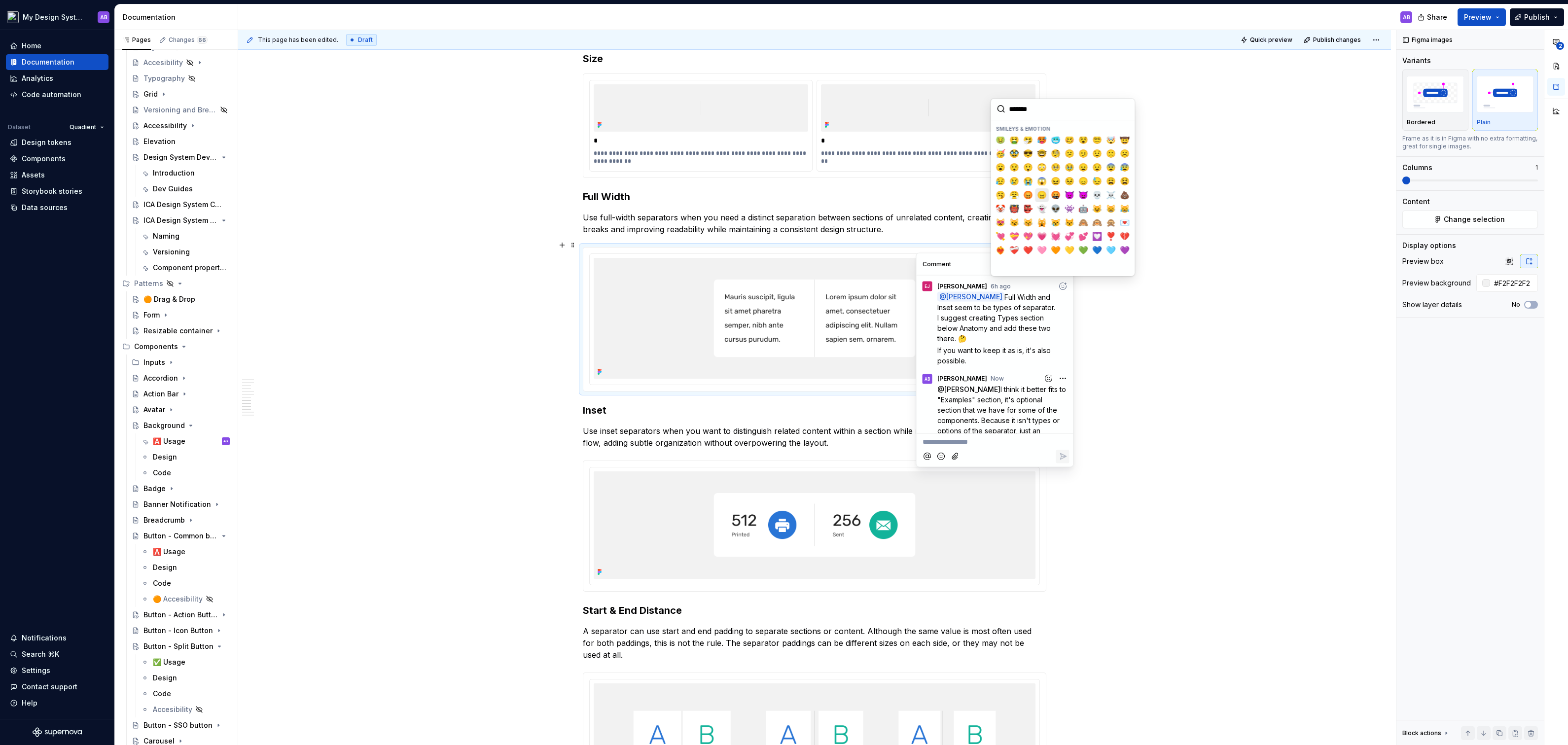
scroll to position [87, 0]
click at [1029, 249] on span "❤️" at bounding box center [1028, 250] width 8 height 10
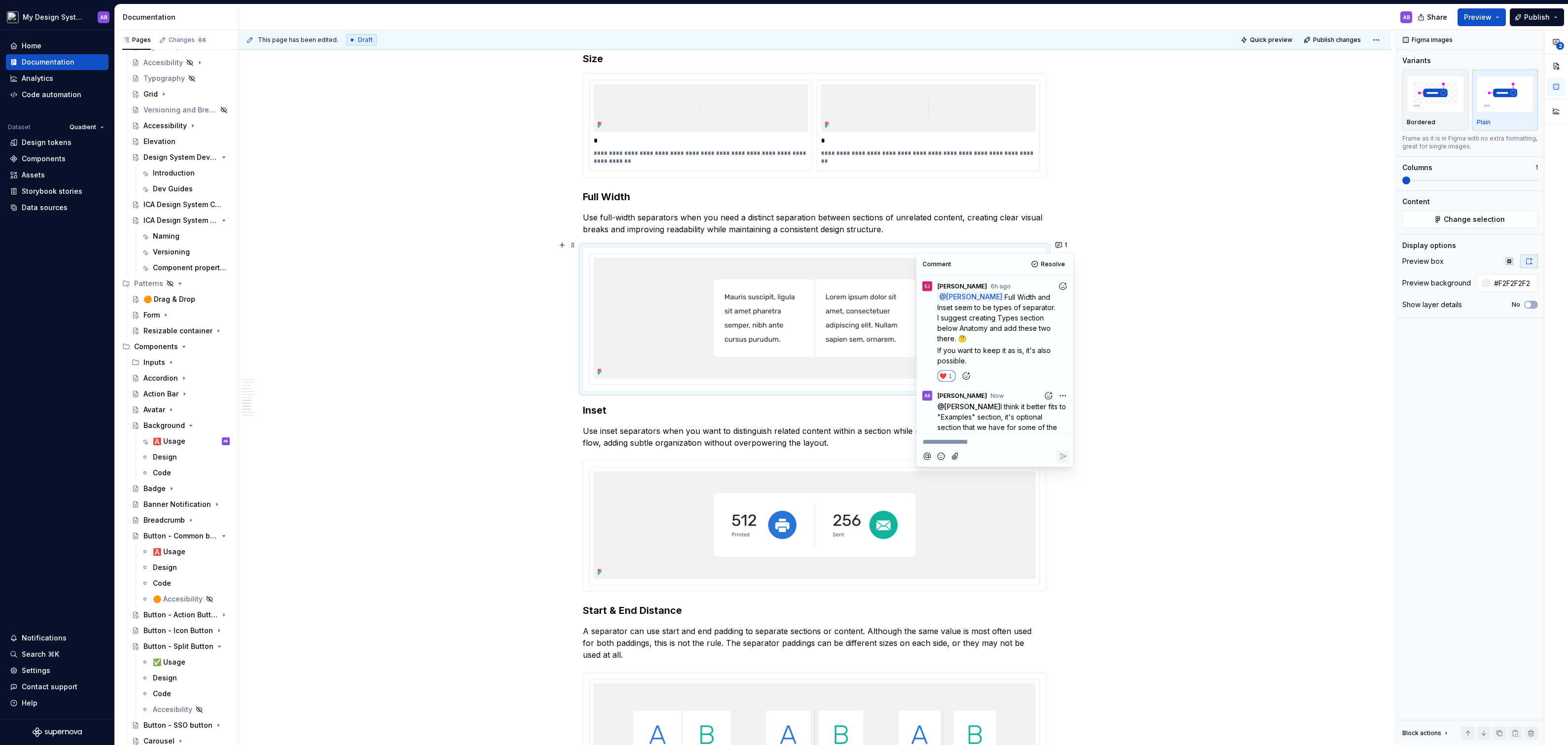
scroll to position [35, 0]
click at [954, 445] on p "**********" at bounding box center [995, 442] width 145 height 10
click at [947, 442] on span "but definately it shouldn't n" at bounding box center [967, 442] width 89 height 9
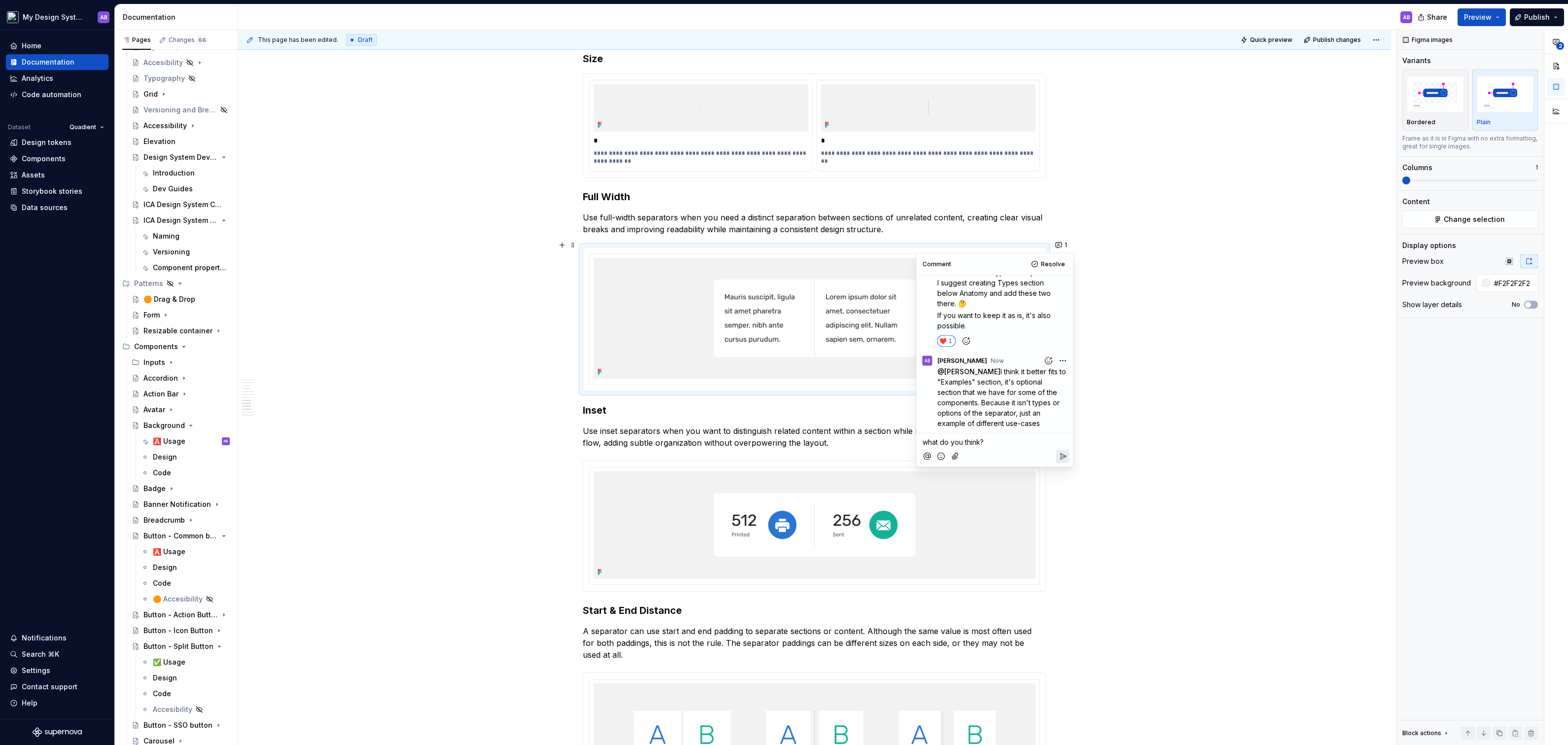
scroll to position [65, 0]
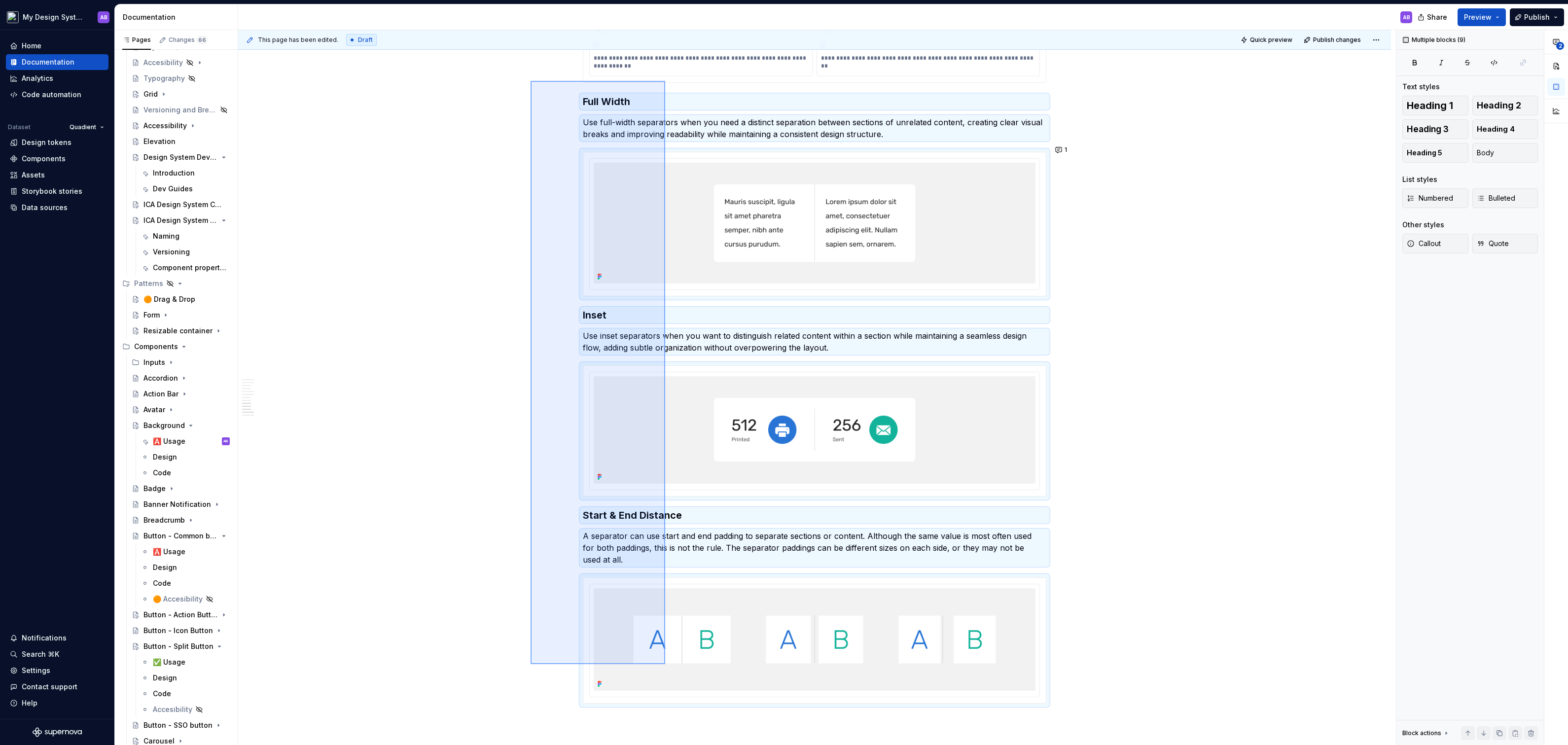
scroll to position [1777, 0]
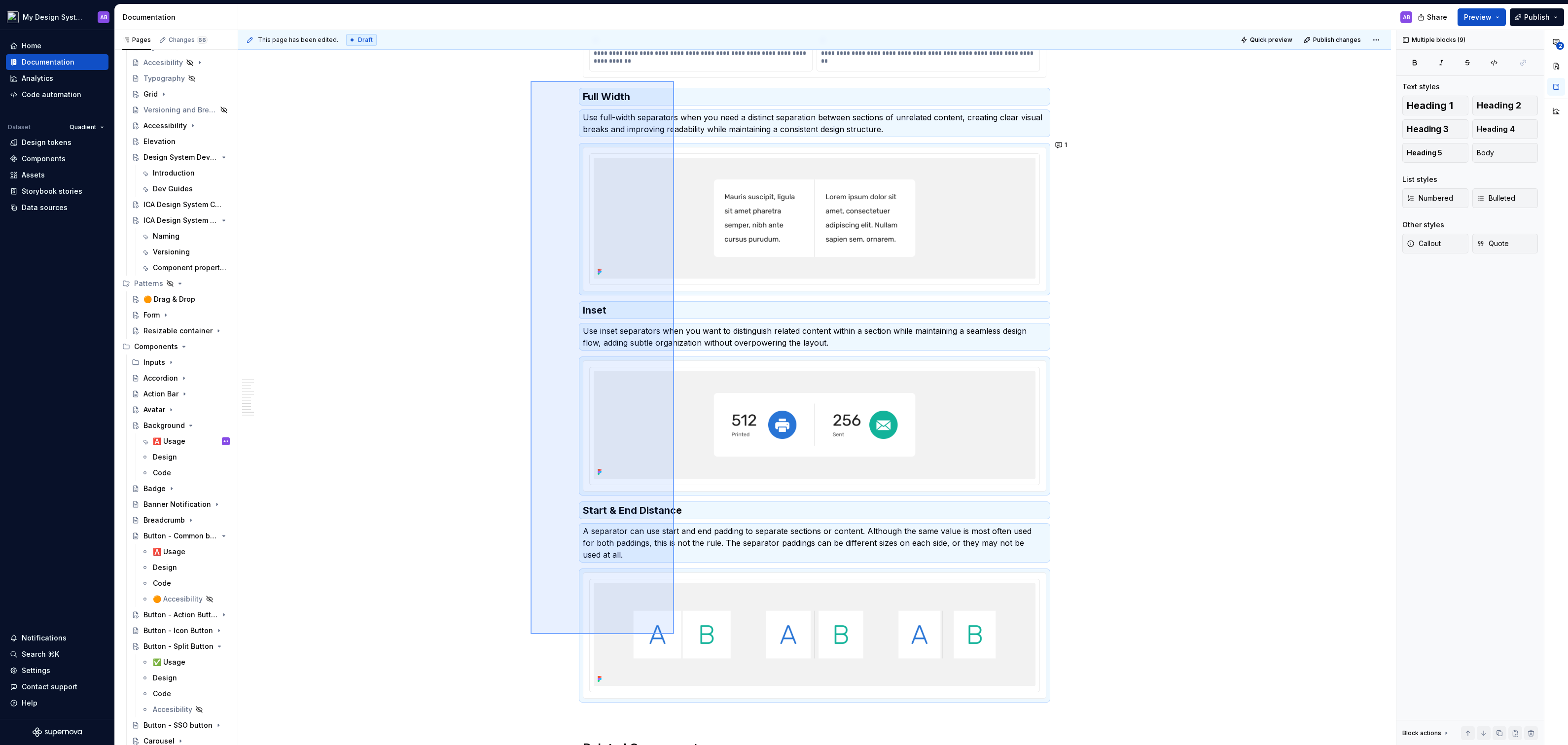
drag, startPoint x: 531, startPoint y: 237, endPoint x: 673, endPoint y: 632, distance: 419.7
click at [673, 632] on div "**********" at bounding box center [817, 388] width 1158 height 716
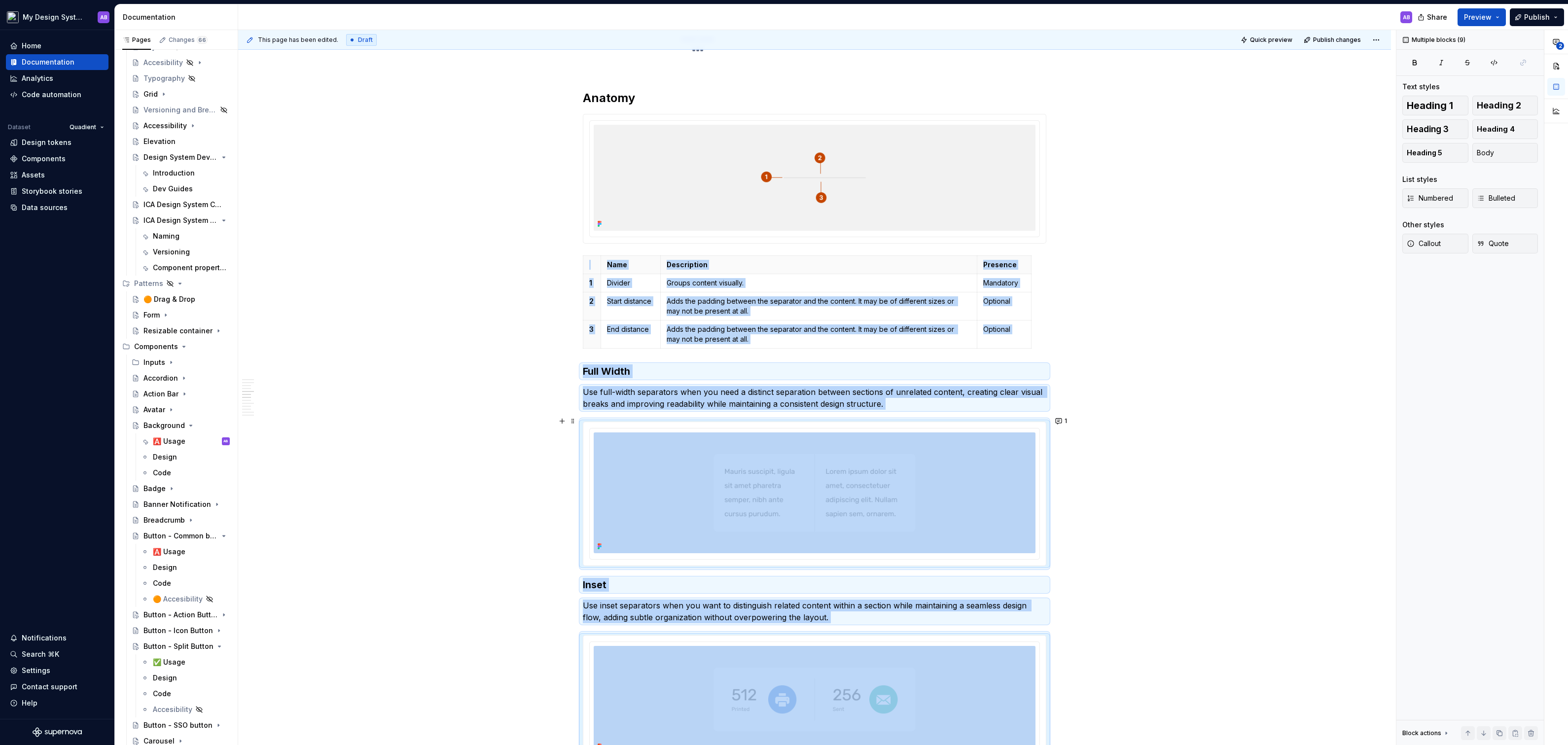
scroll to position [1085, 0]
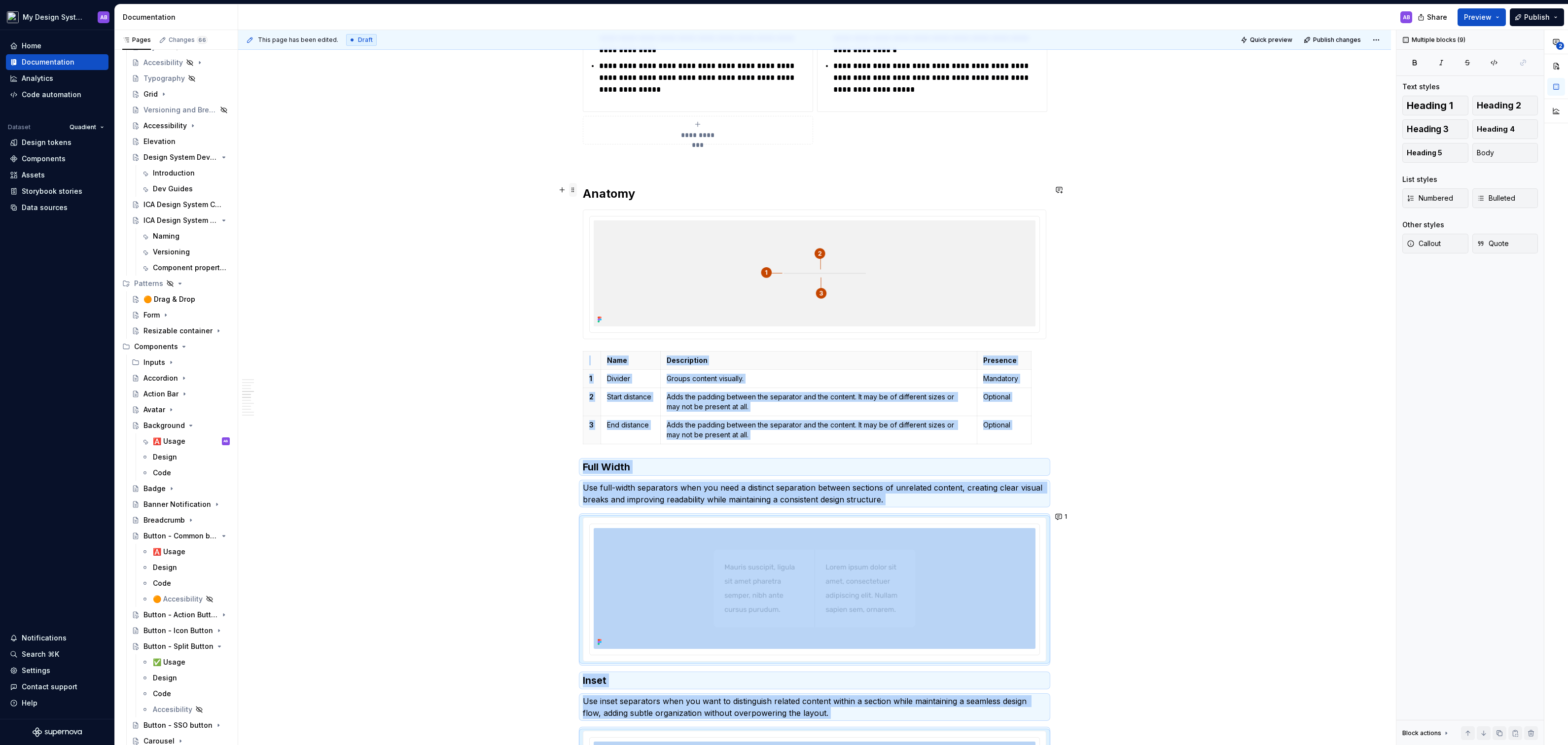
click at [575, 191] on span at bounding box center [573, 190] width 8 height 14
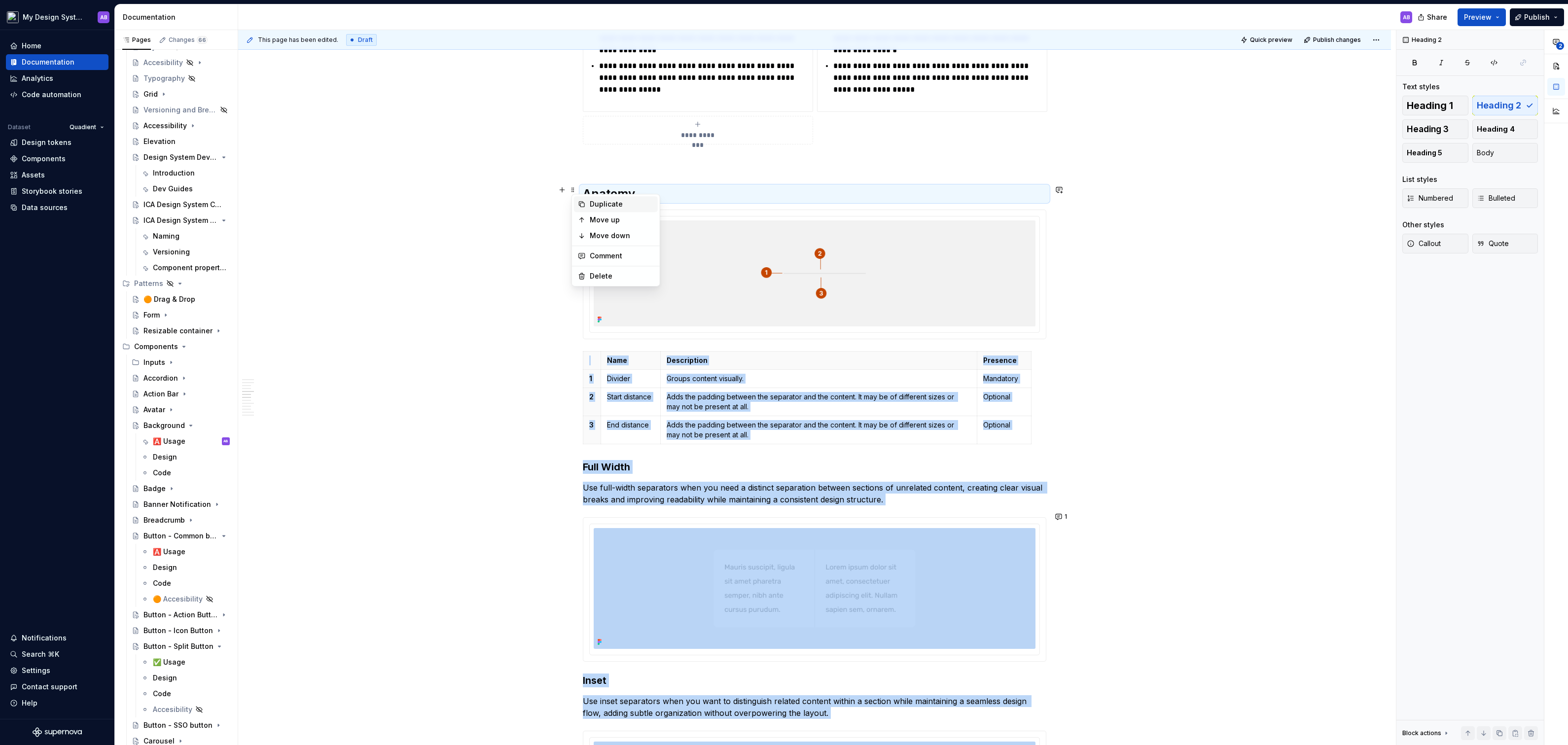
click at [592, 205] on div "Duplicate" at bounding box center [622, 204] width 64 height 10
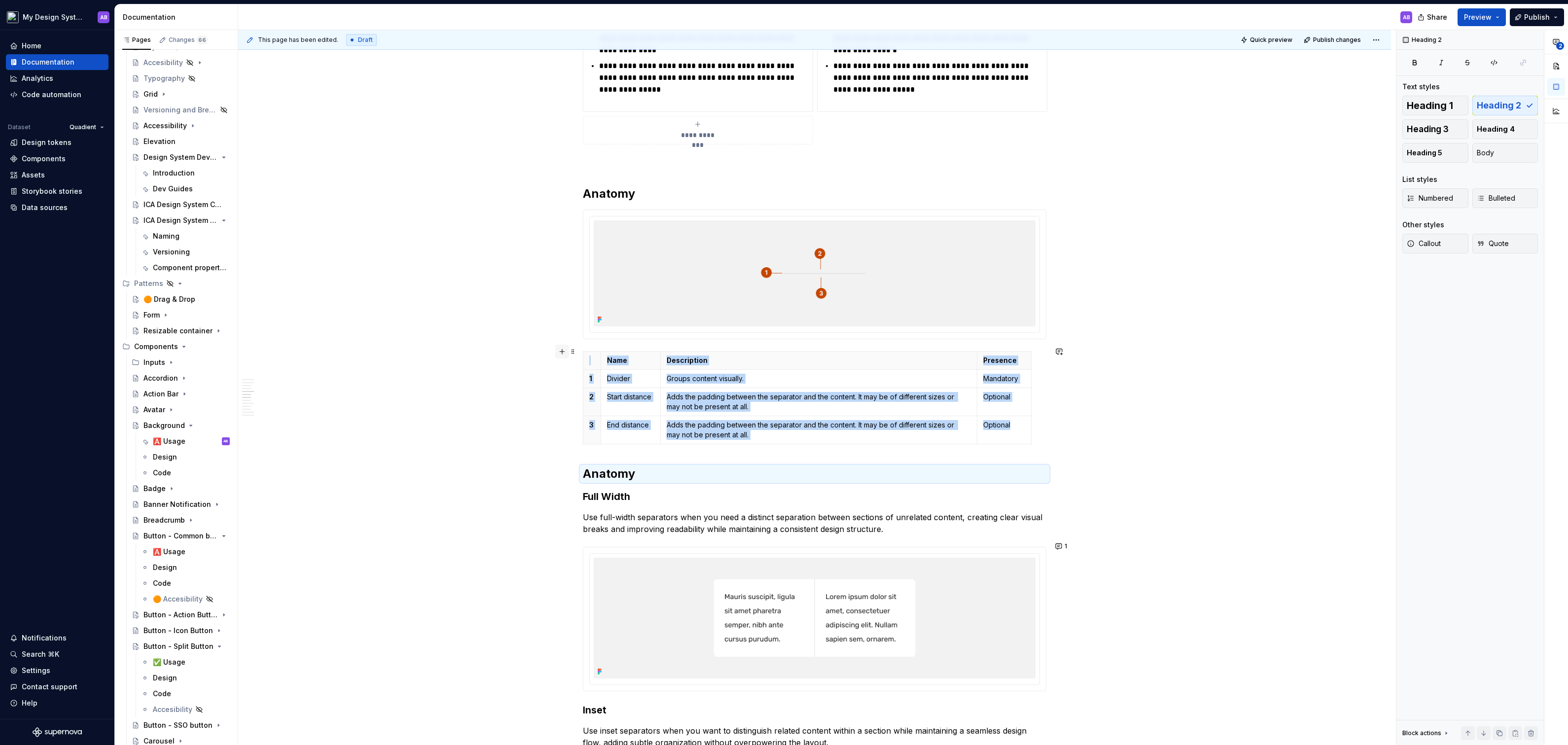
click at [565, 351] on button "button" at bounding box center [562, 351] width 14 height 14
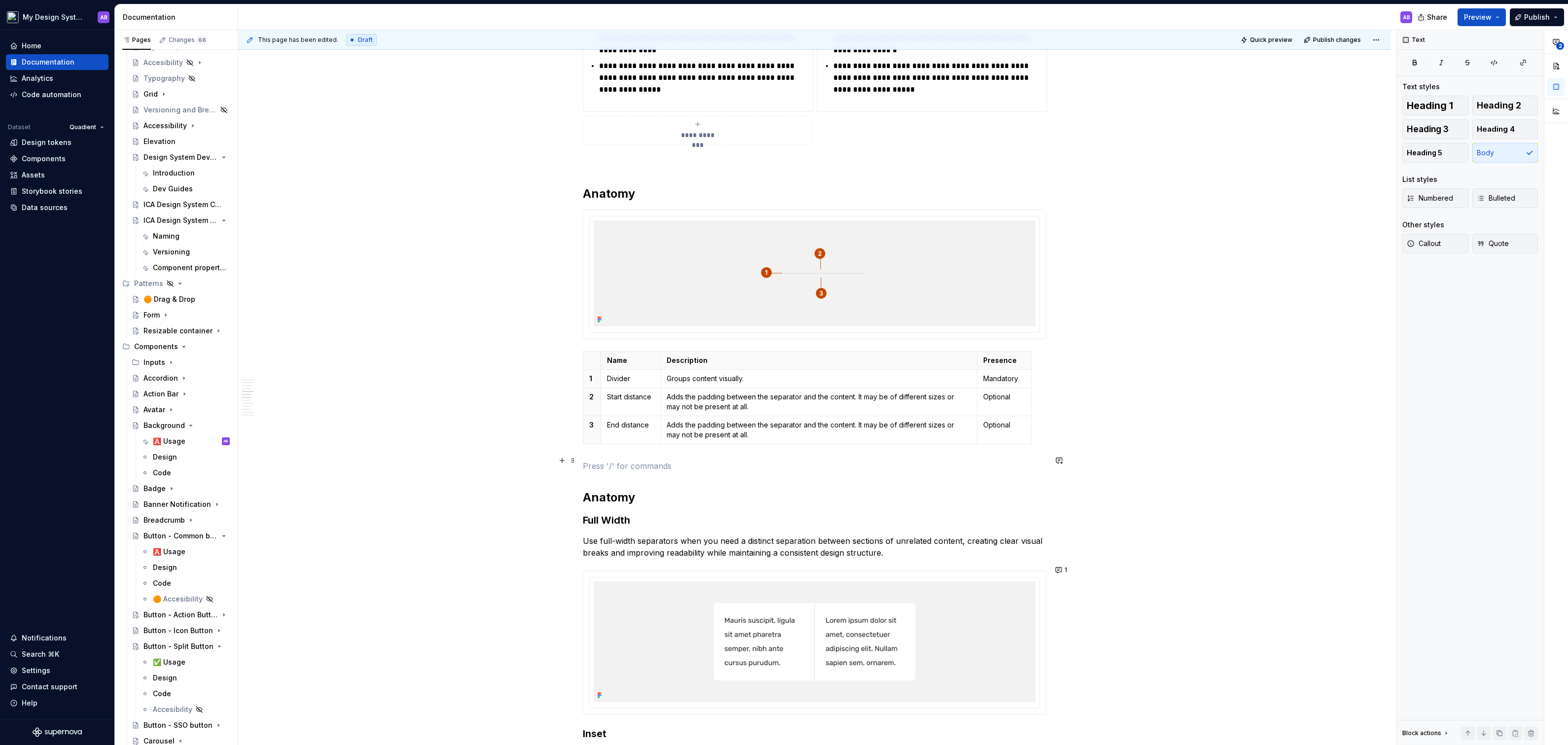
click at [625, 460] on p at bounding box center [814, 465] width 463 height 12
click at [613, 490] on h2 "Anatomy" at bounding box center [814, 498] width 463 height 16
click at [528, 518] on div "**********" at bounding box center [815, 520] width 1153 height 2845
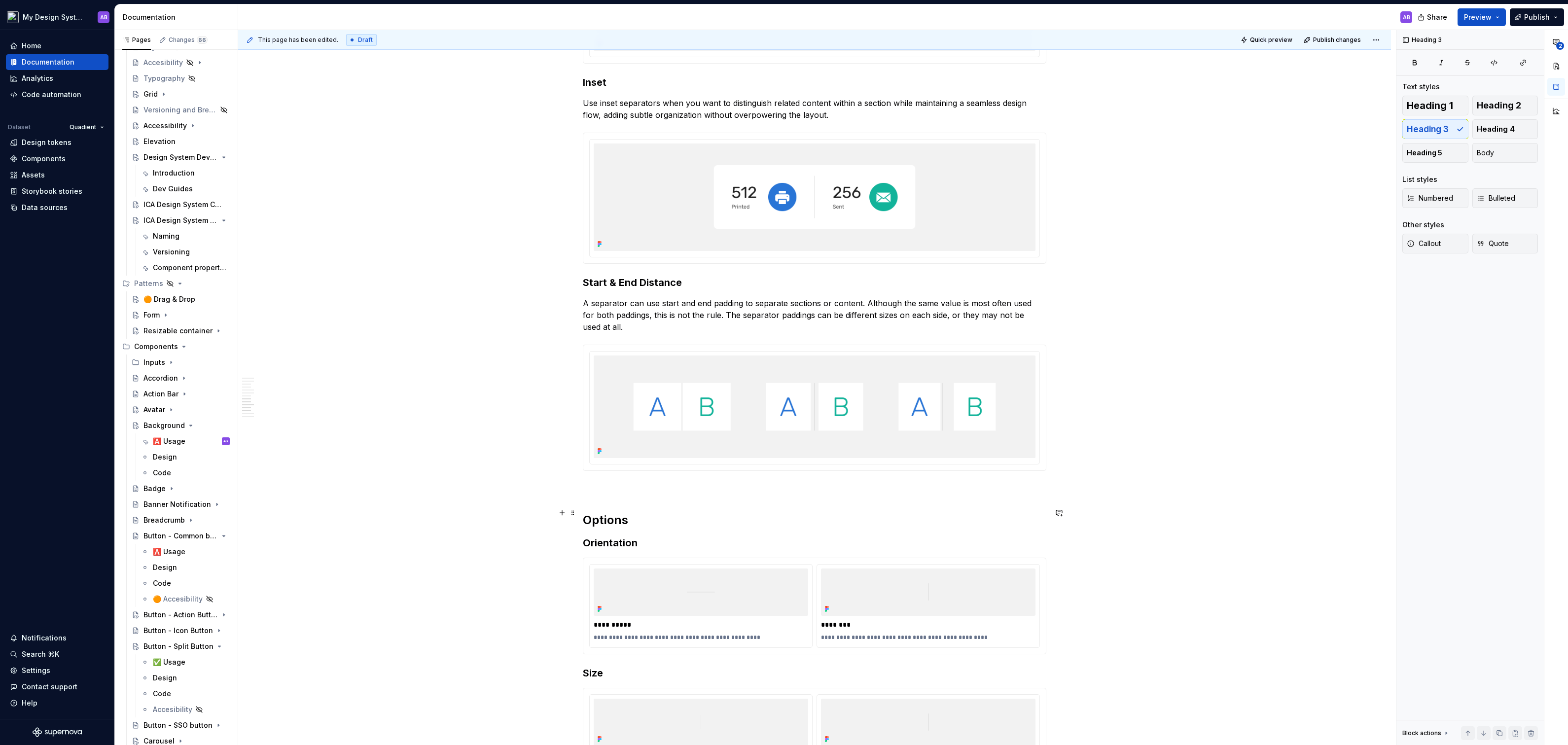
scroll to position [1764, 0]
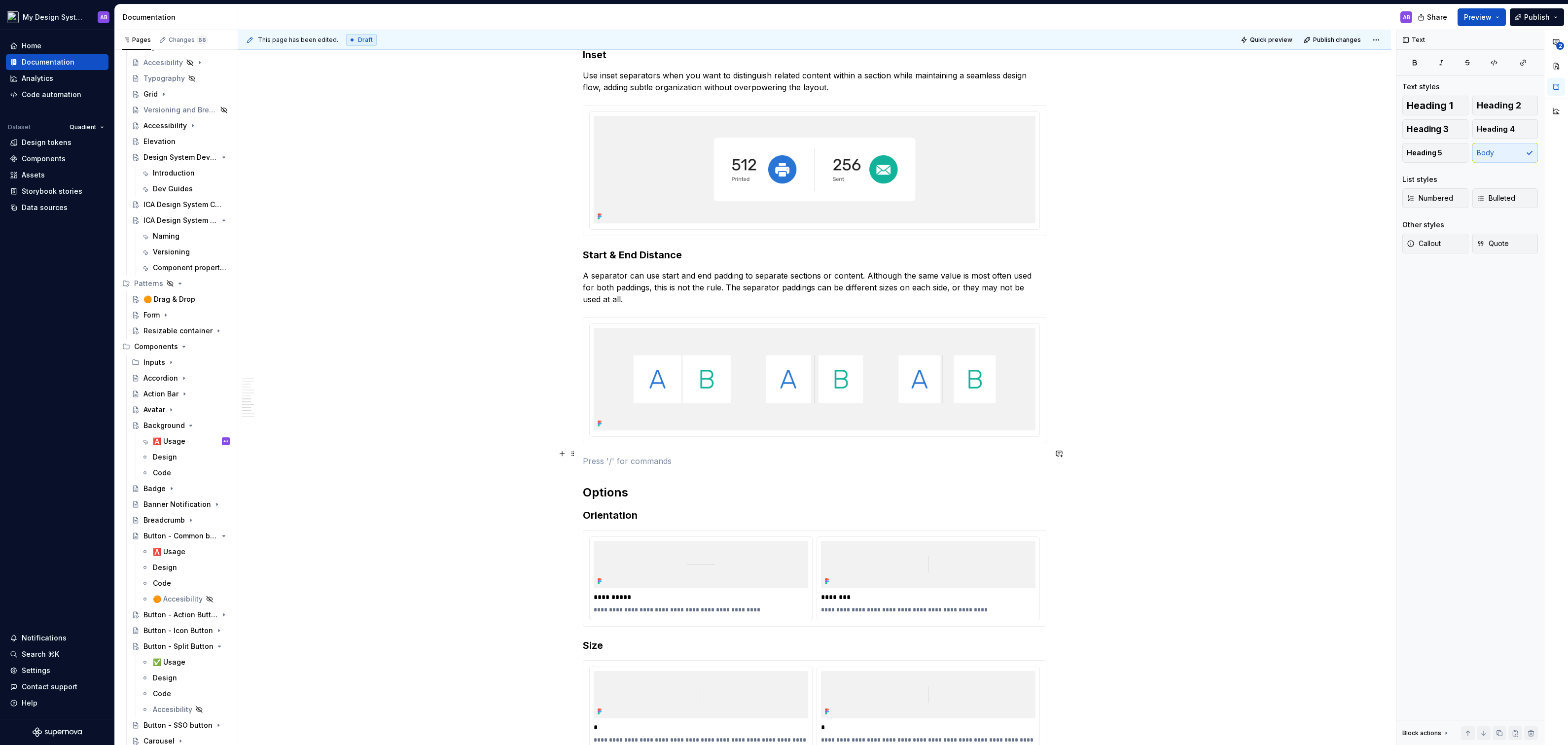
click at [619, 455] on p at bounding box center [814, 460] width 463 height 12
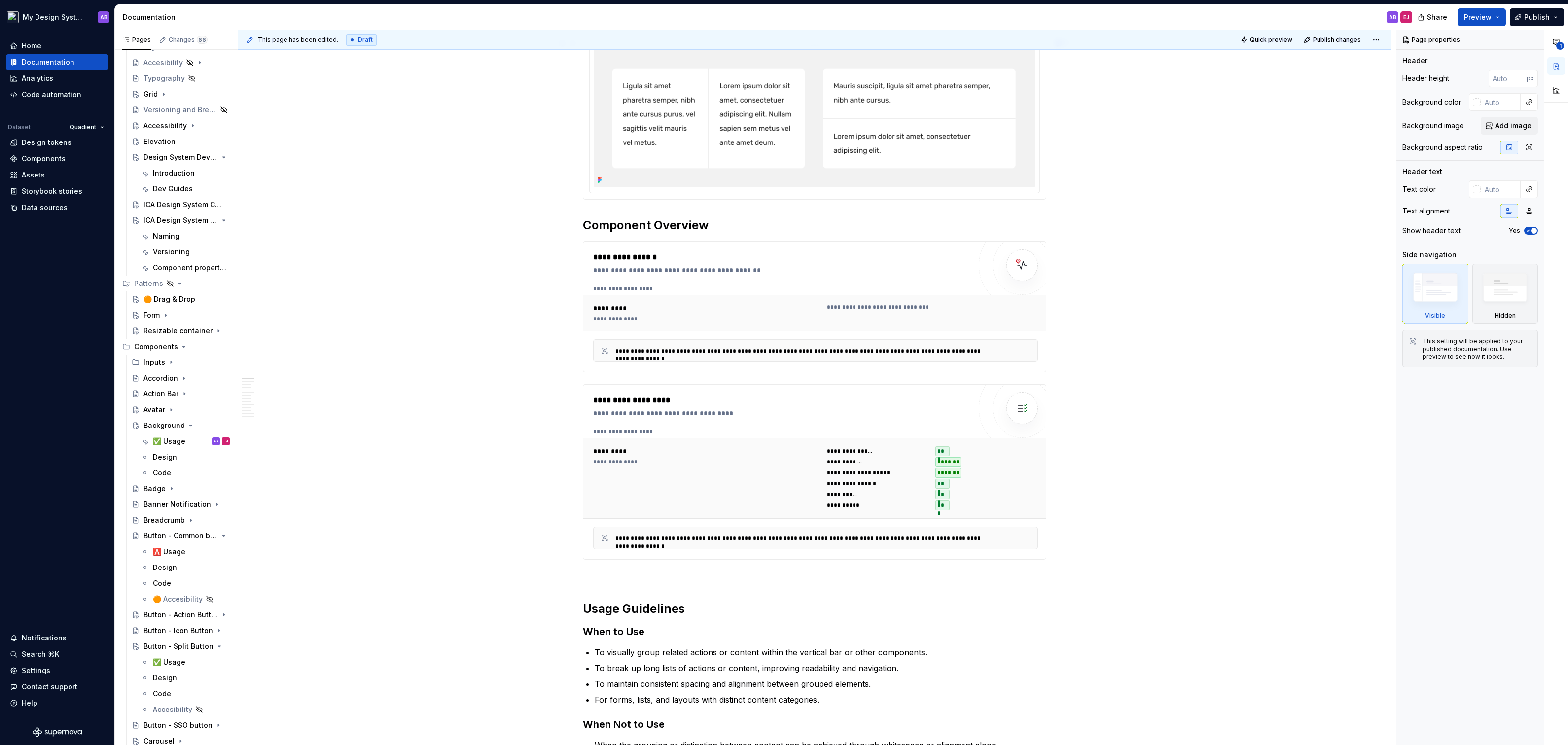
scroll to position [0, 0]
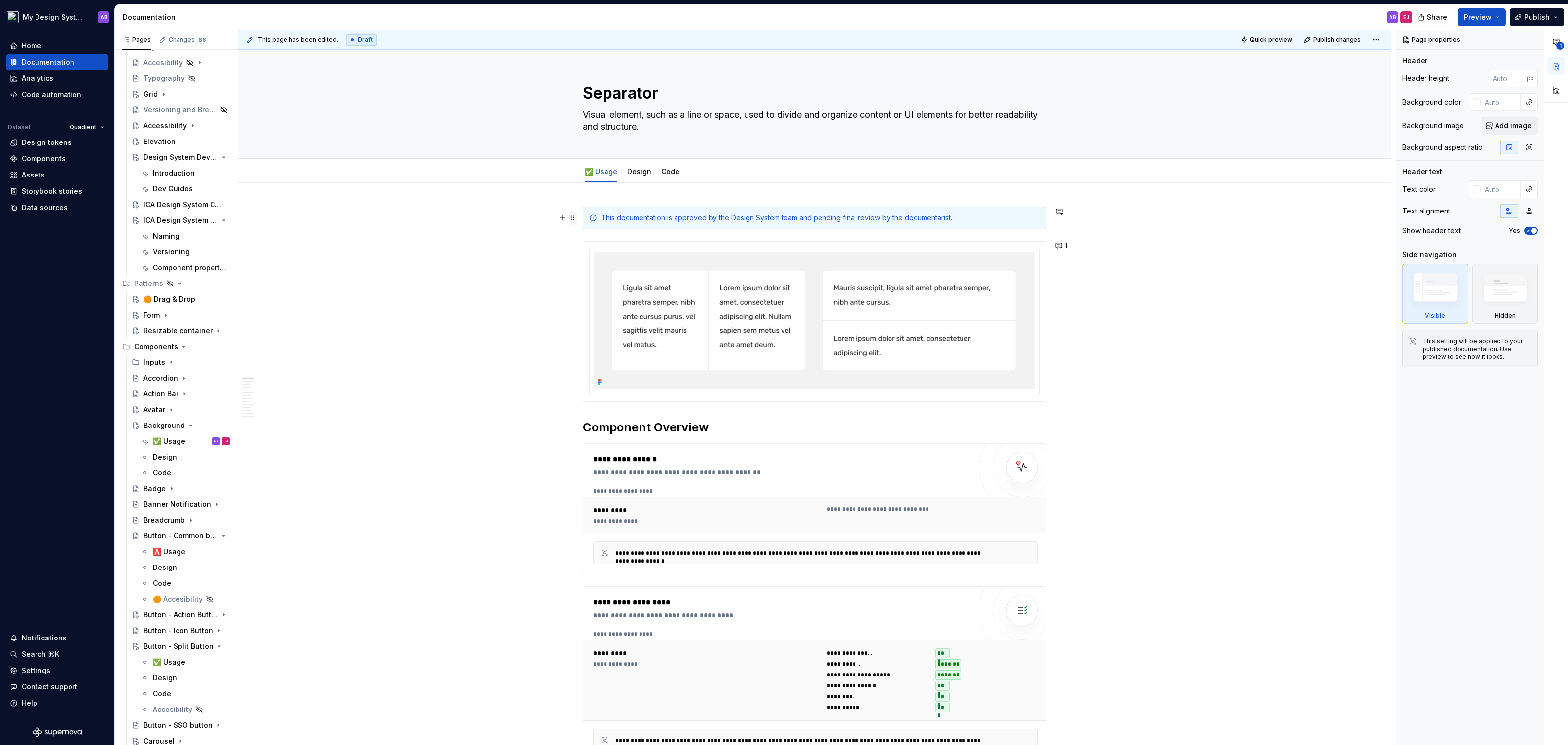
click at [575, 217] on span at bounding box center [573, 218] width 8 height 14
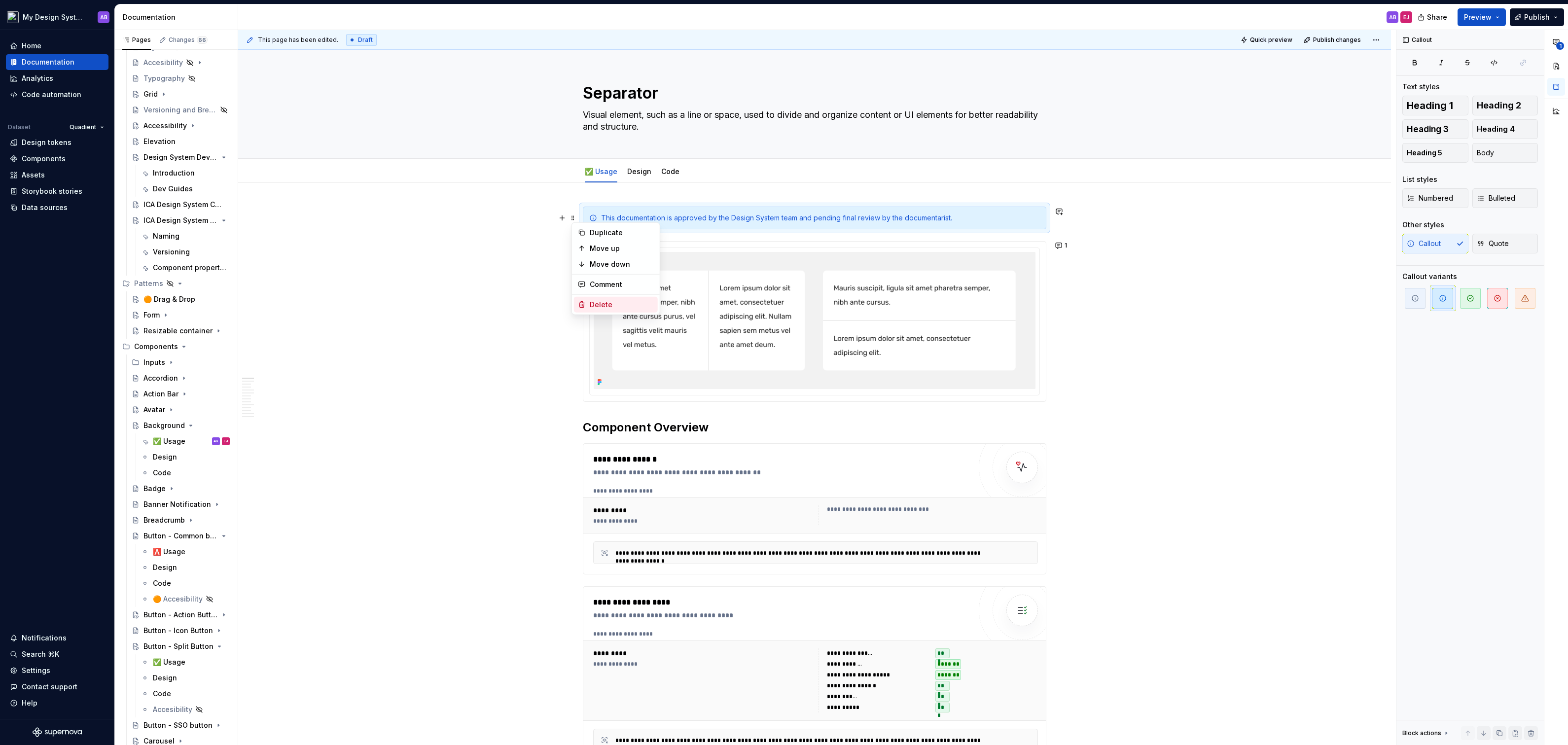
click at [608, 301] on div "Delete" at bounding box center [622, 305] width 64 height 10
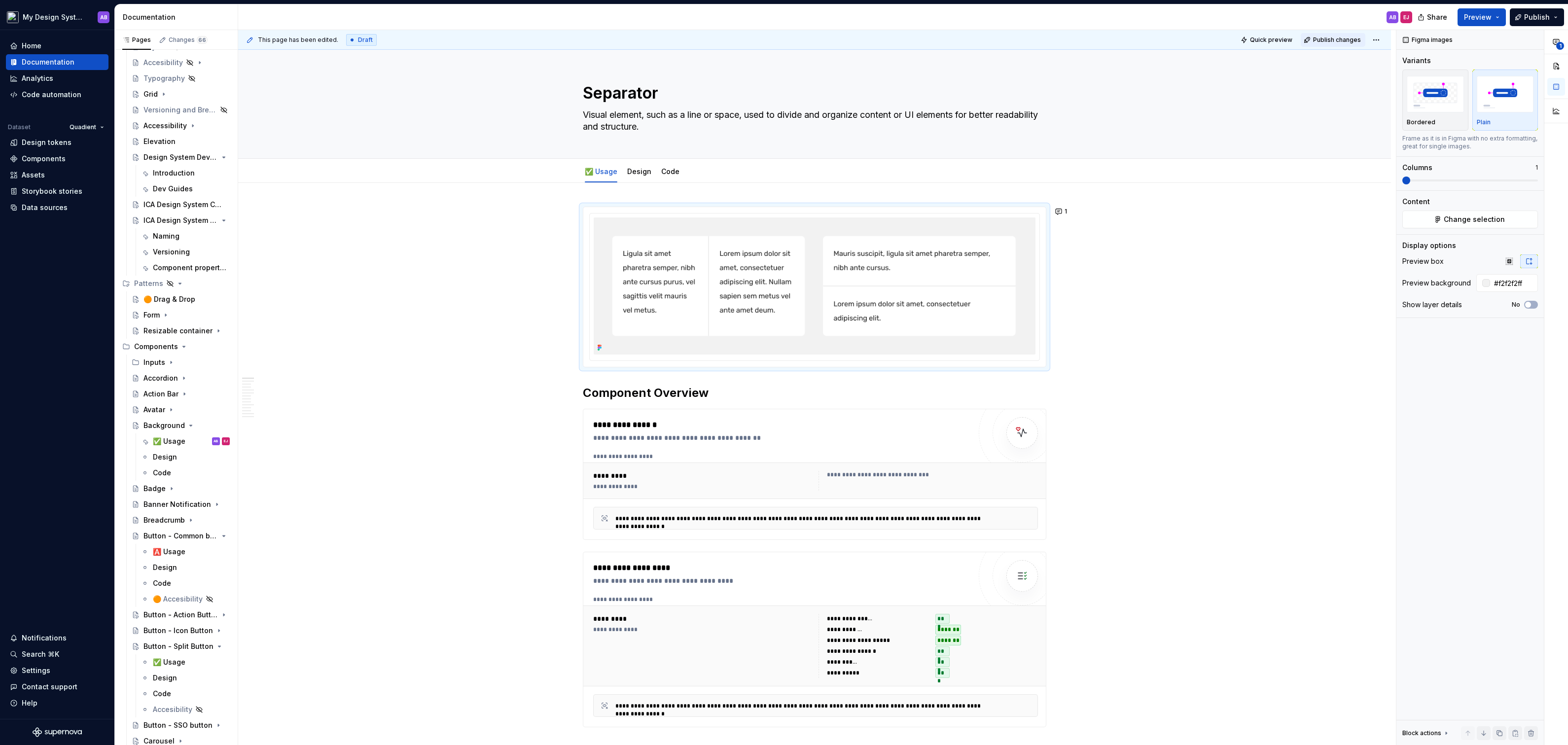
click at [1332, 39] on span "Publish changes" at bounding box center [1337, 40] width 48 height 8
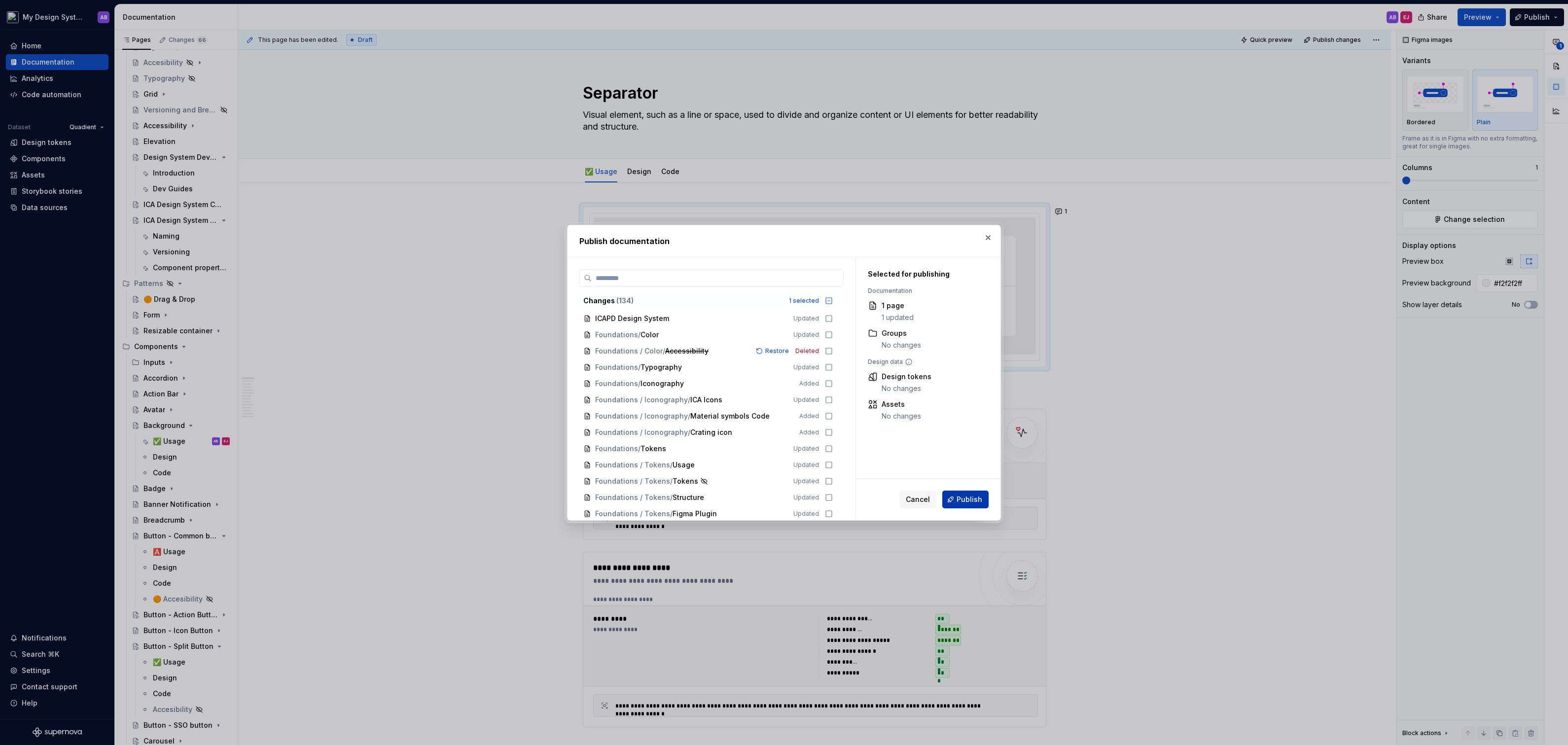
click at [978, 500] on span "Publish" at bounding box center [970, 500] width 26 height 10
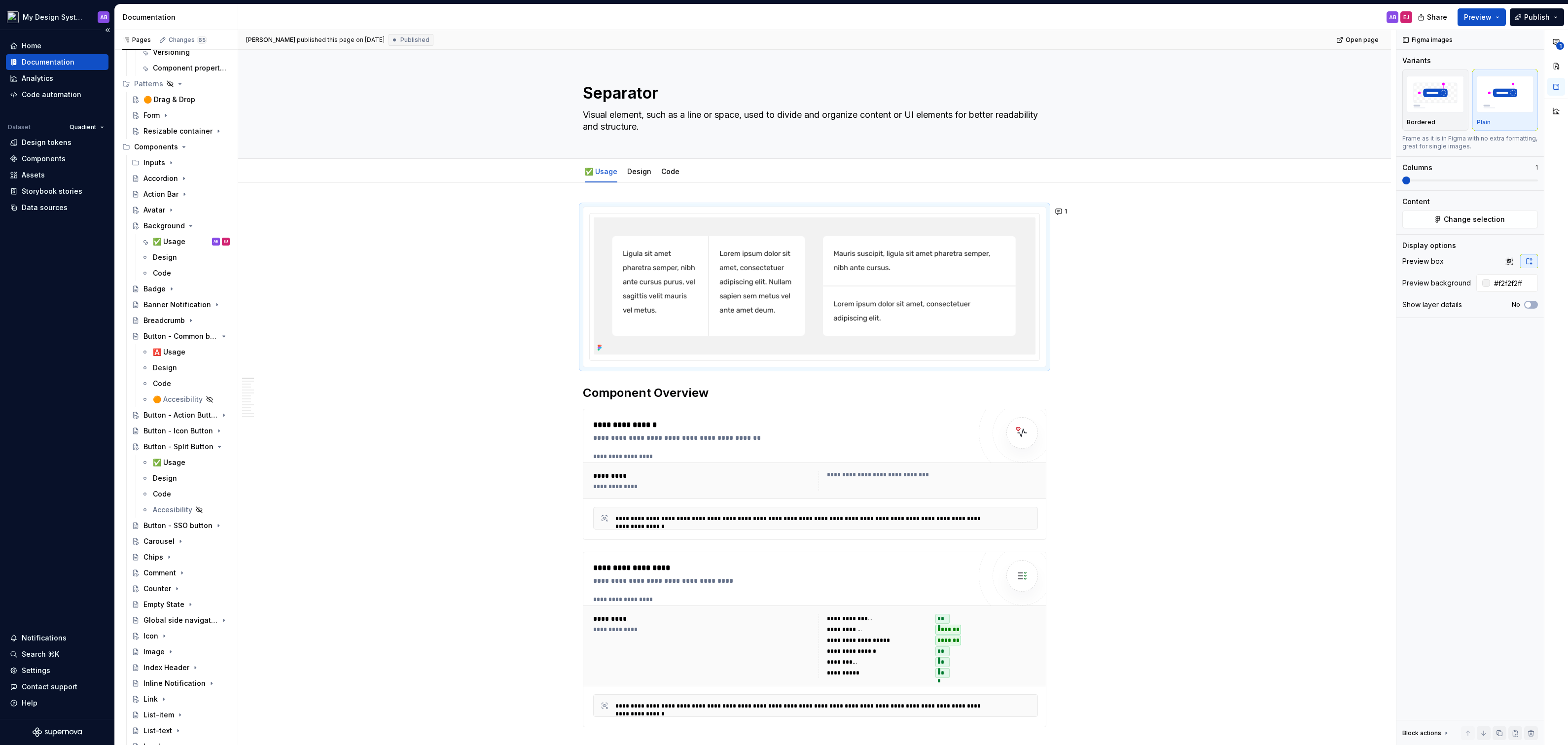
scroll to position [635, 0]
click at [187, 215] on icon "Page tree" at bounding box center [191, 217] width 8 height 8
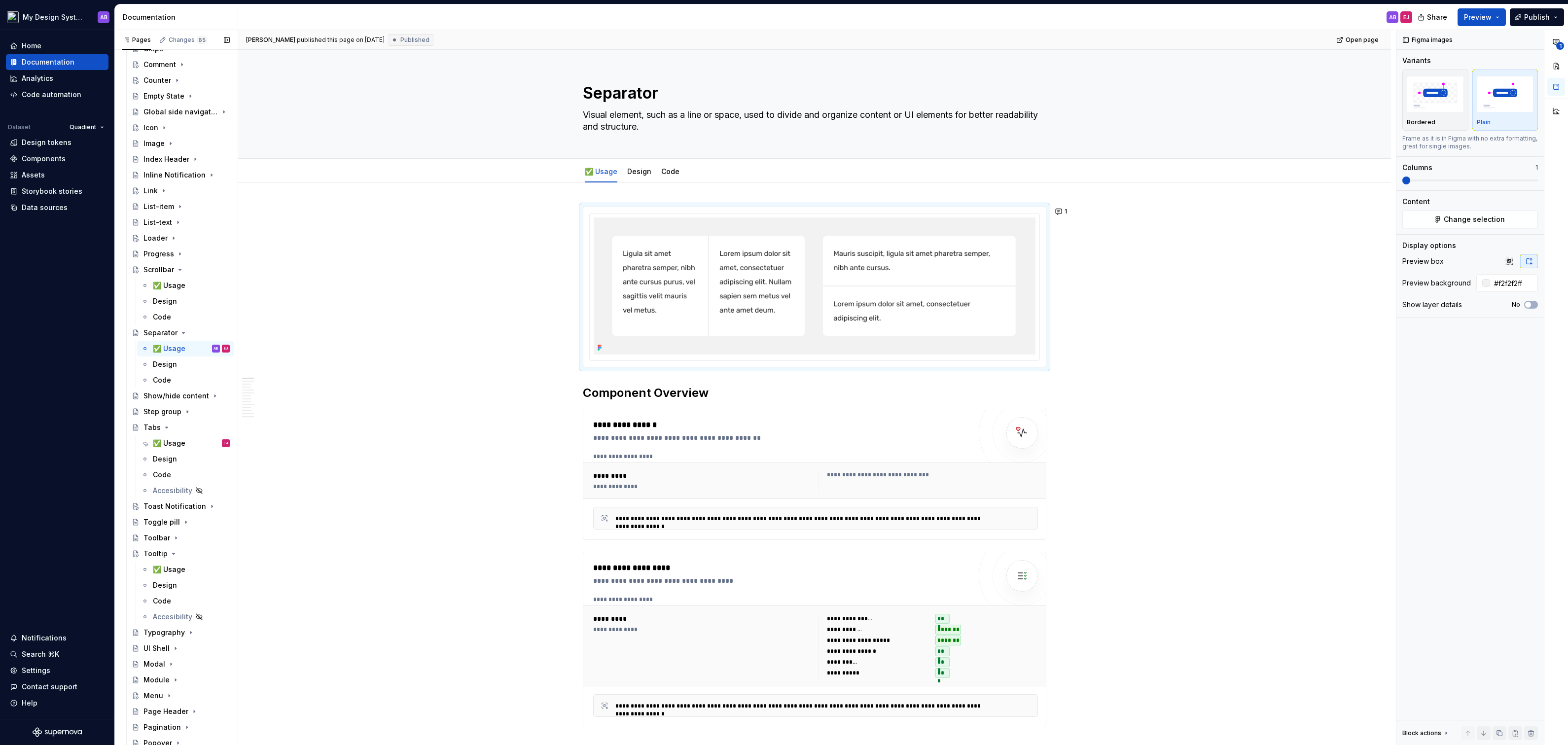
scroll to position [1090, 0]
click at [176, 437] on div "✅ Usage" at bounding box center [169, 441] width 32 height 10
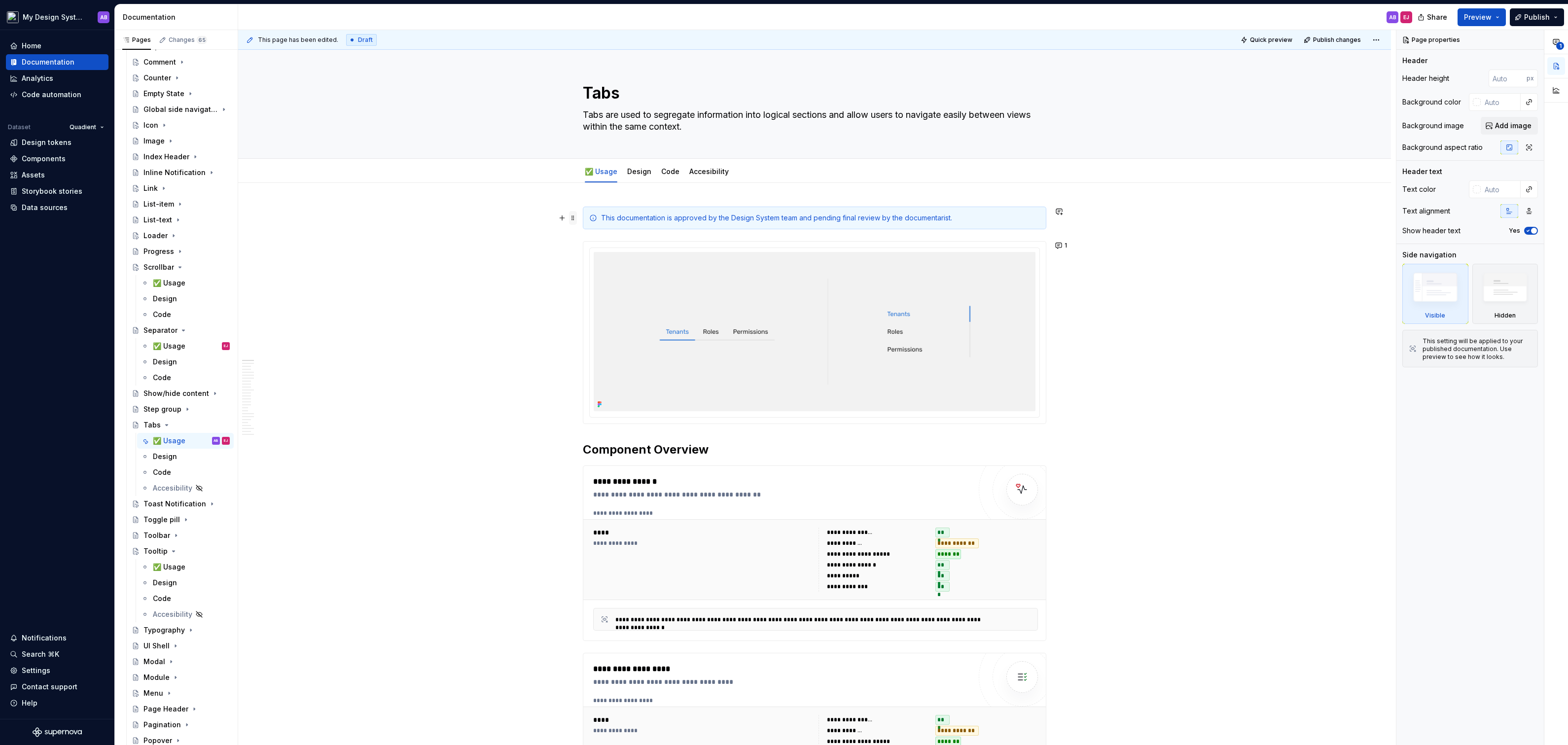
click at [577, 216] on span at bounding box center [573, 218] width 8 height 14
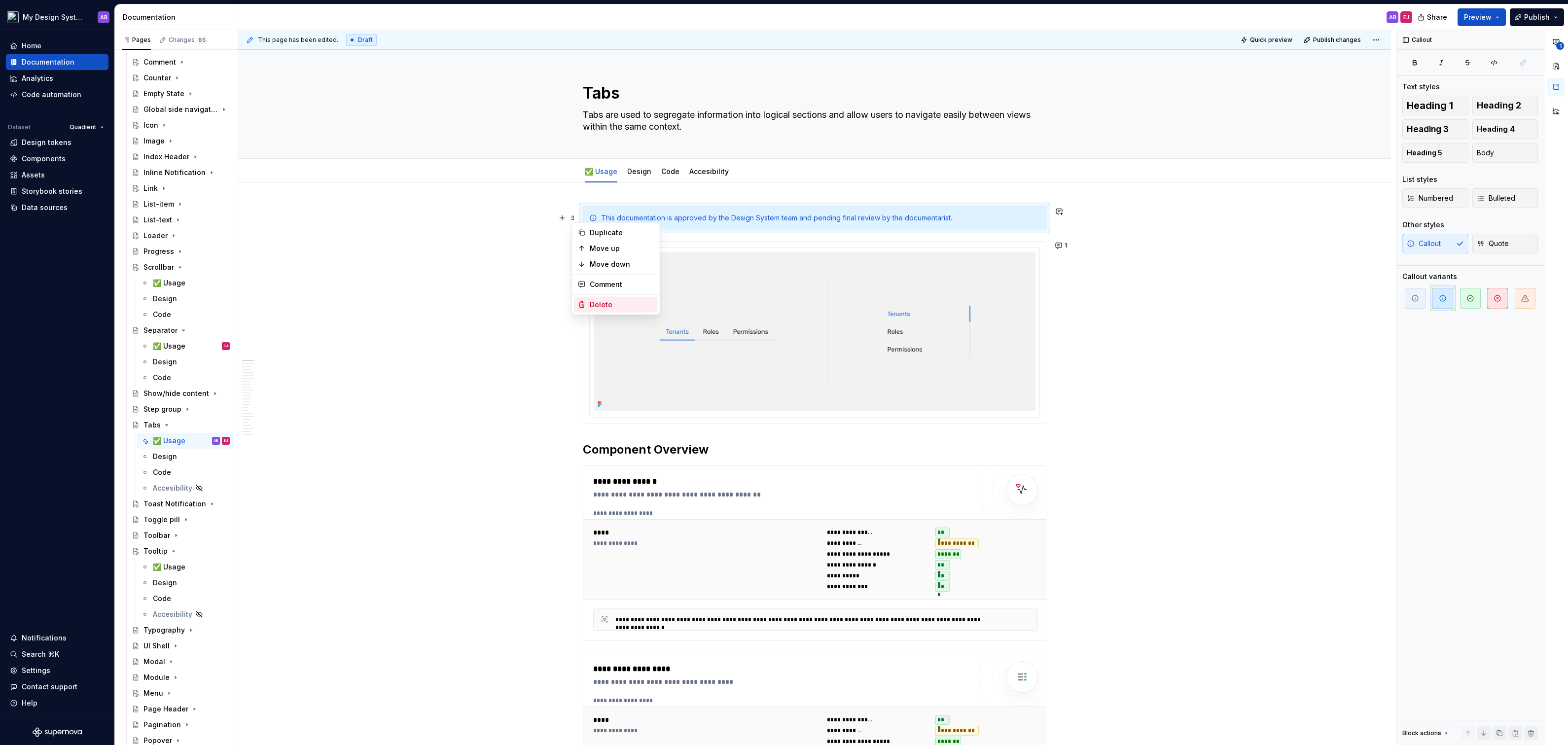
click at [600, 305] on div "Delete" at bounding box center [622, 305] width 64 height 10
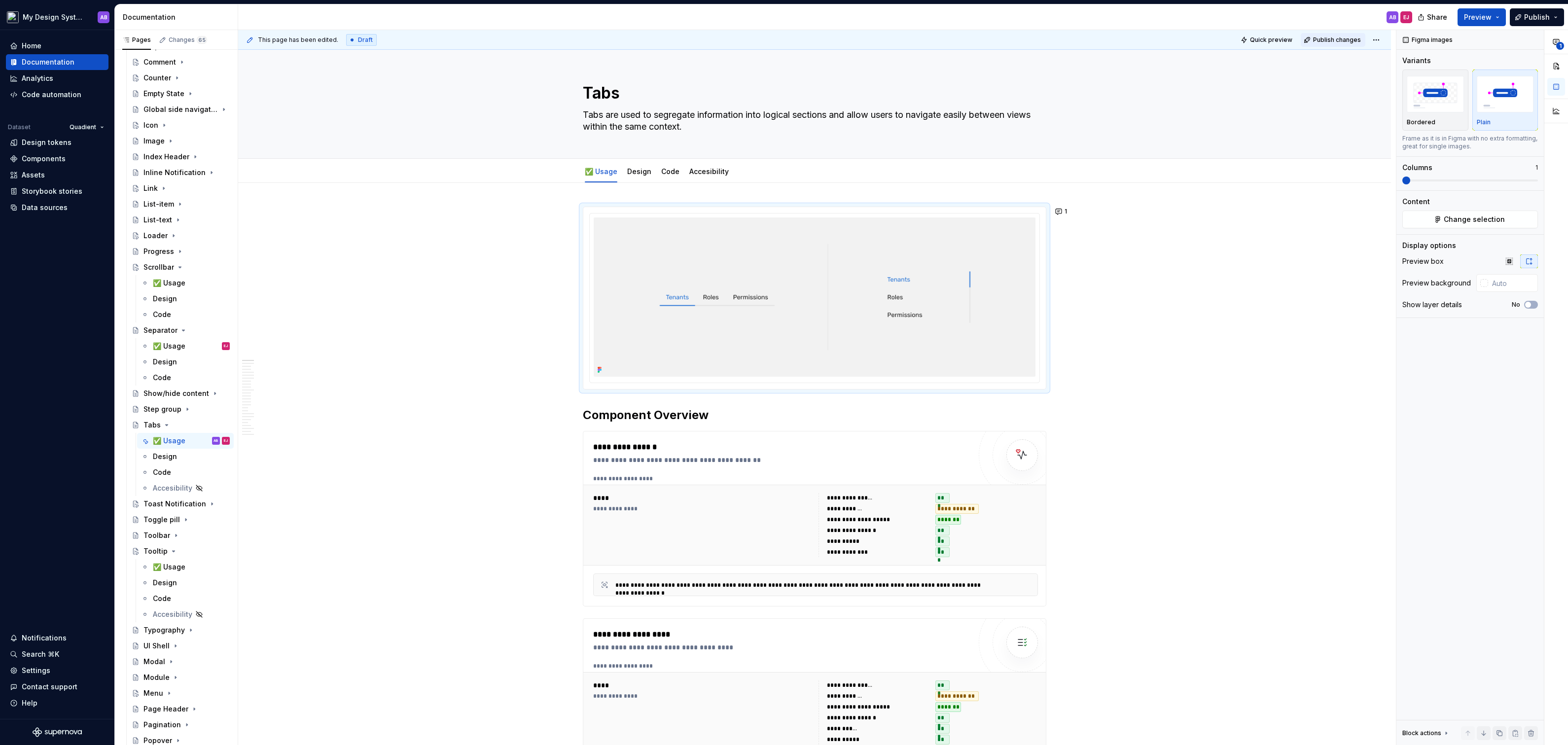
click at [1351, 36] on span "Publish changes" at bounding box center [1337, 40] width 48 height 8
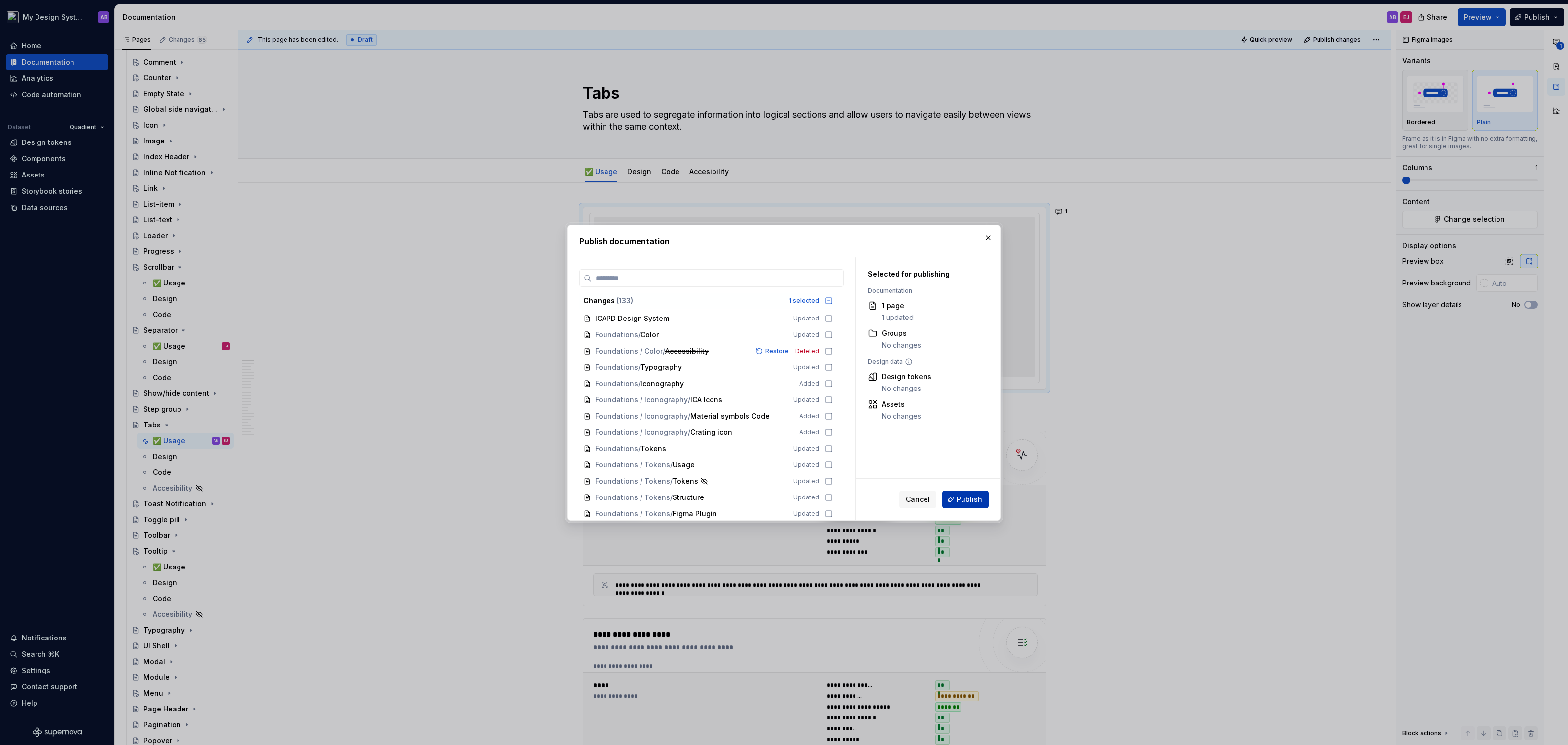
click at [977, 500] on span "Publish" at bounding box center [970, 500] width 26 height 10
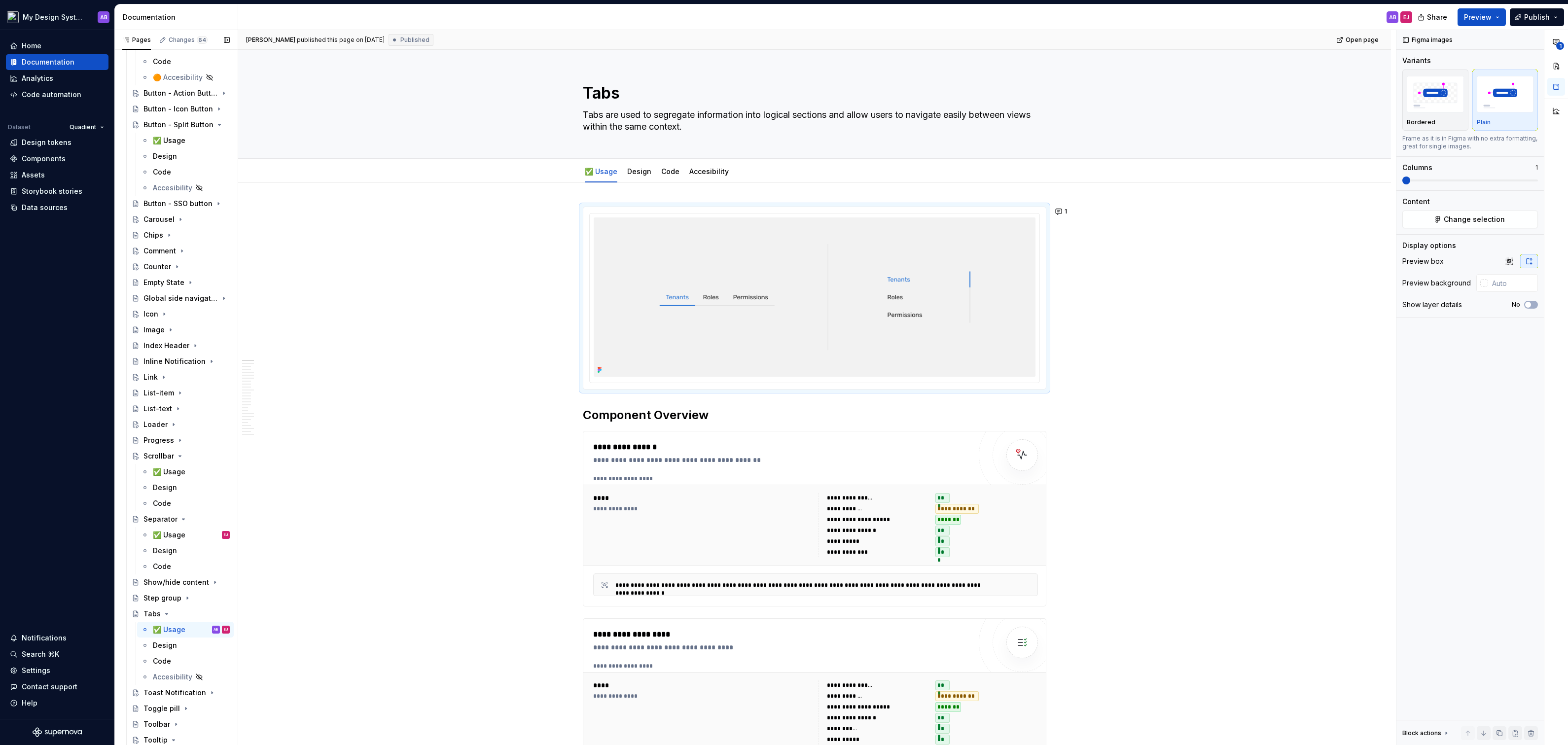
scroll to position [898, 0]
click at [172, 476] on div "✅ Usage" at bounding box center [169, 475] width 32 height 10
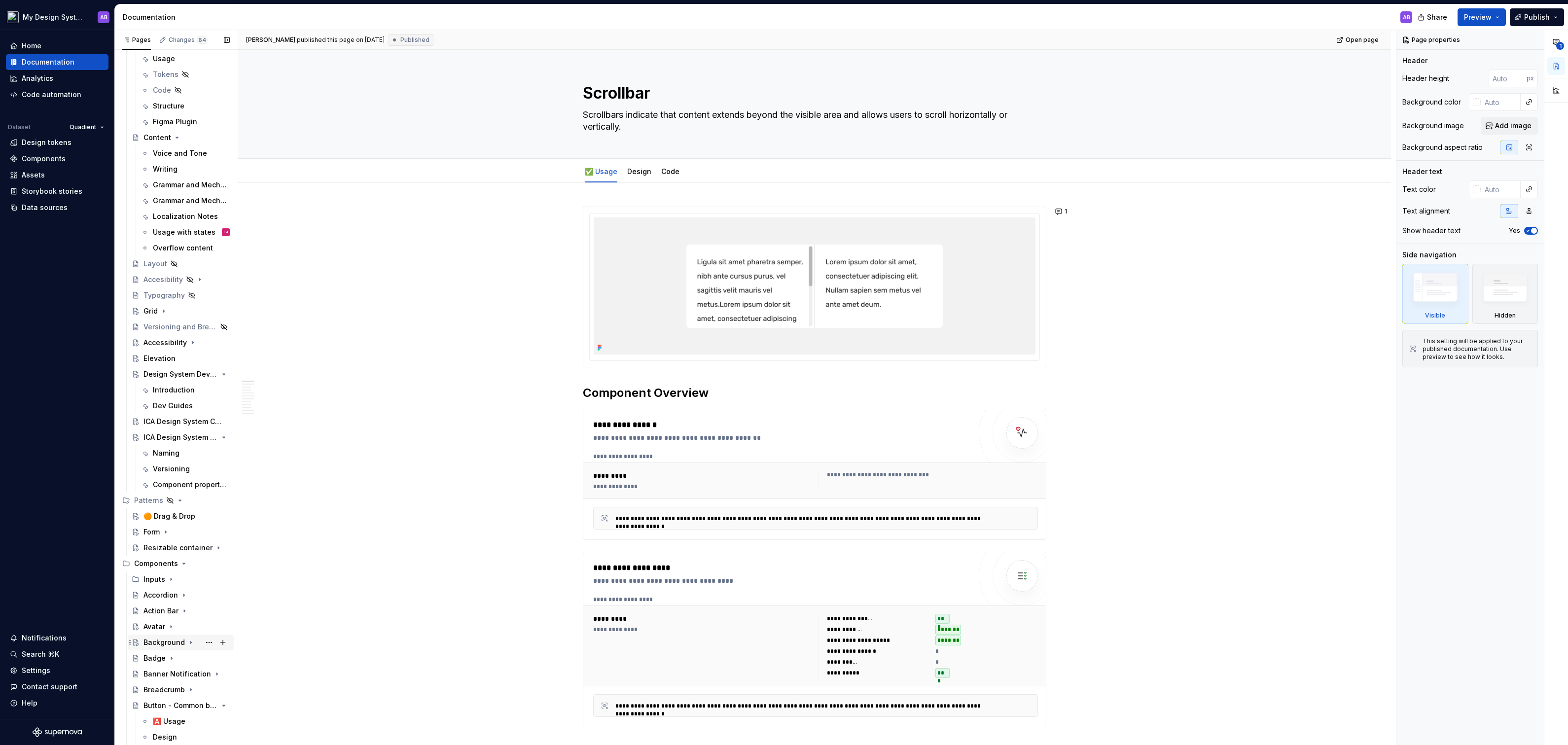
scroll to position [208, 0]
click at [168, 647] on div "Background" at bounding box center [164, 644] width 42 height 10
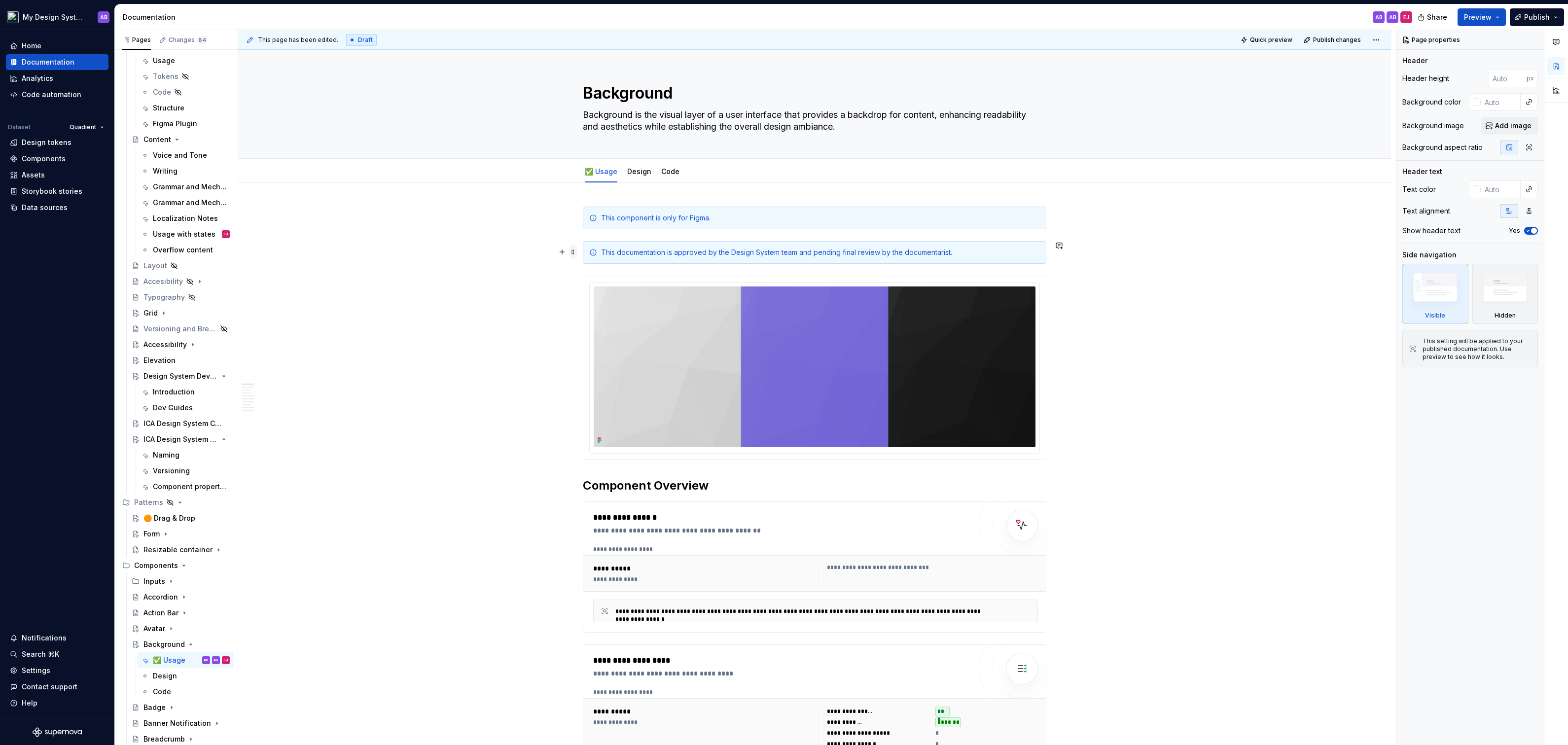
click at [576, 251] on span at bounding box center [573, 252] width 8 height 14
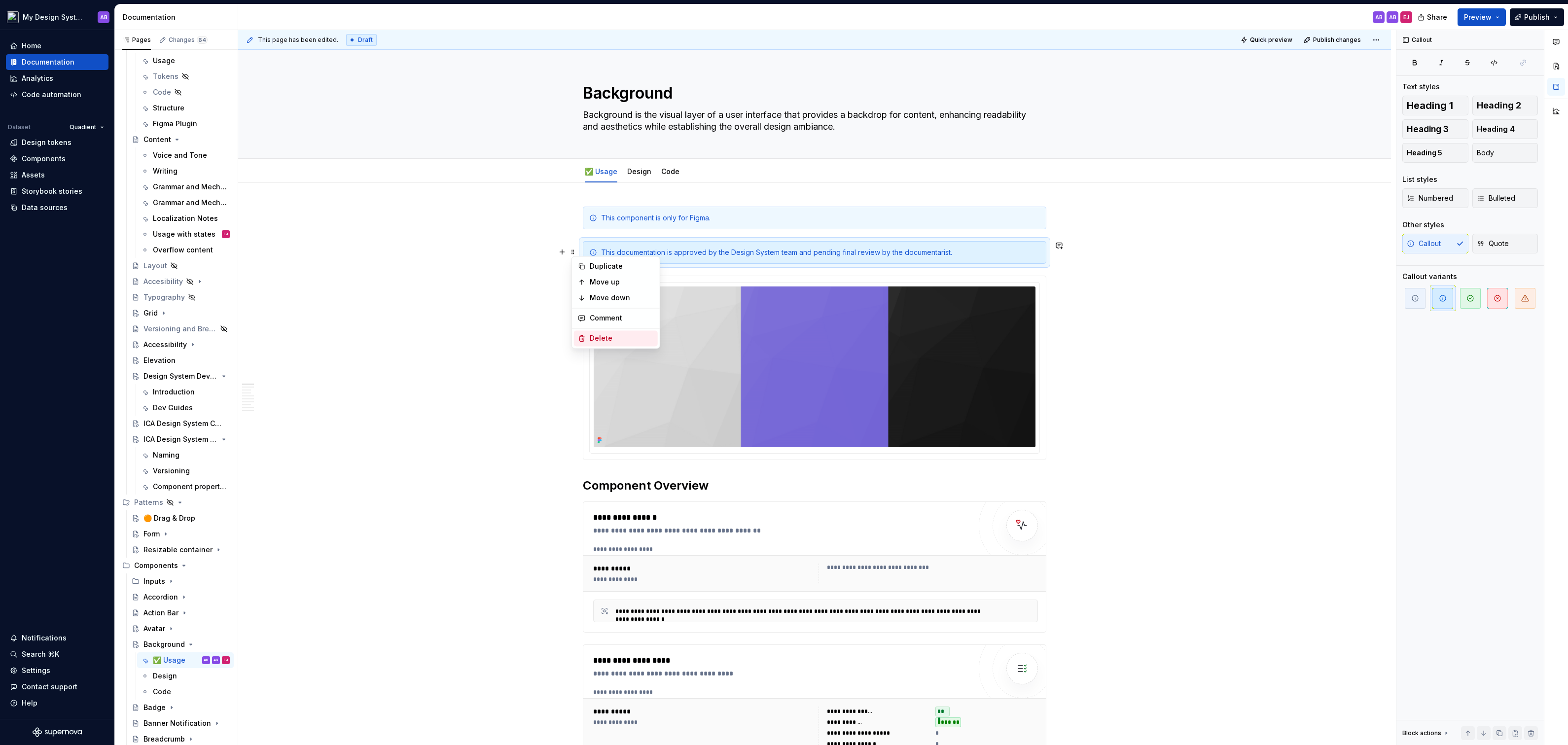
click at [615, 333] on div "Delete" at bounding box center [622, 338] width 64 height 10
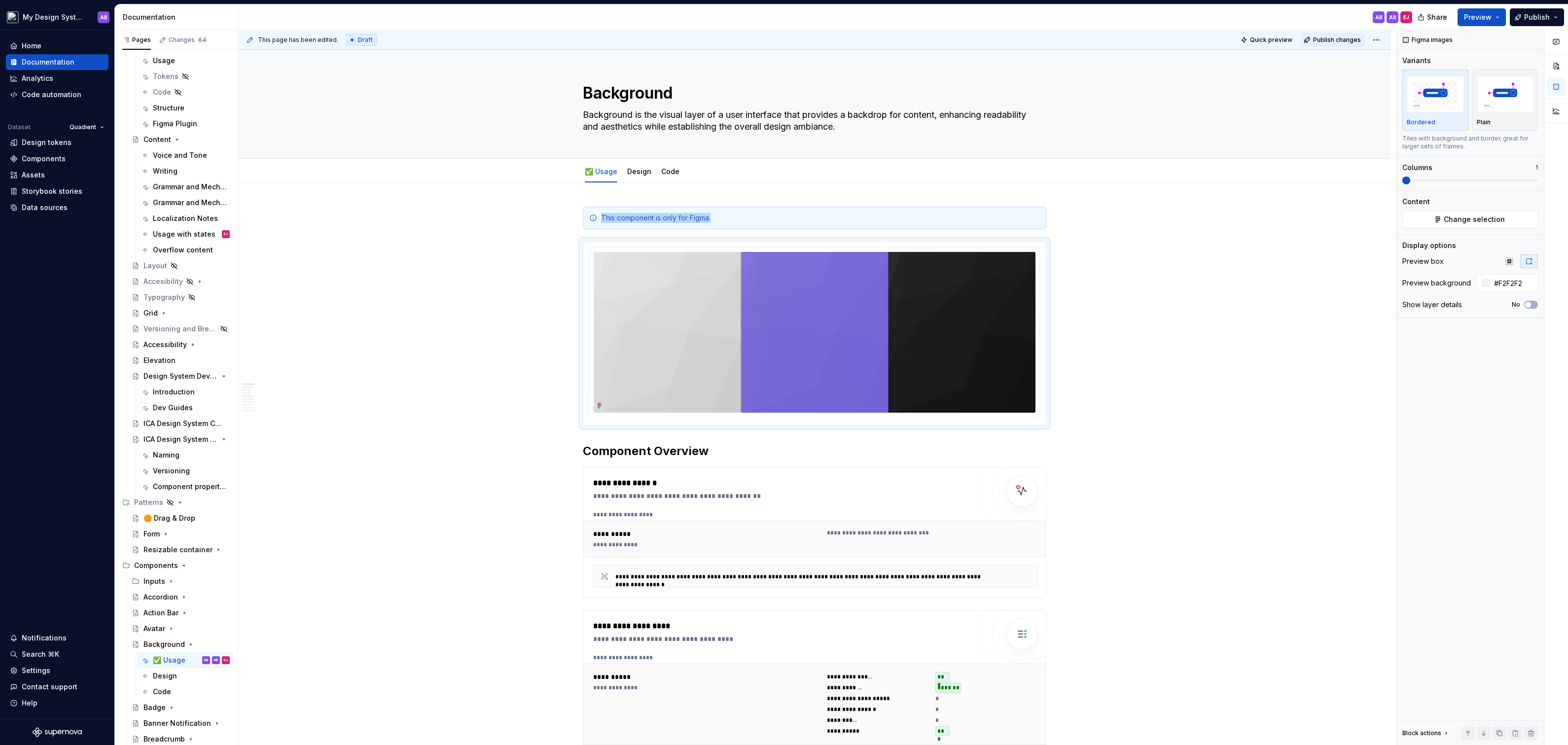
click at [1326, 44] on button "Publish changes" at bounding box center [1333, 40] width 65 height 14
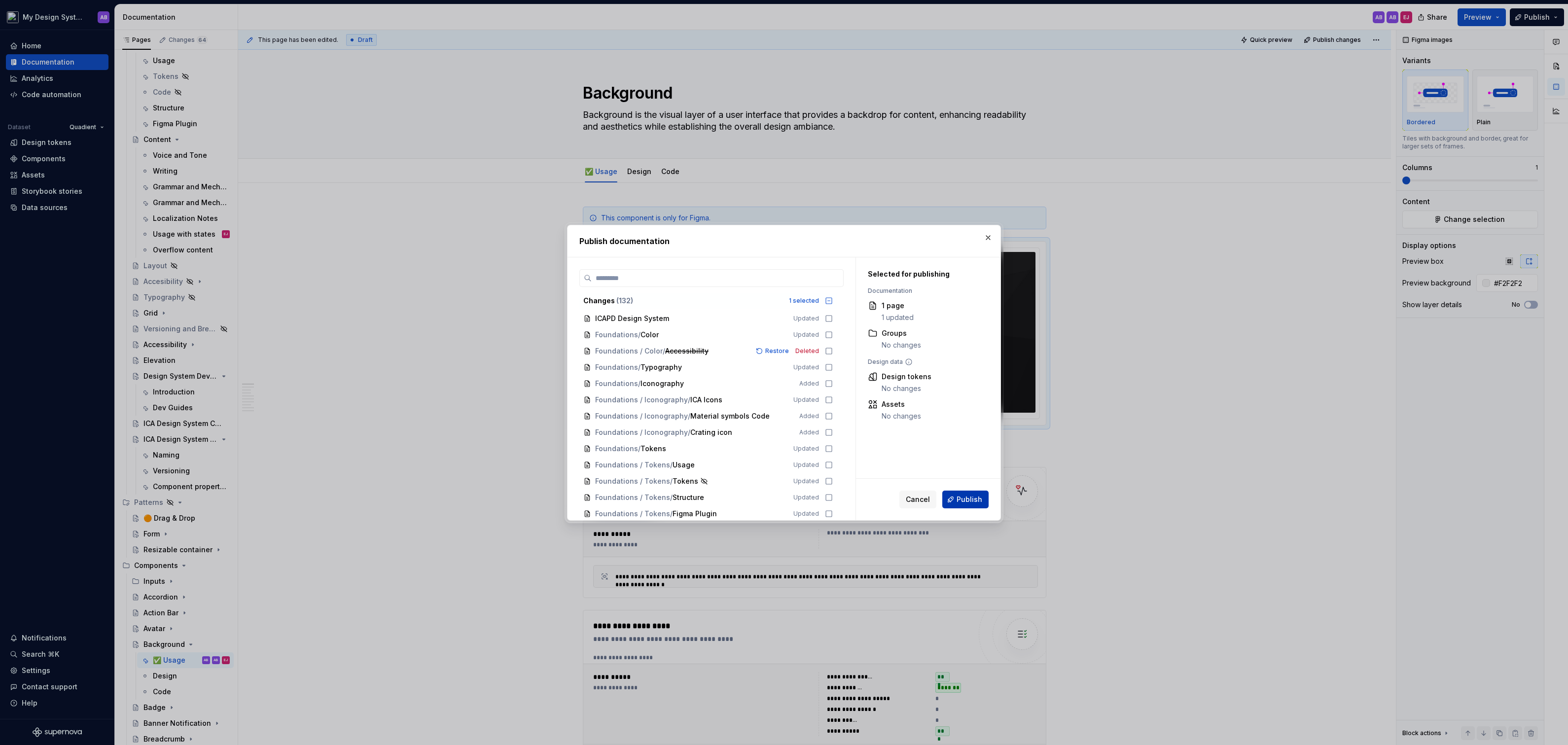
click at [975, 492] on button "Publish" at bounding box center [965, 499] width 46 height 18
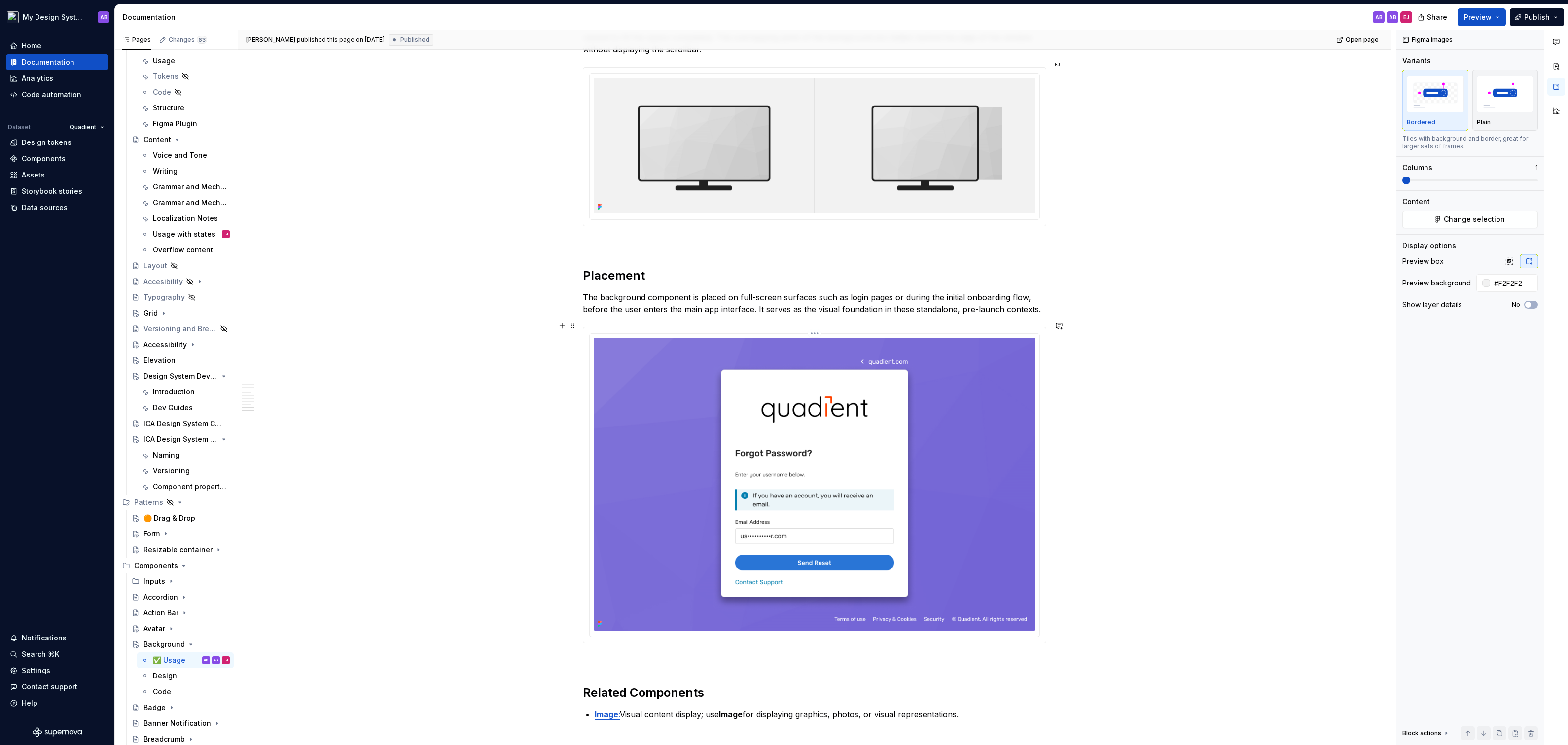
scroll to position [1919, 0]
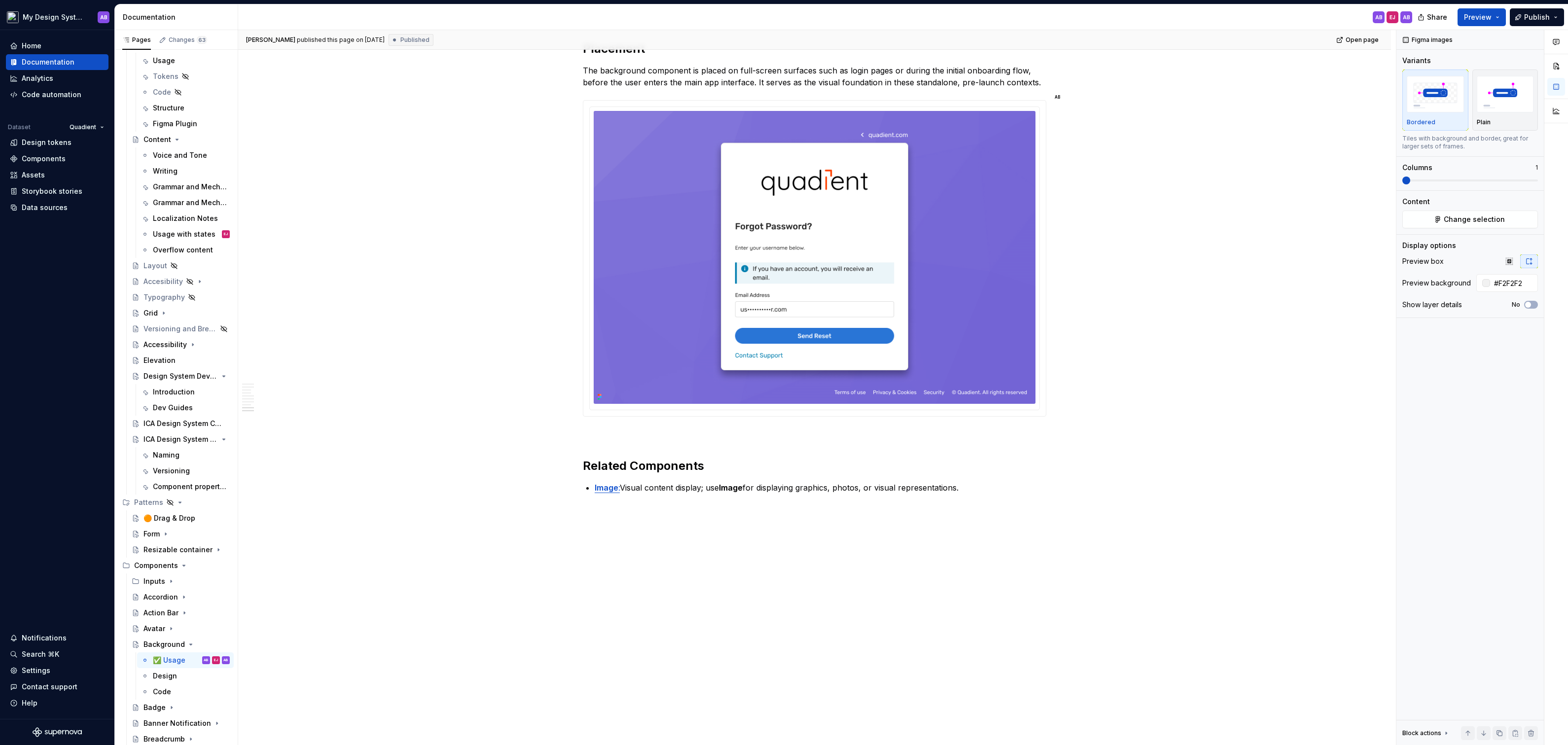
type textarea "*"
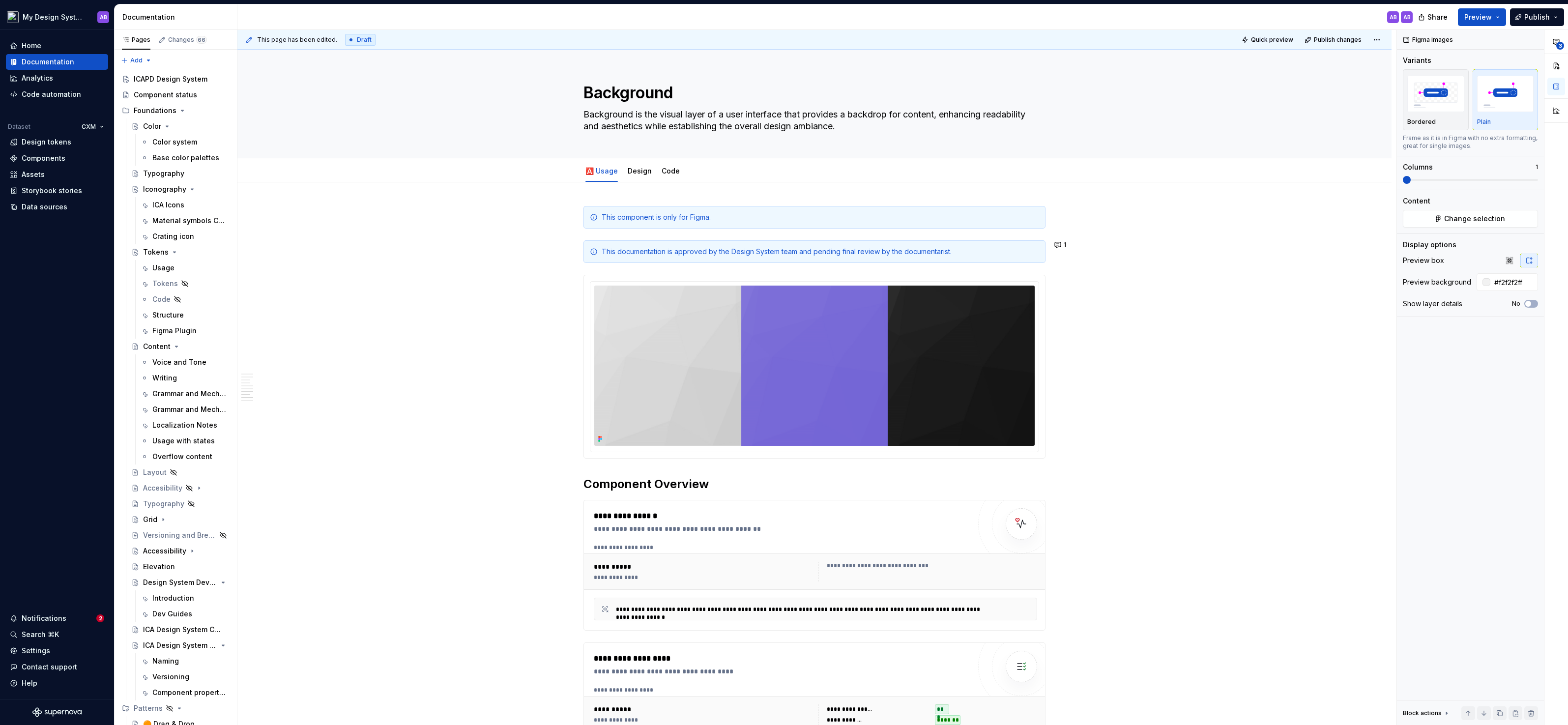
scroll to position [1630, 0]
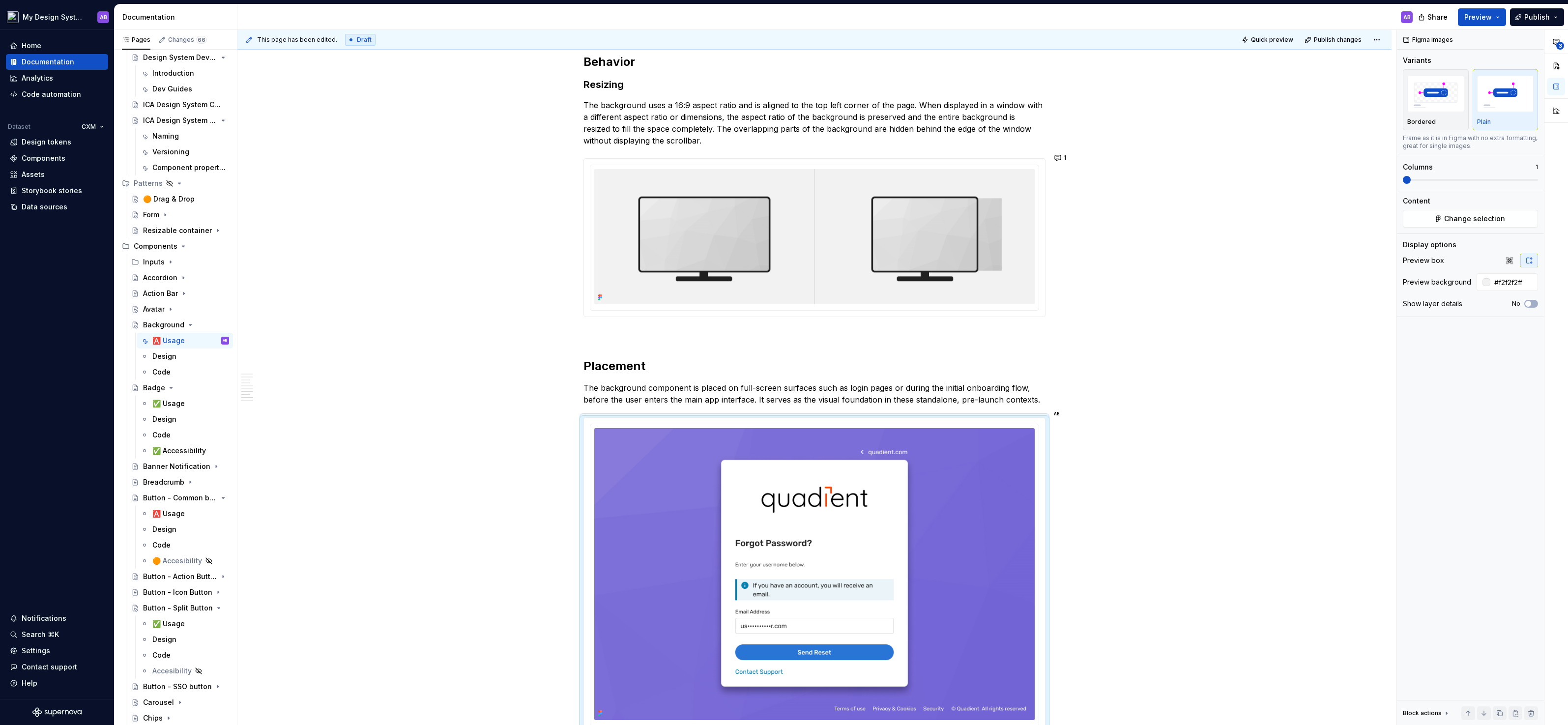
type textarea "*"
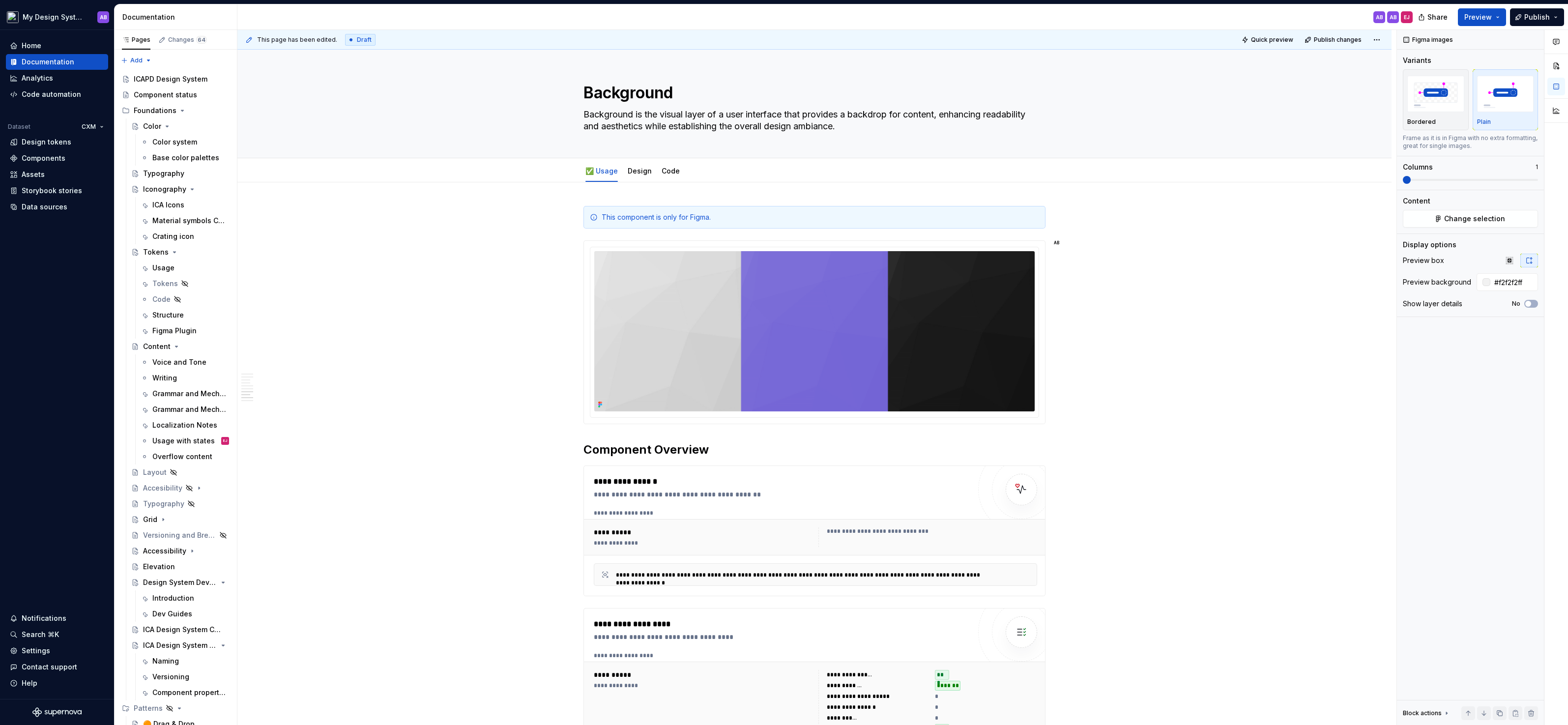
scroll to position [1596, 0]
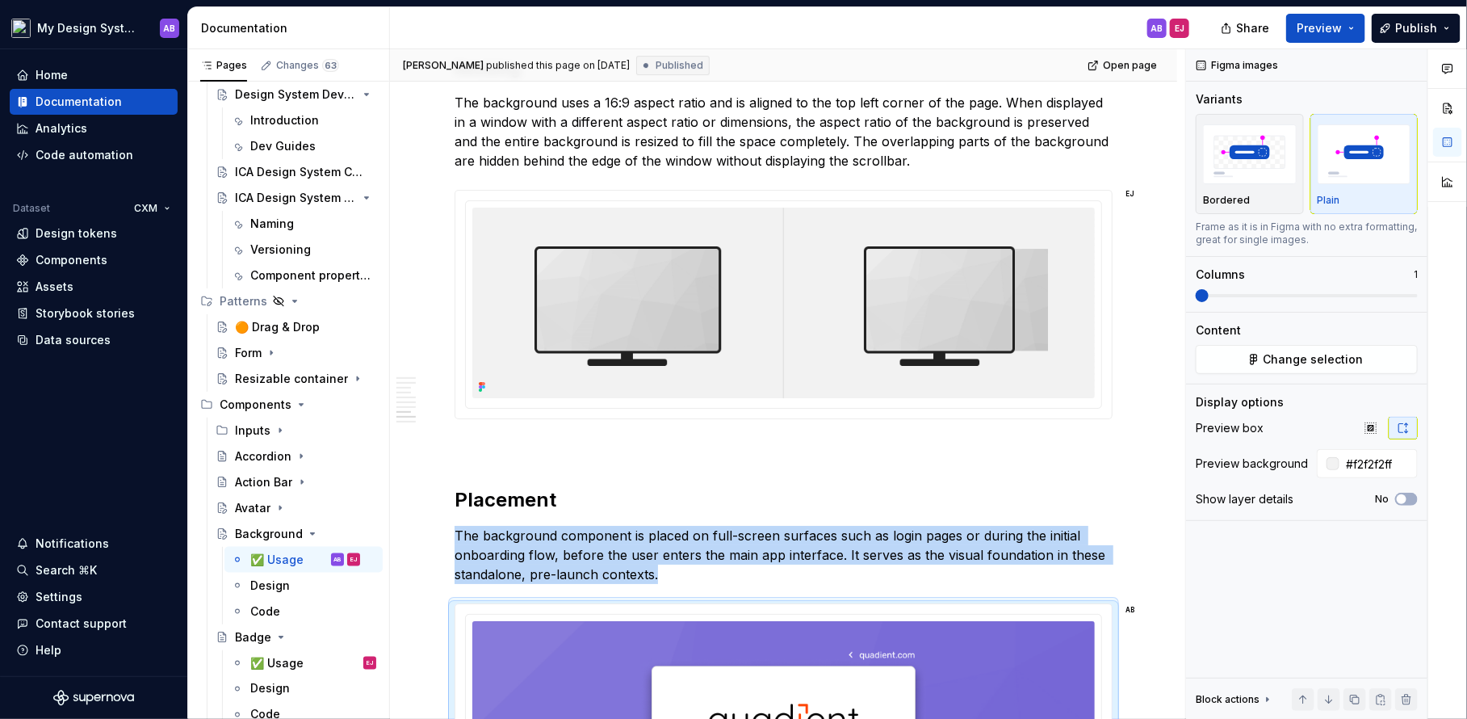
type textarea "*"
